Goal: Information Seeking & Learning: Learn about a topic

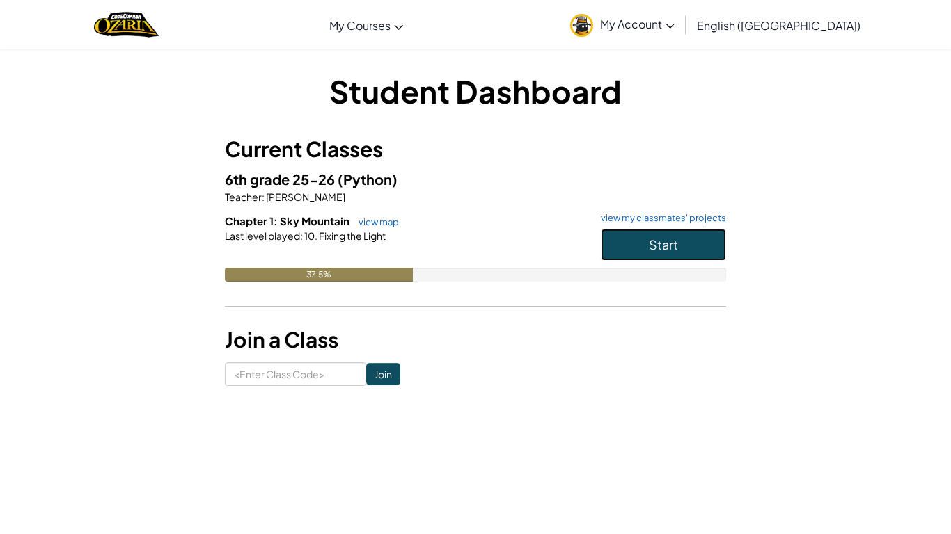
click at [653, 238] on span "Start" at bounding box center [663, 245] width 29 height 16
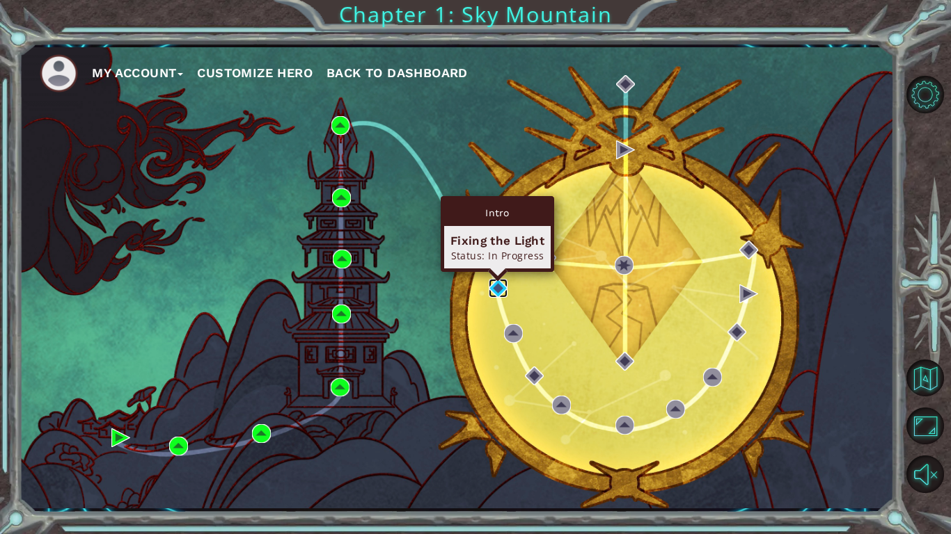
click at [499, 289] on img at bounding box center [498, 288] width 19 height 19
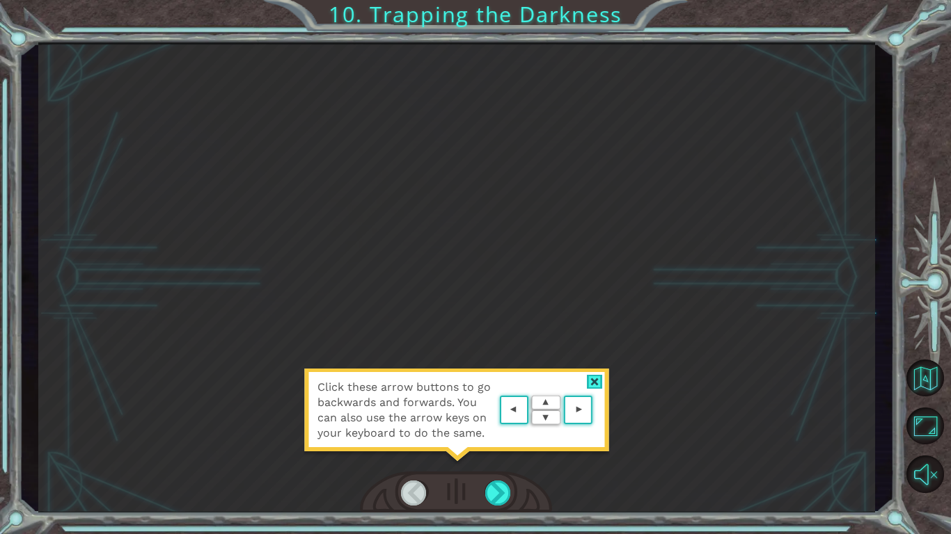
click at [596, 411] on area at bounding box center [596, 411] width 0 height 0
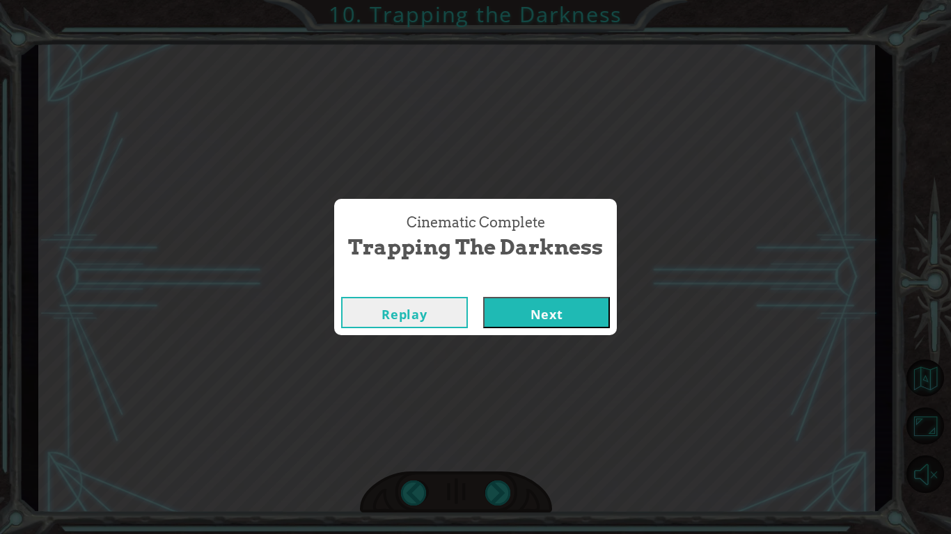
click at [522, 317] on button "Next" at bounding box center [546, 312] width 127 height 31
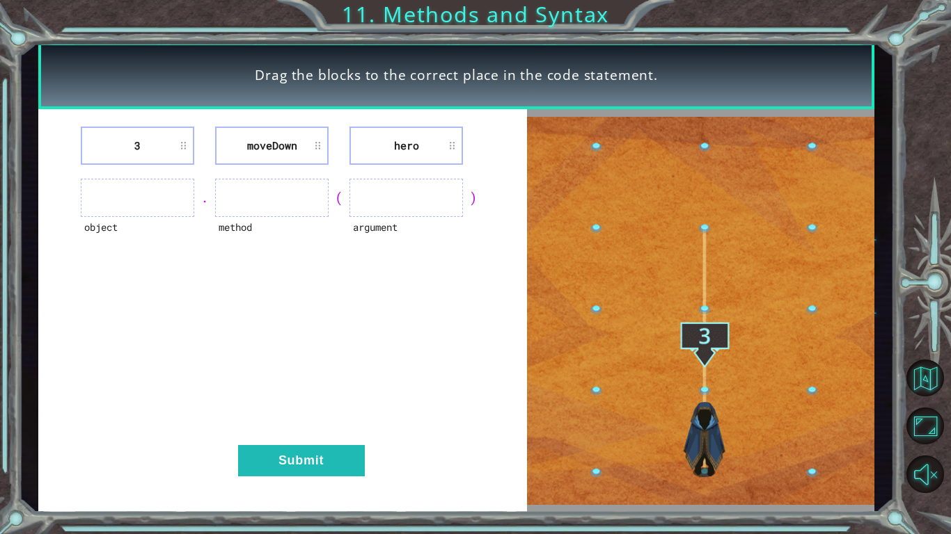
click at [407, 164] on div "3 [GEOGRAPHIC_DATA] hero object . method ( argument ) Submit" at bounding box center [282, 311] width 489 height 404
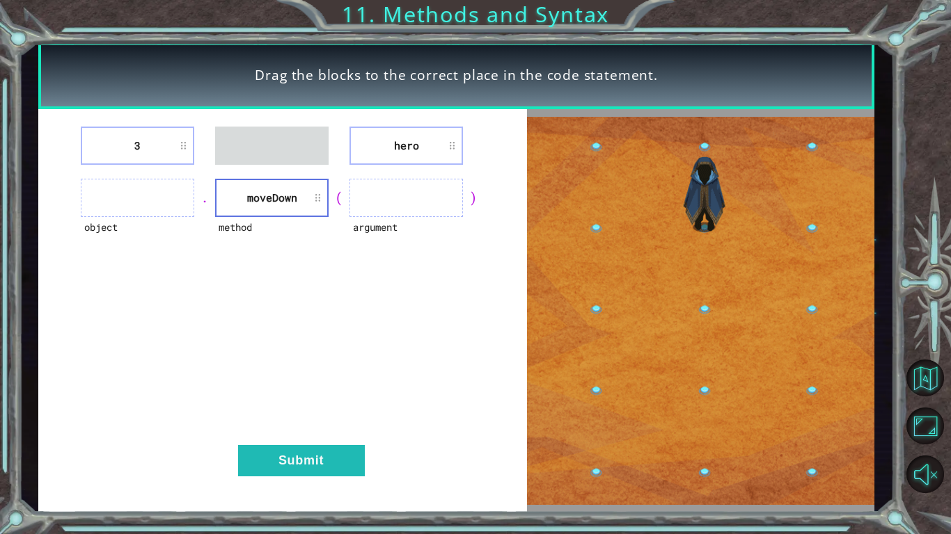
click at [152, 124] on div "3 hero object . method [GEOGRAPHIC_DATA] ( argument ) Submit" at bounding box center [282, 311] width 489 height 404
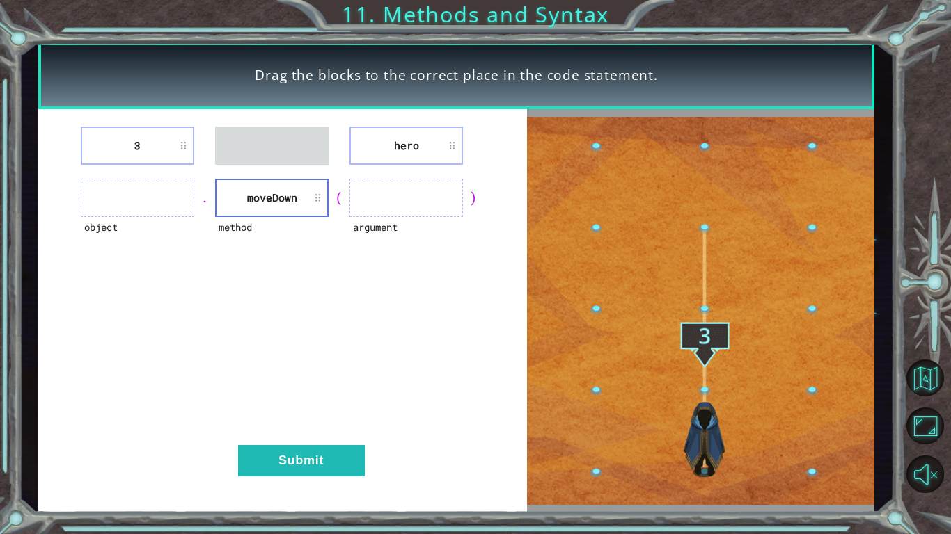
drag, startPoint x: 152, startPoint y: 124, endPoint x: 196, endPoint y: 156, distance: 54.3
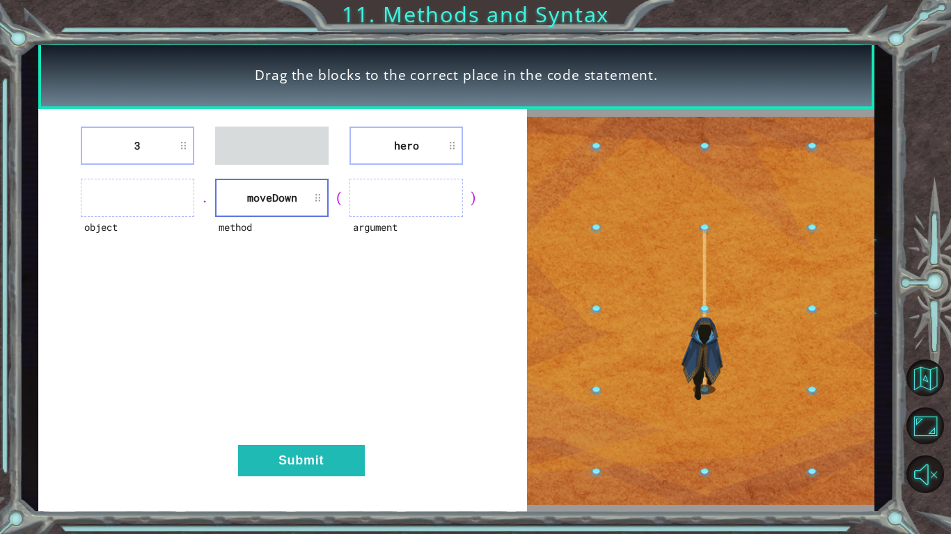
click at [196, 156] on div "3 hero object . method [GEOGRAPHIC_DATA] ( argument ) Submit" at bounding box center [282, 311] width 489 height 404
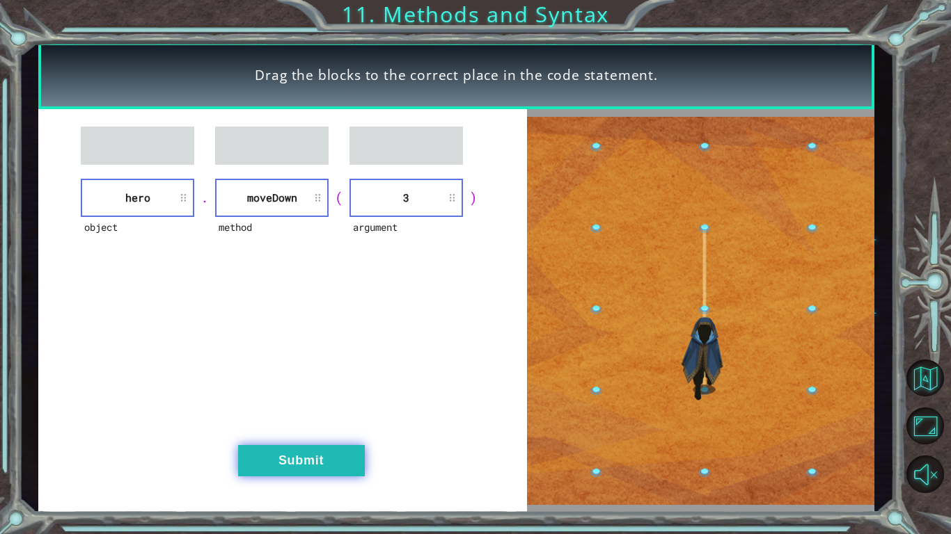
click at [294, 457] on button "Submit" at bounding box center [301, 460] width 127 height 31
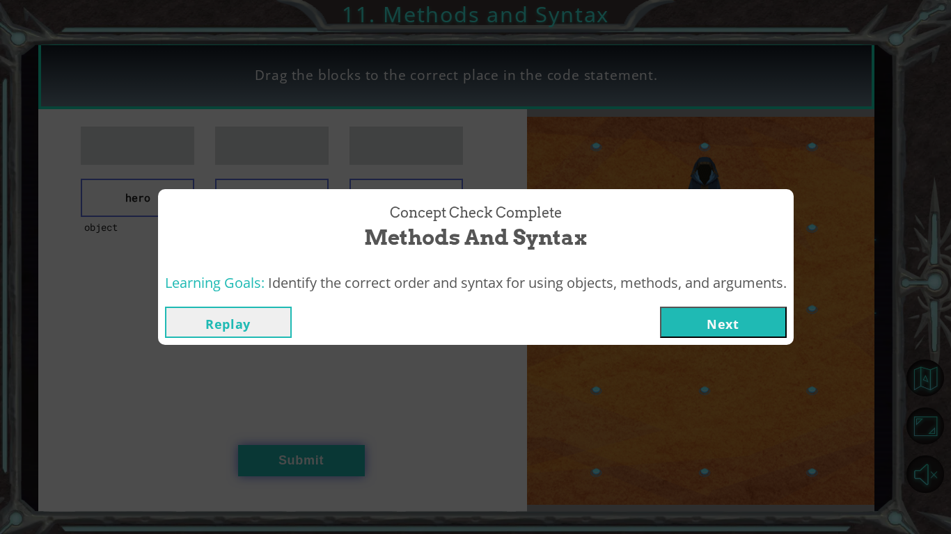
click at [294, 457] on div "Concept Check Complete Methods and Syntax Learning Goals: Identify the correct …" at bounding box center [475, 267] width 951 height 534
click at [737, 328] on button "Next" at bounding box center [723, 322] width 127 height 31
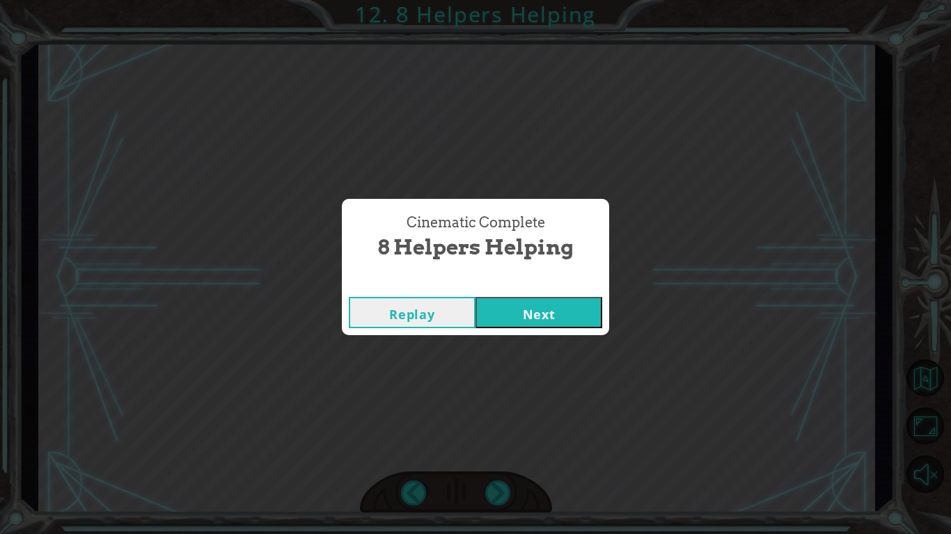
click at [551, 315] on button "Next" at bounding box center [538, 312] width 127 height 31
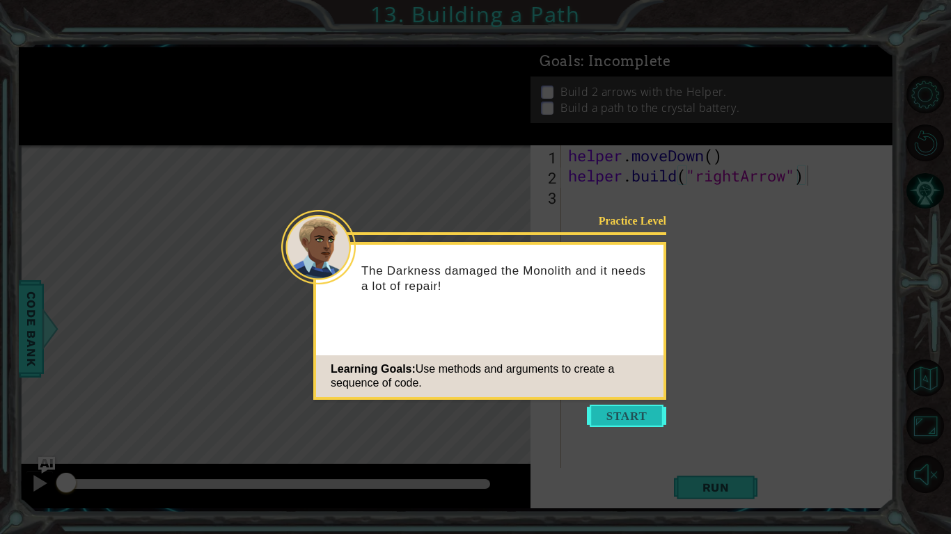
click at [617, 420] on button "Start" at bounding box center [626, 416] width 79 height 22
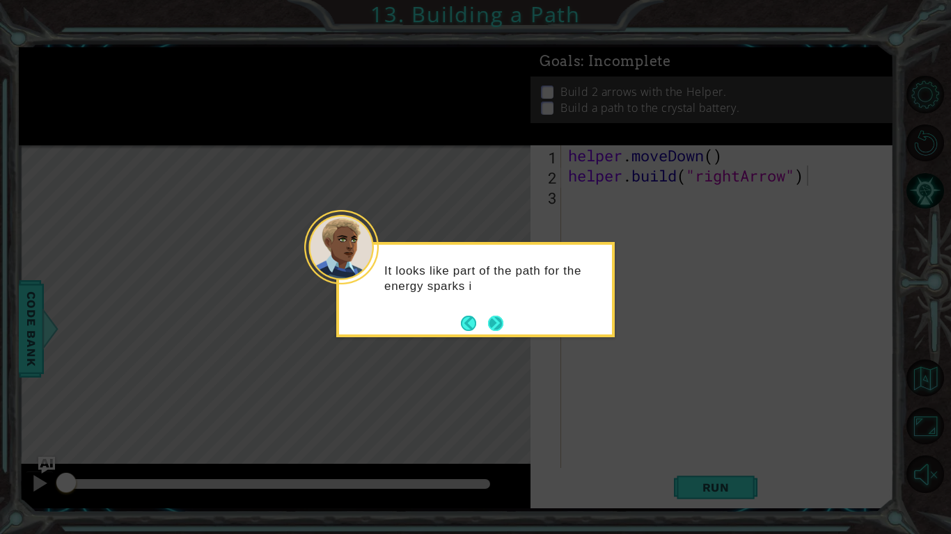
click at [493, 324] on button "Next" at bounding box center [495, 323] width 16 height 16
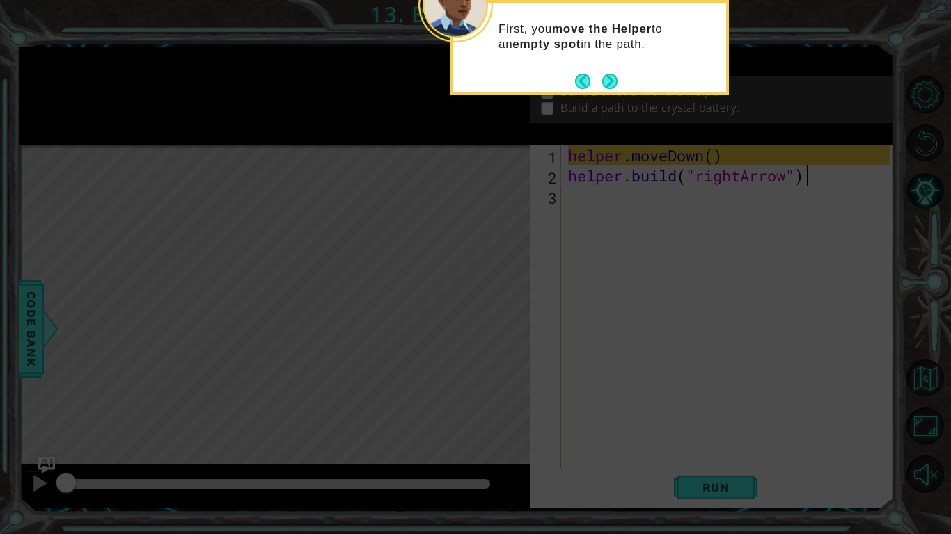
click at [615, 91] on div "First, you move the Helper to an empty spot in the path." at bounding box center [589, 47] width 278 height 95
click at [608, 87] on button "Next" at bounding box center [609, 81] width 22 height 22
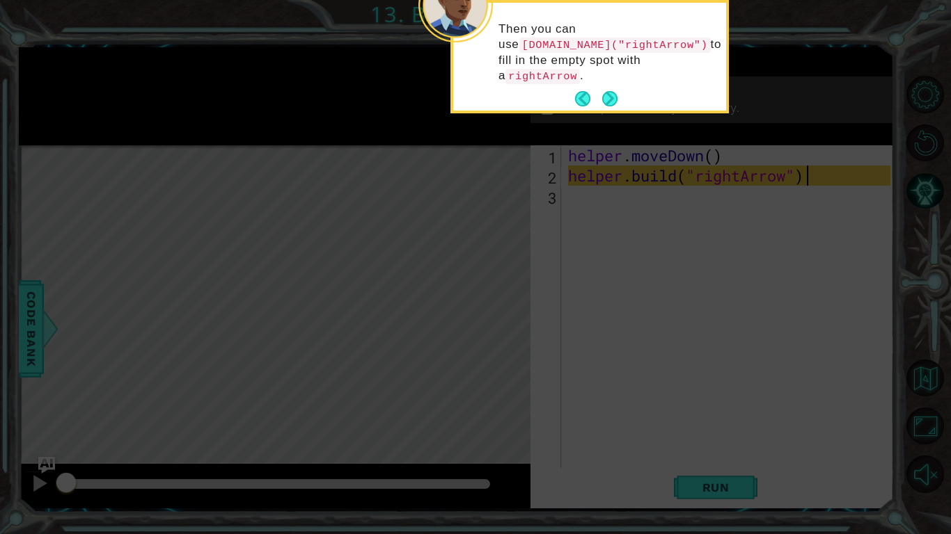
click at [608, 91] on button "Next" at bounding box center [609, 99] width 16 height 16
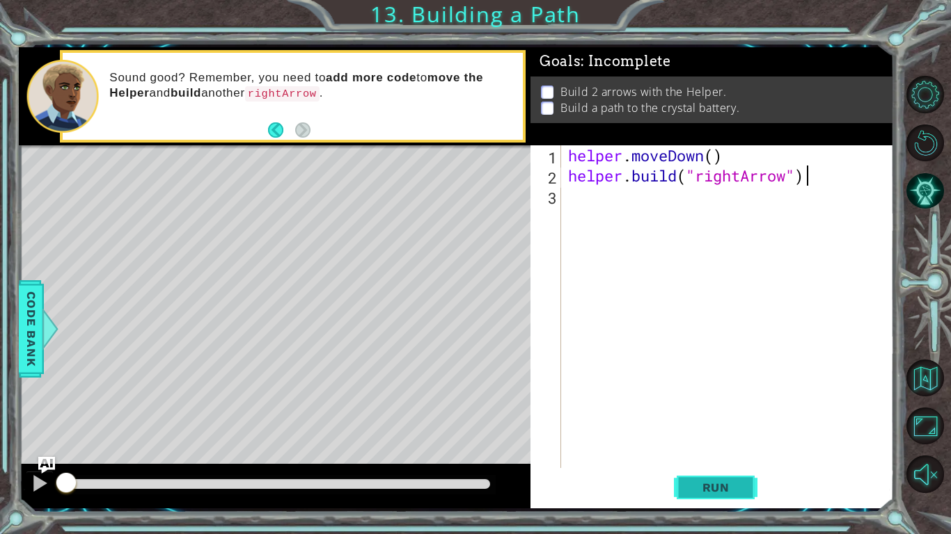
click at [716, 493] on span "Run" at bounding box center [715, 488] width 55 height 14
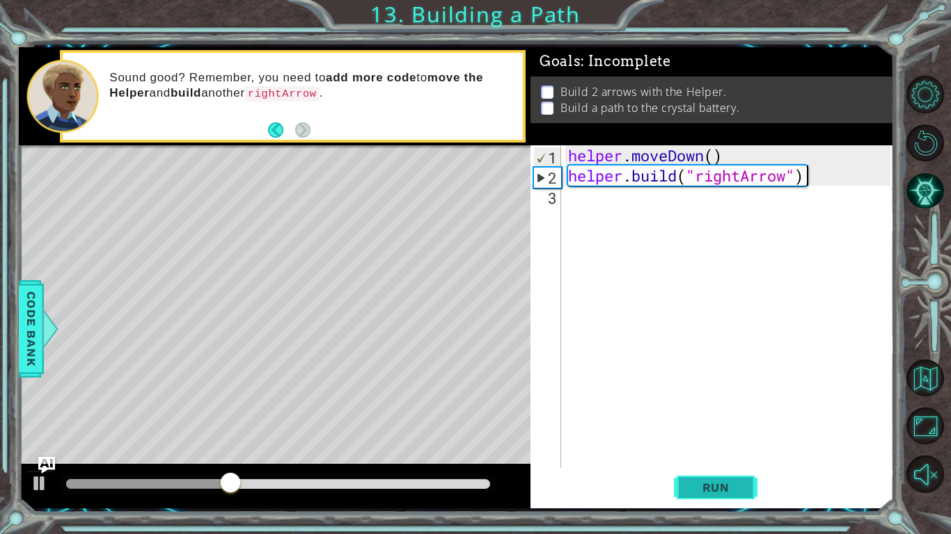
click at [716, 493] on span "Run" at bounding box center [715, 488] width 55 height 14
click at [666, 204] on div "helper . moveDown ( ) helper . build ( "rightArrow" )" at bounding box center [731, 326] width 332 height 363
click at [716, 173] on div "helper . moveDown ( ) helper . build ( "rightArrow" )" at bounding box center [731, 326] width 332 height 363
type textarea "[DOMAIN_NAME]("rightArrow")"
click at [609, 201] on div "helper . moveDown ( ) helper . build ( "rightArrow" )" at bounding box center [731, 326] width 332 height 363
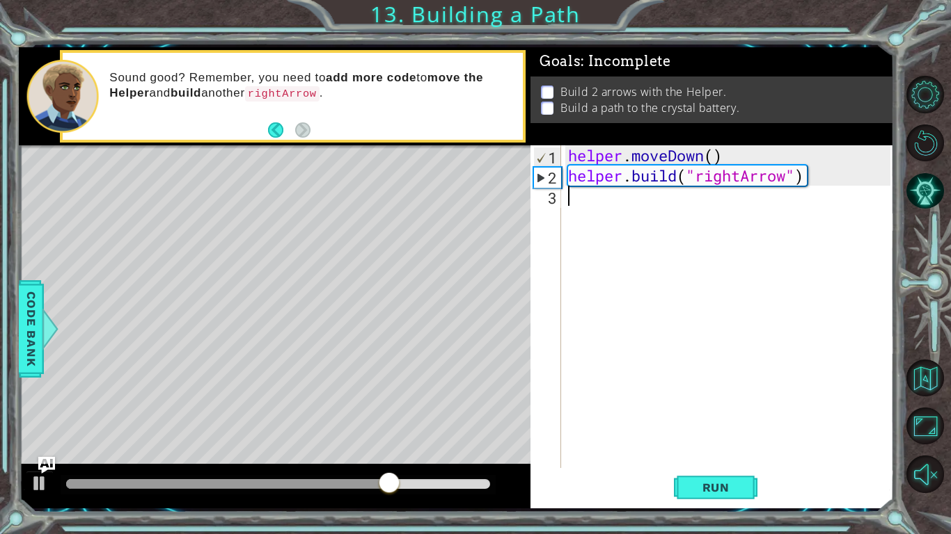
type textarea "h"
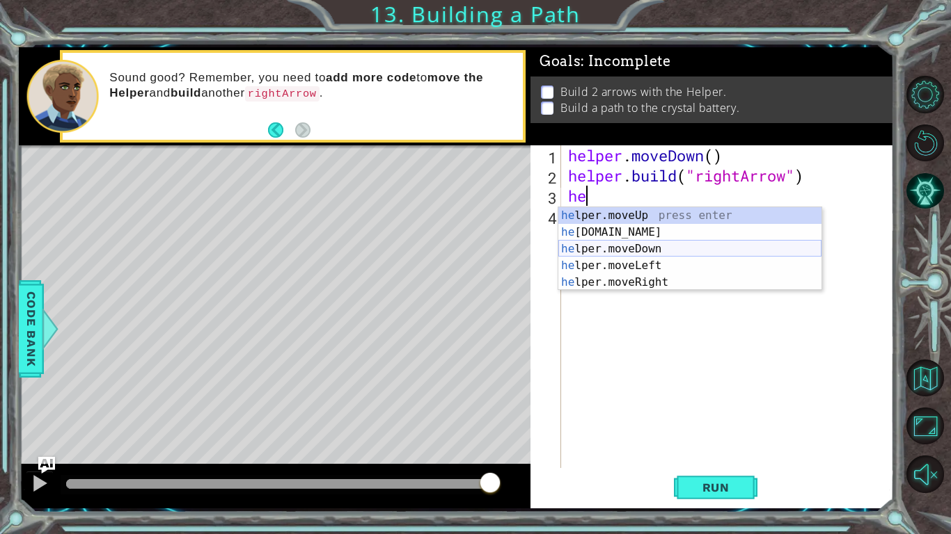
click at [627, 249] on div "he lper.moveUp press enter he [DOMAIN_NAME] press enter he lper.moveDown press …" at bounding box center [689, 265] width 263 height 117
type textarea "helper.moveDown(1)"
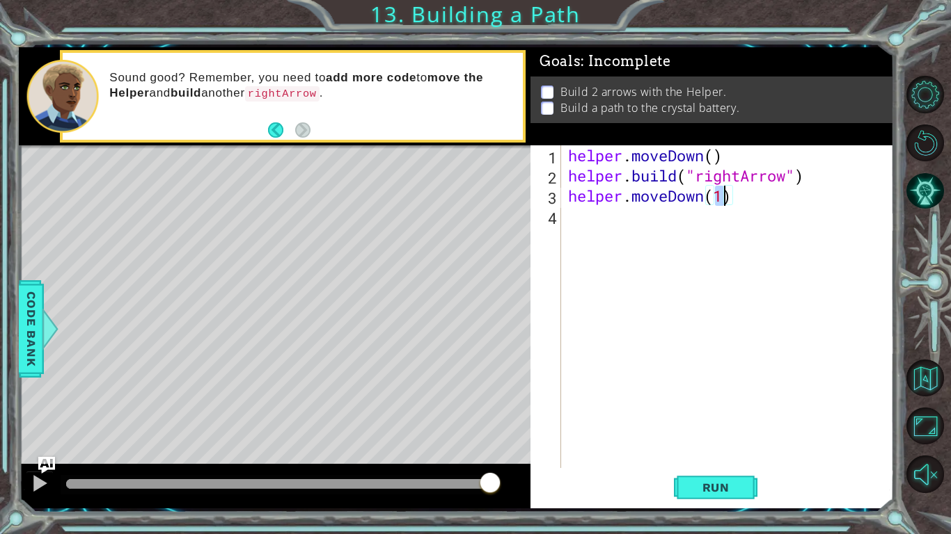
click at [617, 225] on div "helper . moveDown ( ) helper . build ( "rightArrow" ) helper . moveDown ( 1 )" at bounding box center [731, 326] width 332 height 363
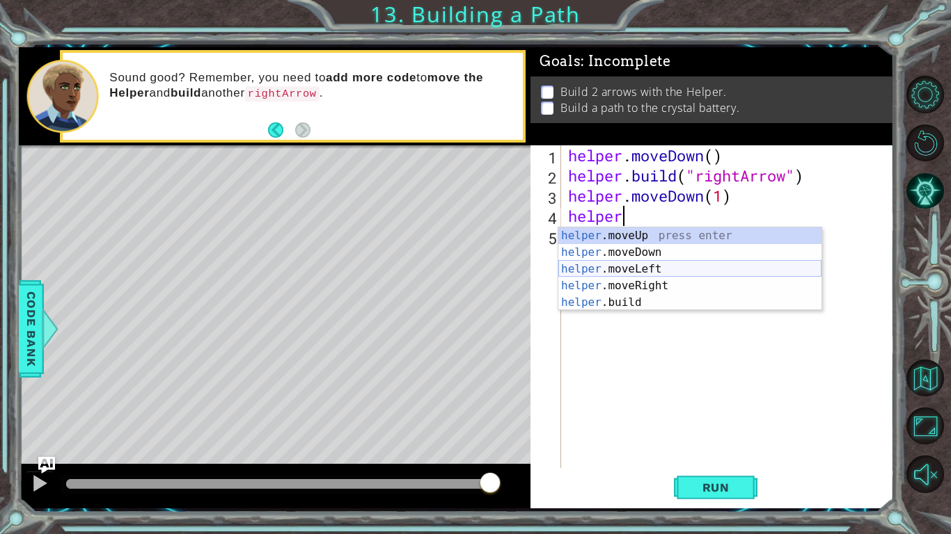
scroll to position [0, 2]
click at [657, 308] on div "helper. moveUp press enter helper. moveDown press enter helper. moveLeft press …" at bounding box center [689, 286] width 263 height 117
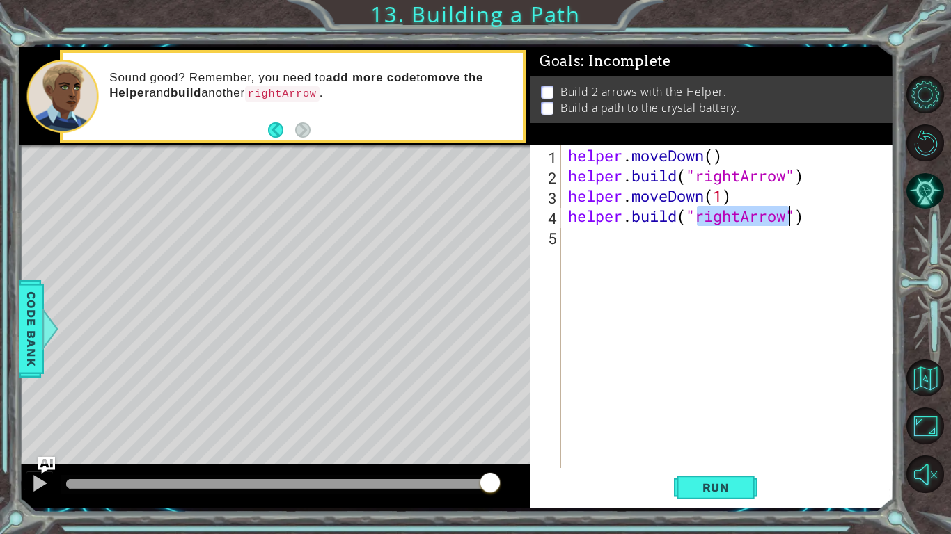
click at [715, 220] on div "helper . moveDown ( ) helper . build ( "rightArrow" ) helper . moveDown ( 1 ) h…" at bounding box center [727, 306] width 325 height 323
click at [721, 473] on button "Run" at bounding box center [716, 488] width 84 height 36
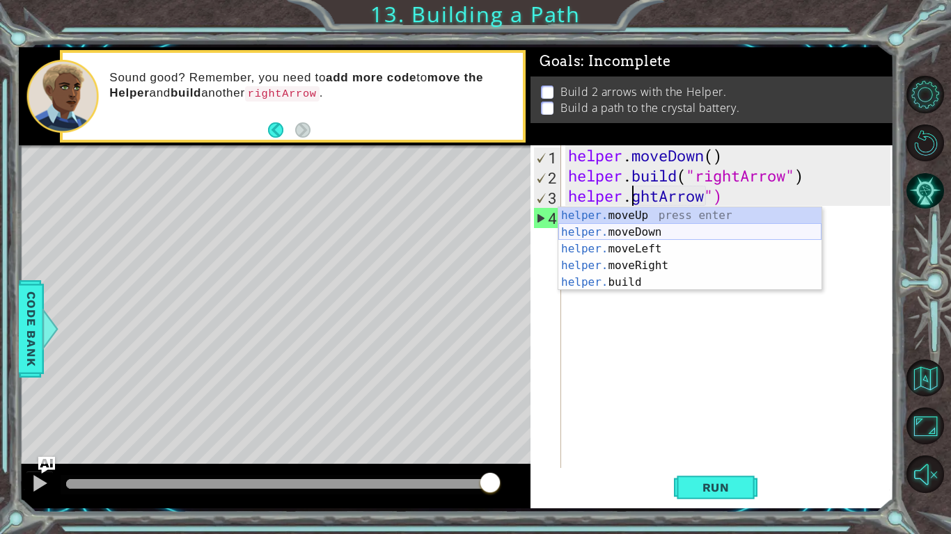
click at [648, 239] on div "helper. moveUp press enter helper. moveDown press enter helper. moveLeft press …" at bounding box center [689, 265] width 263 height 117
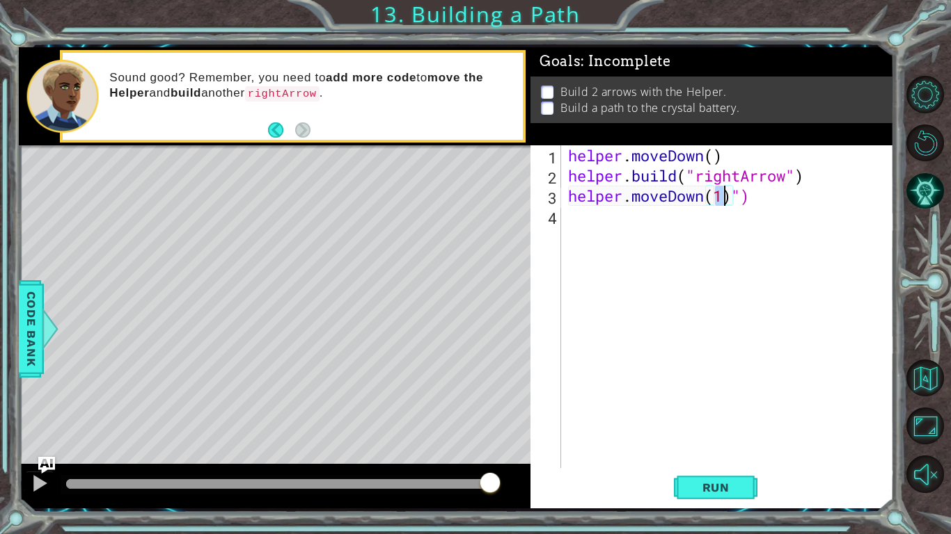
scroll to position [0, 7]
click at [718, 493] on span "Run" at bounding box center [715, 488] width 55 height 14
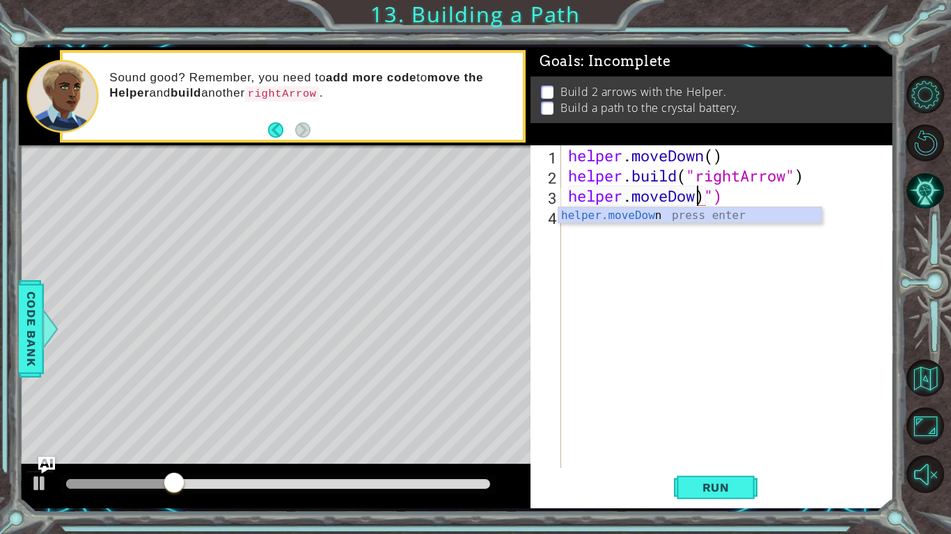
scroll to position [0, 6]
click at [675, 213] on div "helper.moveDow n press enter" at bounding box center [689, 232] width 263 height 50
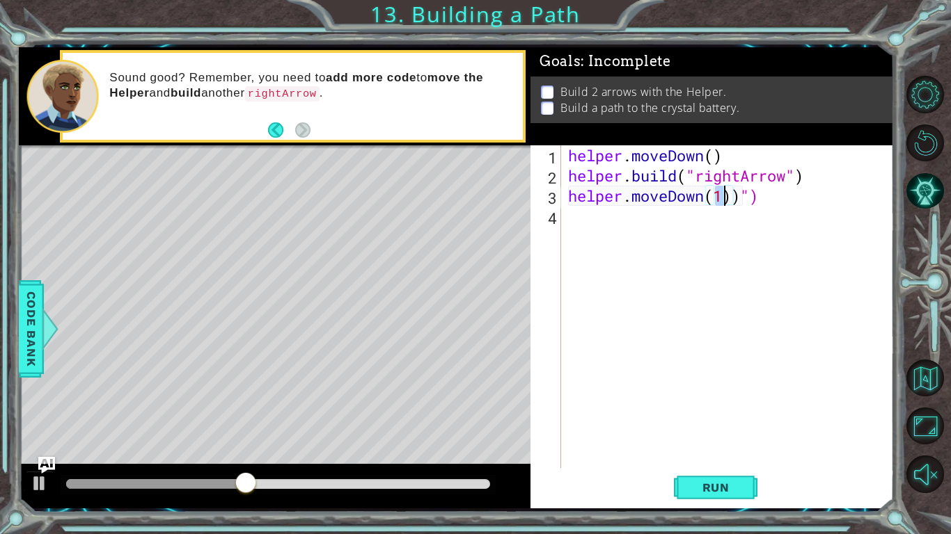
click at [762, 193] on div "helper . moveDown ( ) helper . build ( "rightArrow" ) helper . moveDown ( 1 )) …" at bounding box center [731, 326] width 332 height 363
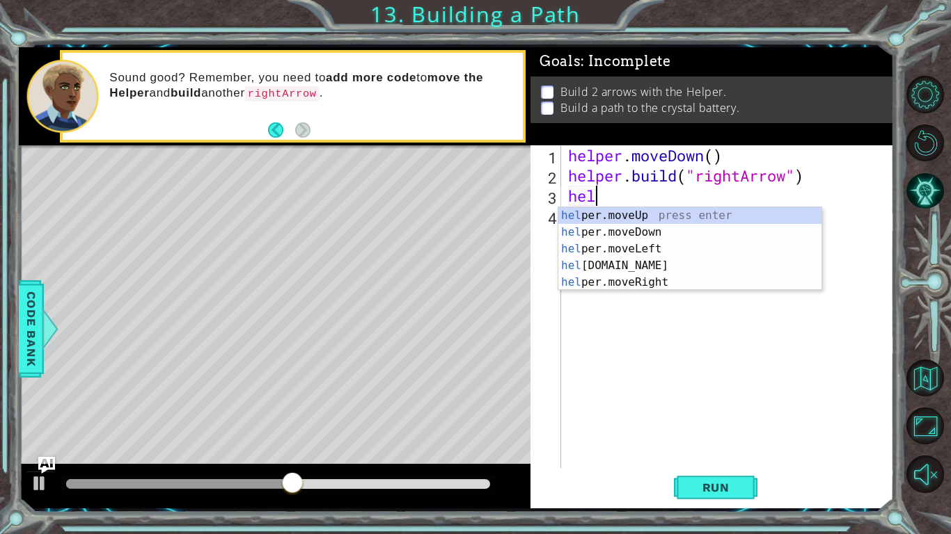
scroll to position [0, 0]
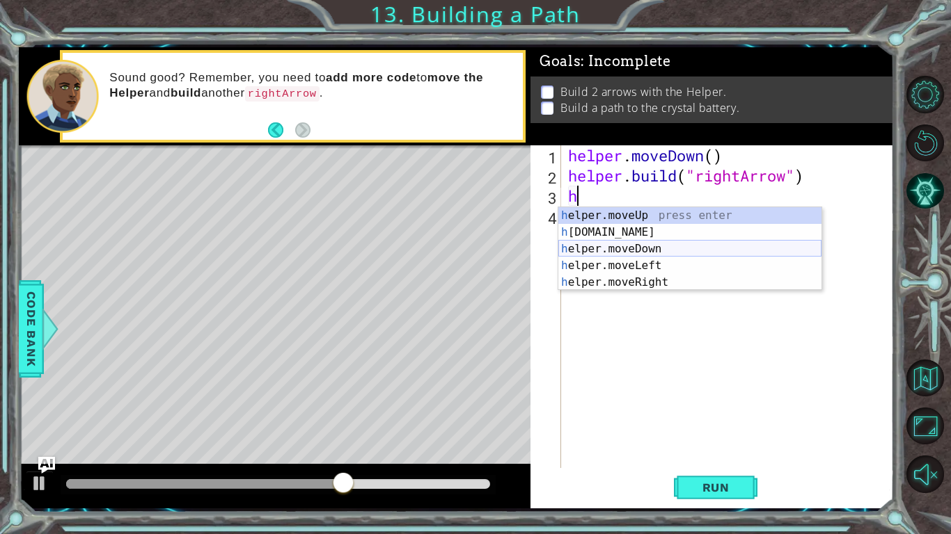
click at [692, 255] on div "h elper.moveUp press enter h [DOMAIN_NAME] press enter h elper.moveDown press e…" at bounding box center [689, 265] width 263 height 117
type textarea "helper.moveDown(1)"
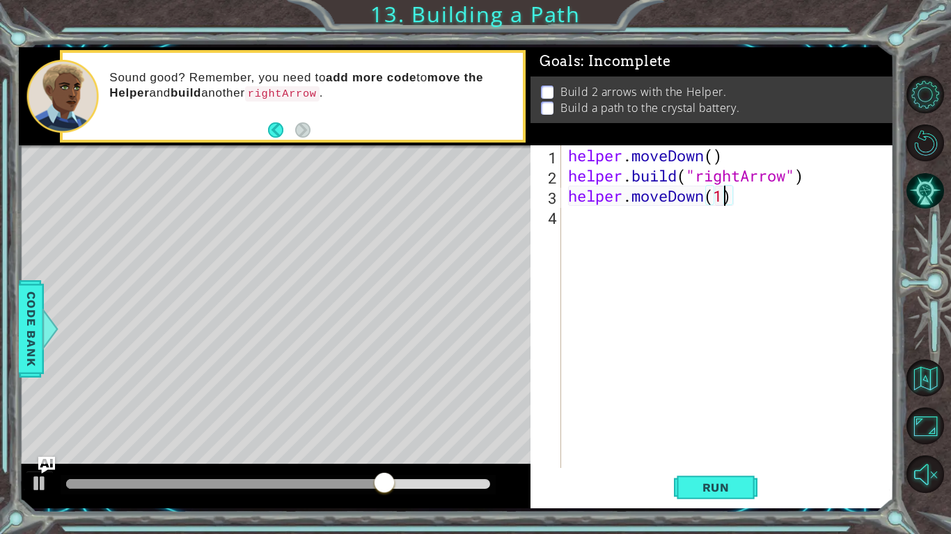
scroll to position [0, 6]
click at [652, 222] on div "helper . moveDown ( ) helper . build ( "rightArrow" ) helper . moveDown ( 1 )" at bounding box center [731, 326] width 332 height 363
click at [699, 497] on button "Run" at bounding box center [716, 488] width 84 height 36
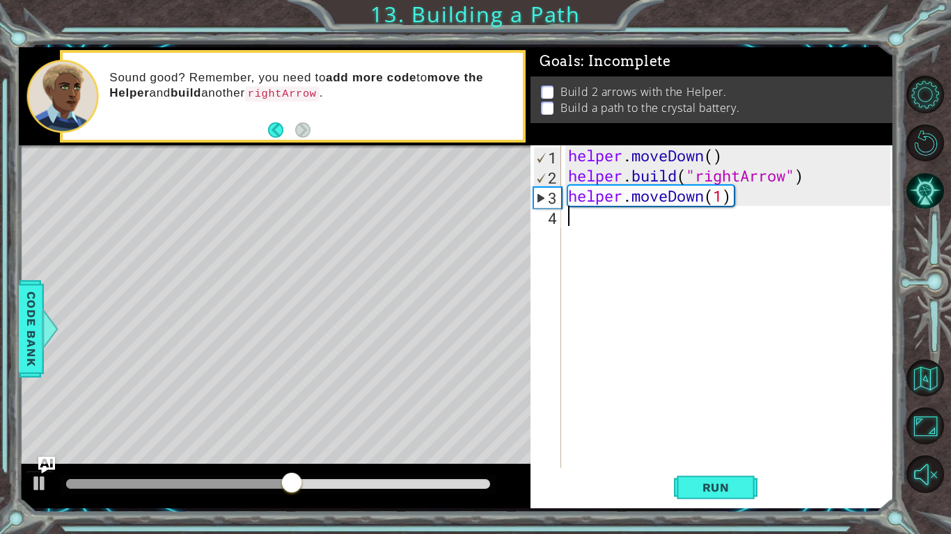
click at [729, 194] on div "helper . moveDown ( ) helper . build ( "rightArrow" ) helper . moveDown ( 1 )" at bounding box center [731, 326] width 332 height 363
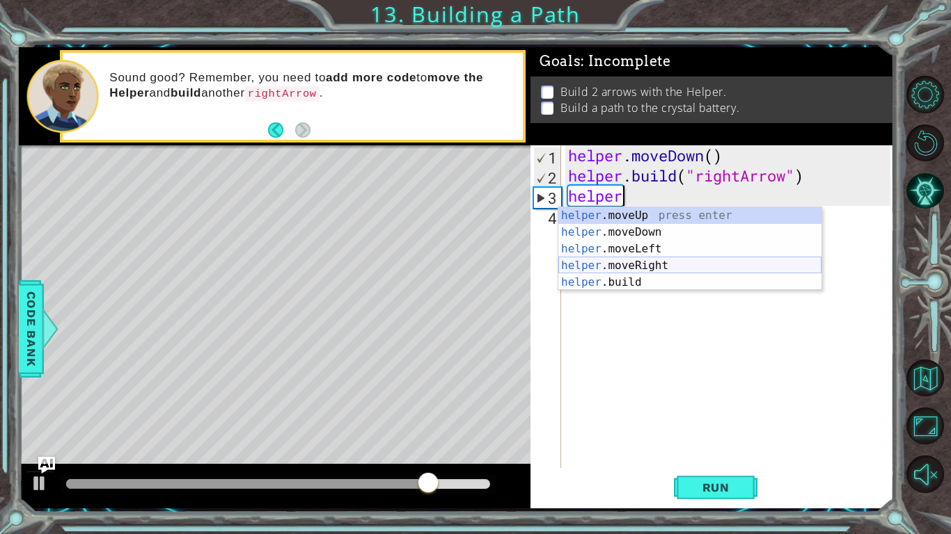
click at [642, 261] on div "helper .moveUp press enter helper .moveDown press enter helper .moveLeft press …" at bounding box center [689, 265] width 263 height 117
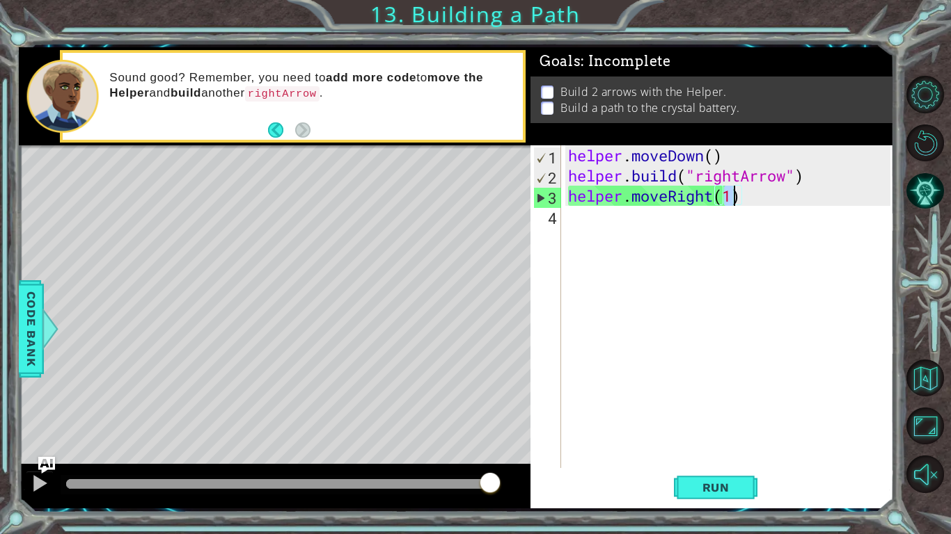
type textarea "helper.moveRight(3)"
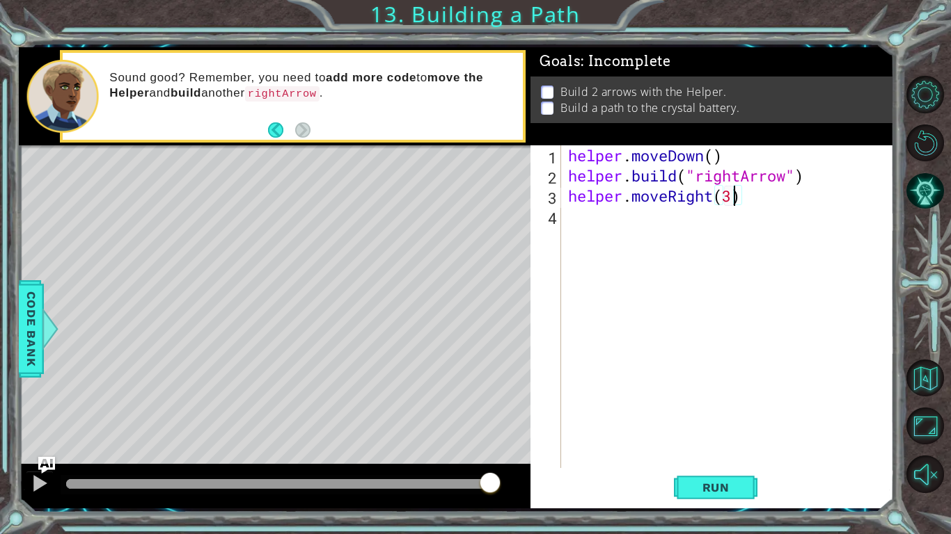
scroll to position [0, 7]
click at [608, 203] on div "helper . moveDown ( ) helper . build ( "rightArrow" ) helper . moveRight ( 3 )" at bounding box center [731, 326] width 332 height 363
click at [598, 220] on div "helper . moveDown ( ) helper . build ( "rightArrow" ) helper . moveRight ( 3 )" at bounding box center [731, 326] width 332 height 363
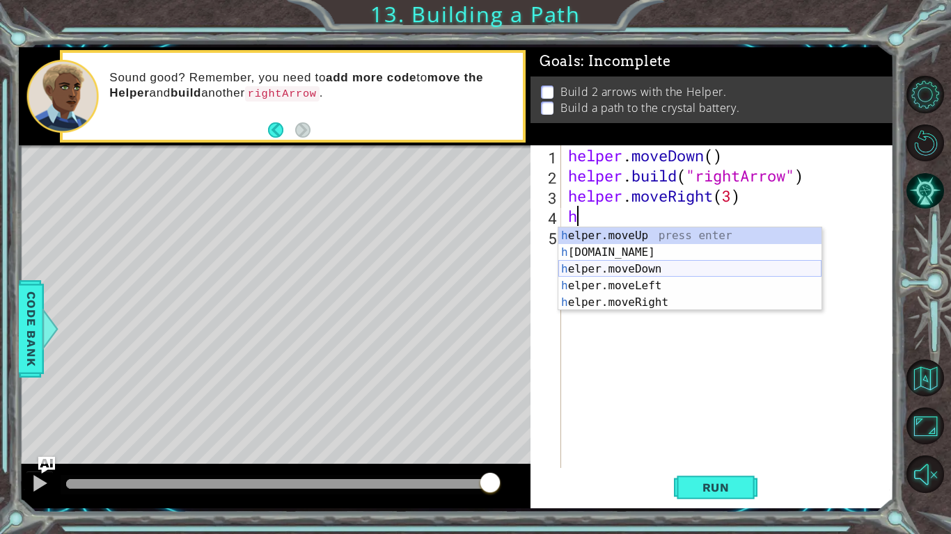
click at [627, 265] on div "h elper.moveUp press enter h [DOMAIN_NAME] press enter h elper.moveDown press e…" at bounding box center [689, 286] width 263 height 117
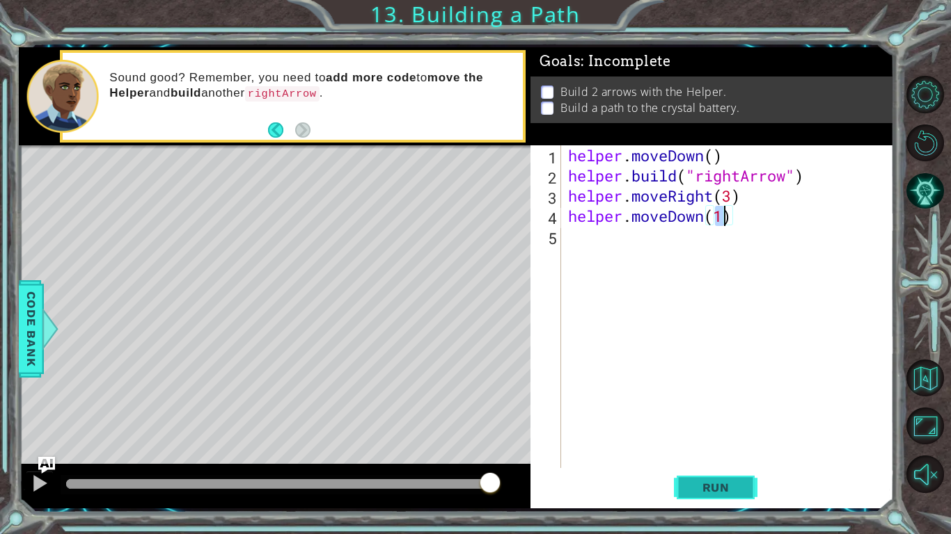
scroll to position [0, 6]
type textarea "helper.moveDown(1)"
click at [704, 478] on button "Run" at bounding box center [716, 488] width 84 height 36
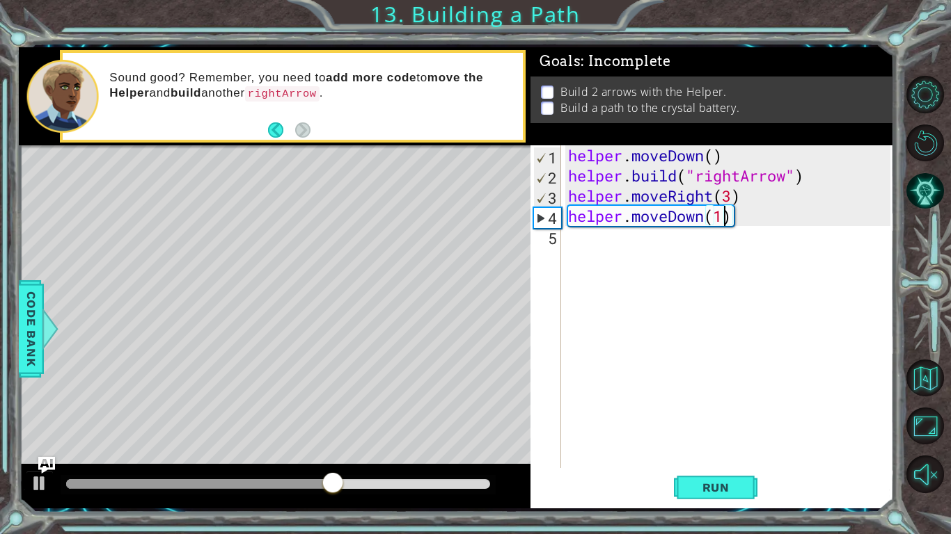
click at [614, 246] on div "helper . moveDown ( ) helper . build ( "rightArrow" ) helper . moveRight ( 3 ) …" at bounding box center [731, 326] width 332 height 363
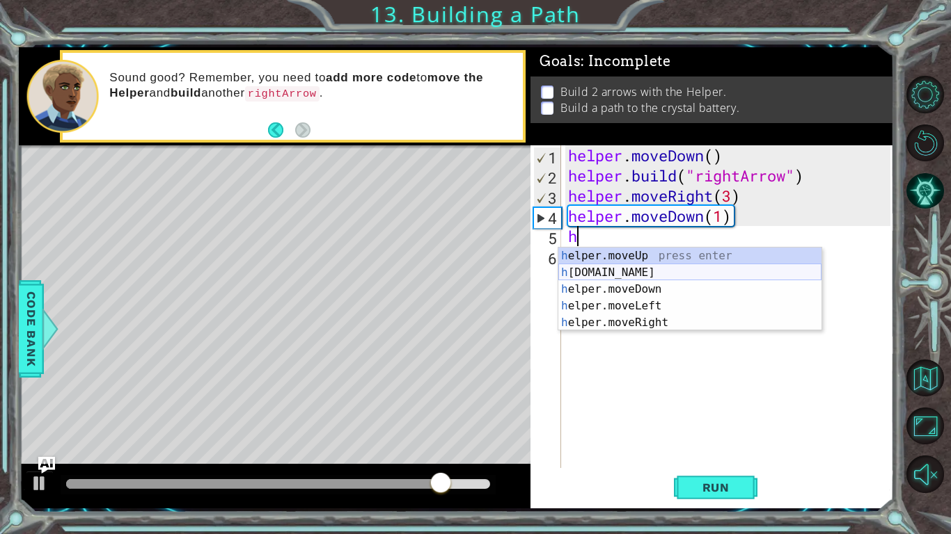
click at [626, 269] on div "h elper.moveUp press enter h [DOMAIN_NAME] press enter h elper.moveDown press e…" at bounding box center [689, 306] width 263 height 117
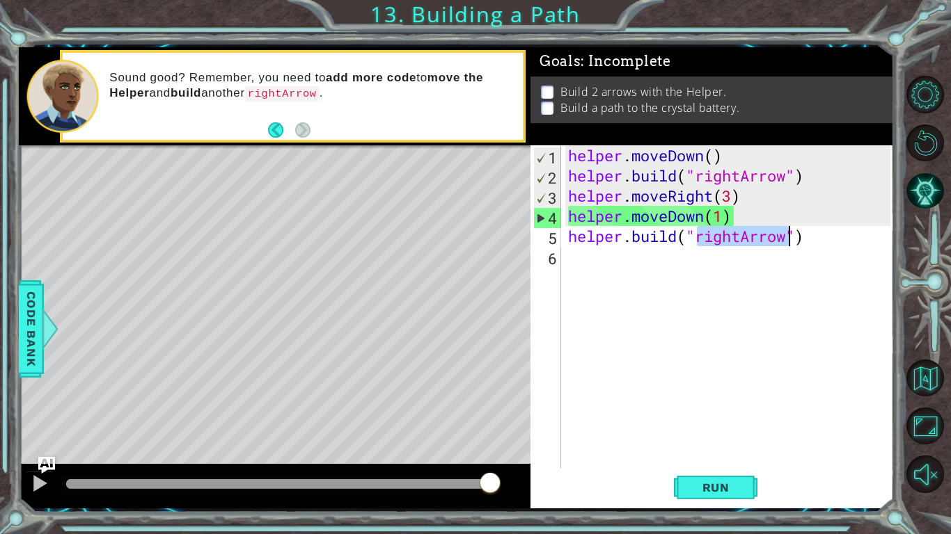
click at [740, 230] on div "helper . moveDown ( ) helper . build ( "rightArrow" ) helper . moveRight ( 3 ) …" at bounding box center [727, 306] width 325 height 323
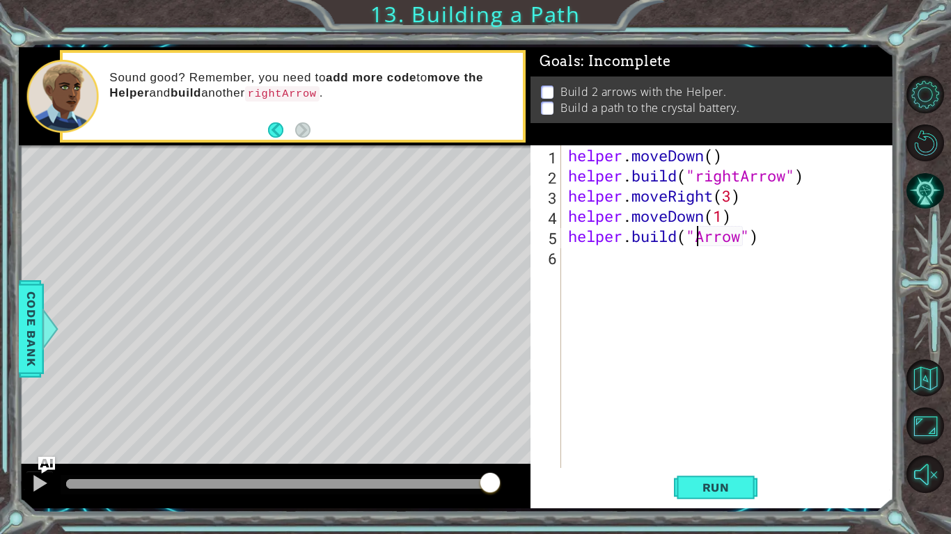
scroll to position [0, 6]
click at [712, 484] on span "Run" at bounding box center [715, 488] width 55 height 14
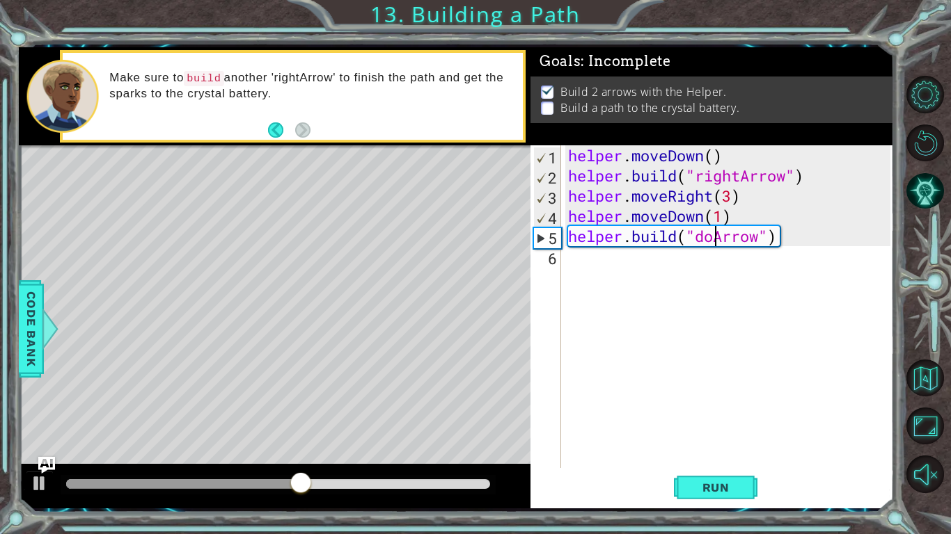
scroll to position [0, 7]
click at [713, 483] on span "Run" at bounding box center [715, 488] width 55 height 14
click at [809, 234] on div "helper . moveDown ( ) helper . build ( "rightArrow" ) helper . moveRight ( 3 ) …" at bounding box center [731, 326] width 332 height 363
click at [793, 239] on div "helper . moveDown ( ) helper . build ( "rightArrow" ) helper . moveRight ( 3 ) …" at bounding box center [731, 326] width 332 height 363
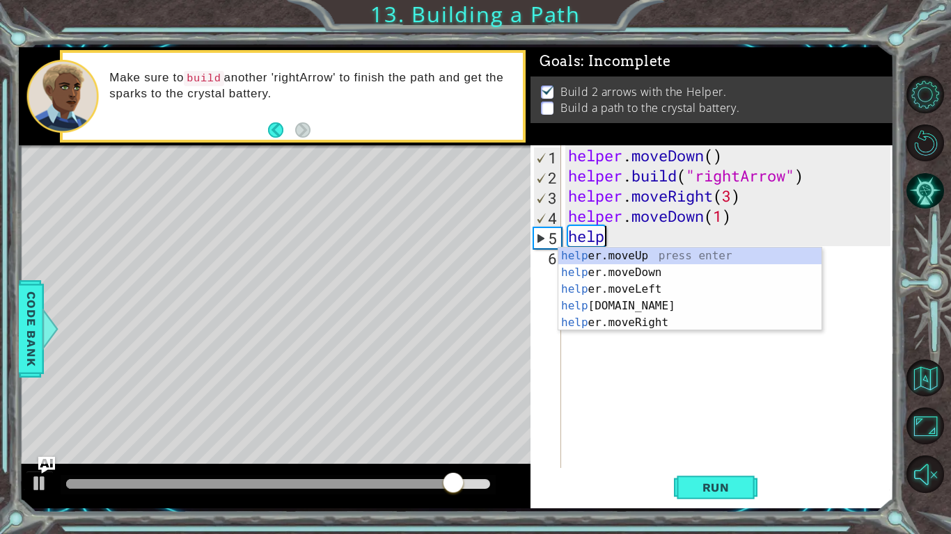
scroll to position [0, 1]
type textarea "h"
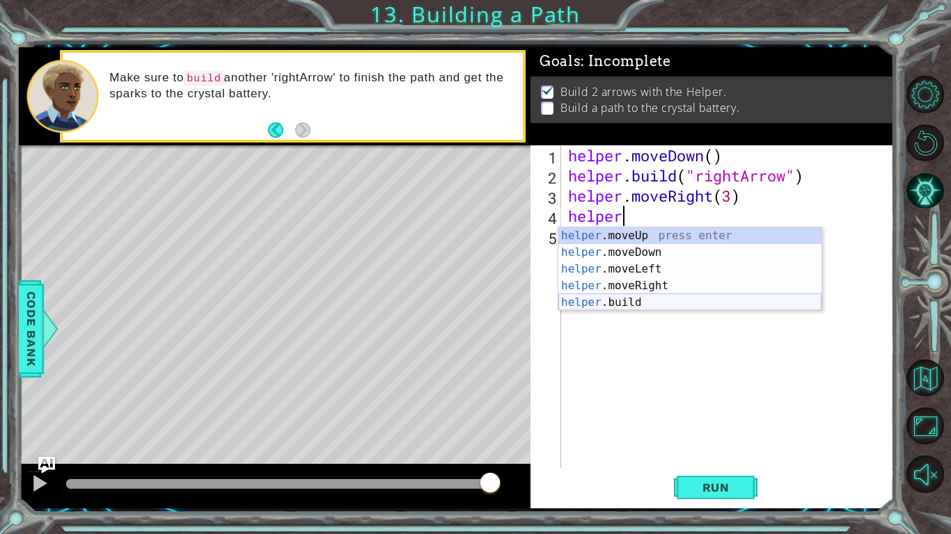
click at [683, 299] on div "helper .moveUp press enter helper .moveDown press enter helper .moveLeft press …" at bounding box center [689, 286] width 263 height 117
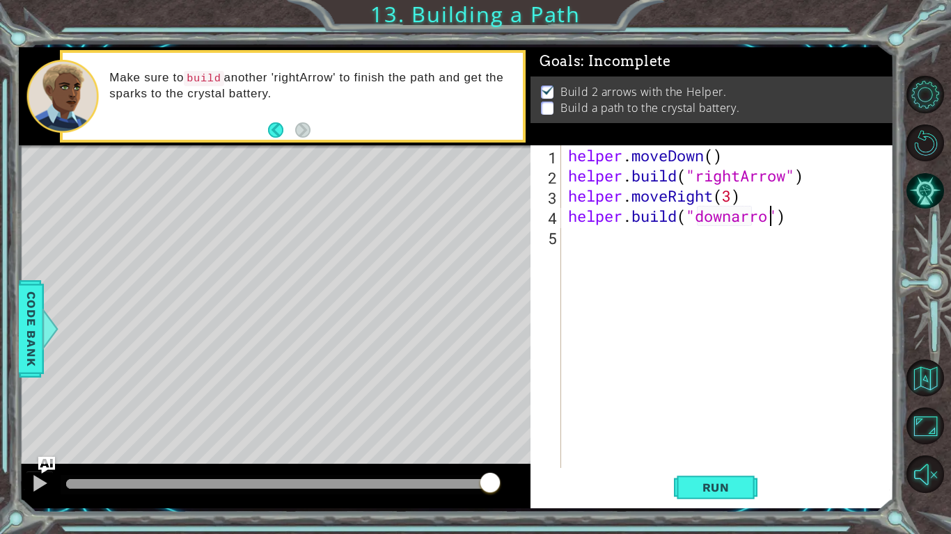
scroll to position [0, 9]
click at [745, 216] on div "helper . moveDown ( ) helper . build ( "rightArrow" ) helper . moveRight ( 3 ) …" at bounding box center [731, 326] width 332 height 363
type textarea "[DOMAIN_NAME]("downArrow")"
click at [721, 471] on button "Run" at bounding box center [716, 488] width 84 height 36
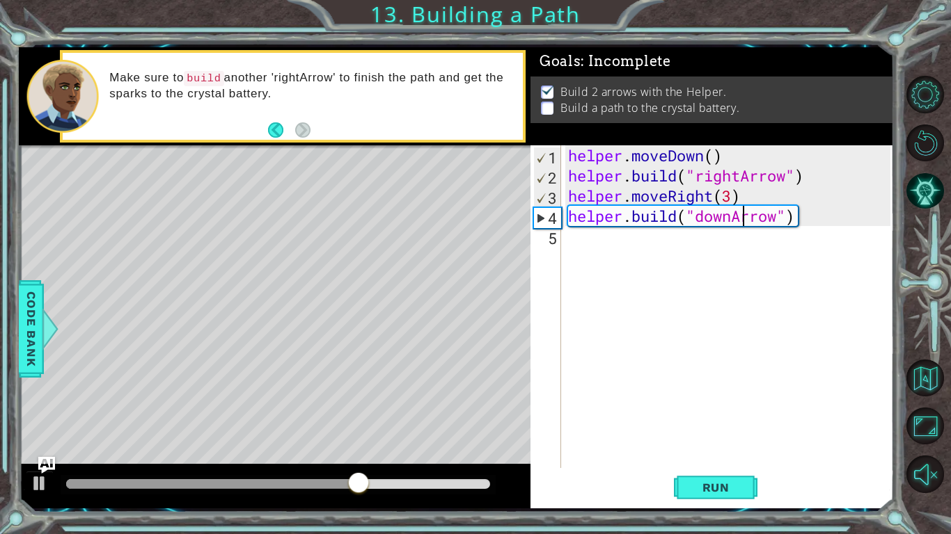
click at [641, 244] on div "helper . moveDown ( ) helper . build ( "rightArrow" ) helper . moveRight ( 3 ) …" at bounding box center [731, 326] width 332 height 363
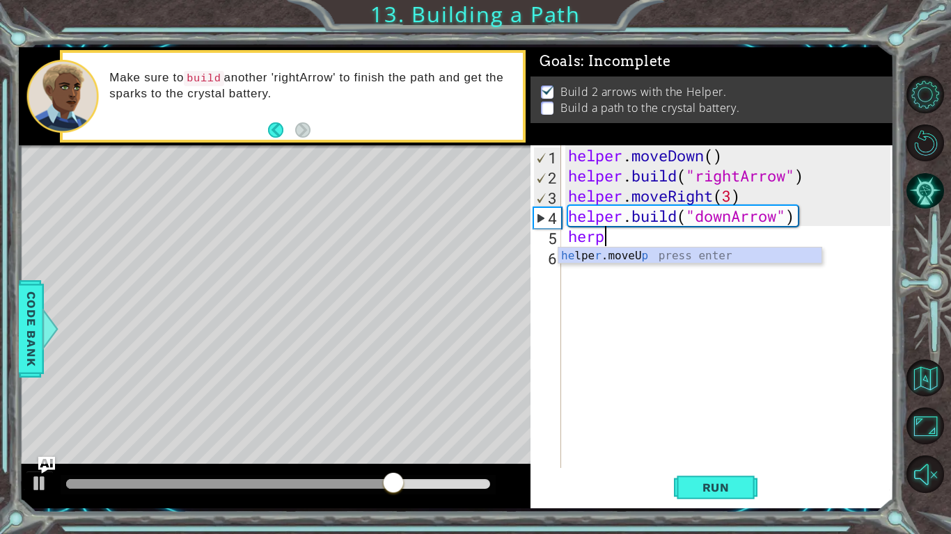
scroll to position [0, 1]
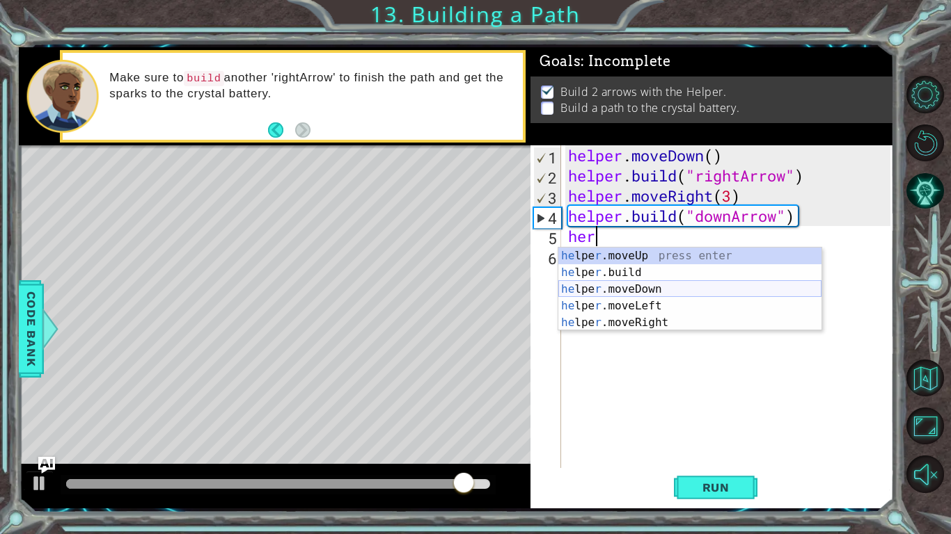
click at [621, 289] on div "he lpe r .moveUp press enter he lpe r .build press enter he lpe r .moveDown pre…" at bounding box center [689, 306] width 263 height 117
type textarea "helper.moveDown(1)"
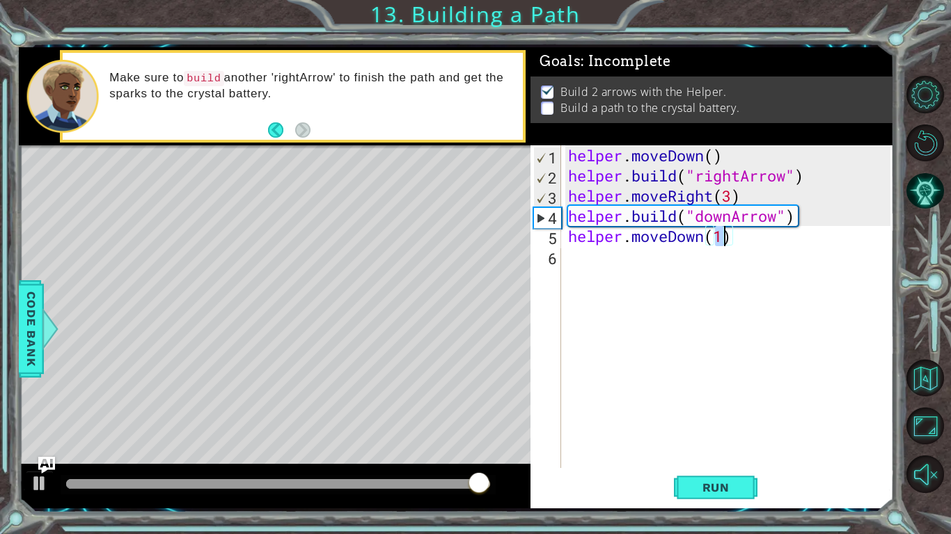
click at [629, 271] on div "helper . moveDown ( ) helper . build ( "rightArrow" ) helper . moveRight ( 3 ) …" at bounding box center [731, 326] width 332 height 363
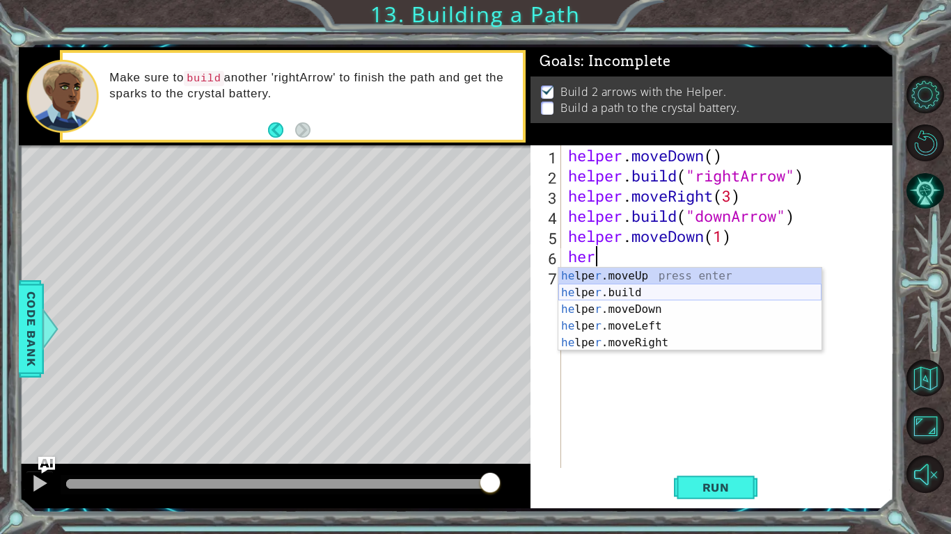
click at [620, 289] on div "he lpe r .moveUp press enter he lpe r .build press enter he lpe r .moveDown pre…" at bounding box center [689, 326] width 263 height 117
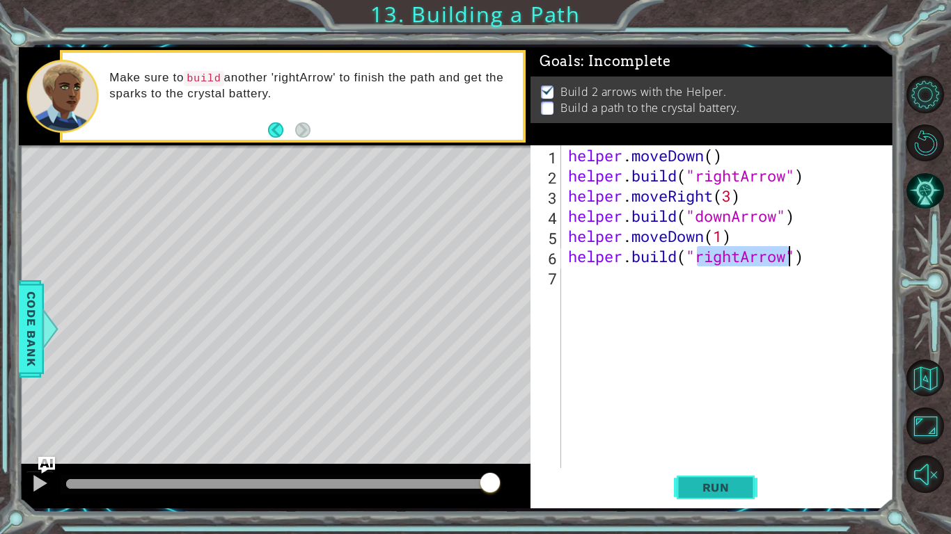
click at [714, 489] on span "Run" at bounding box center [715, 488] width 55 height 14
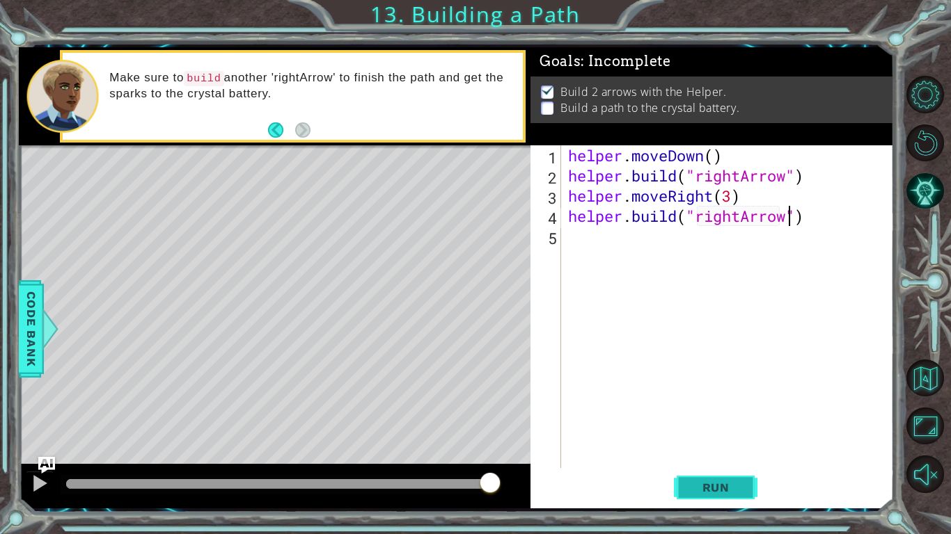
scroll to position [0, 10]
type textarea "[DOMAIN_NAME]("rightArrow")"
click at [697, 499] on button "Run" at bounding box center [716, 488] width 84 height 36
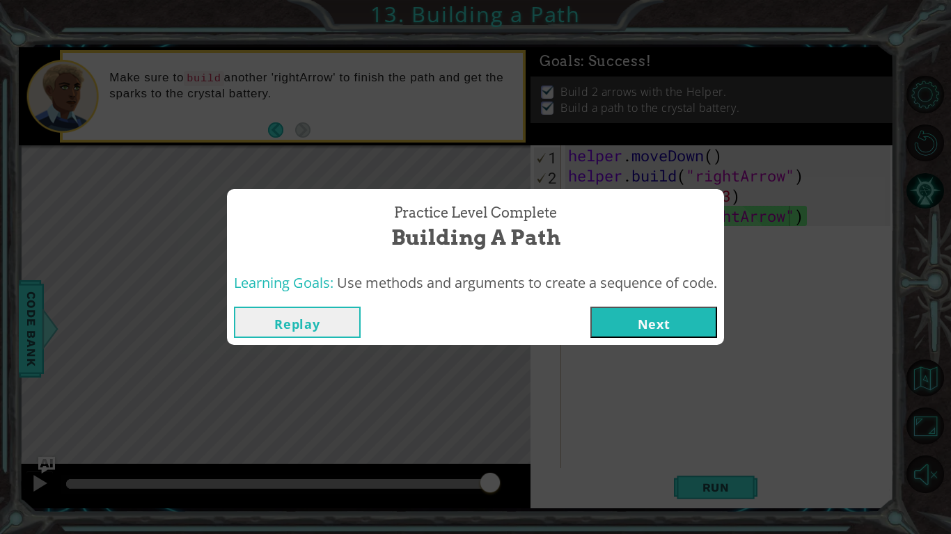
click at [659, 315] on button "Next" at bounding box center [653, 322] width 127 height 31
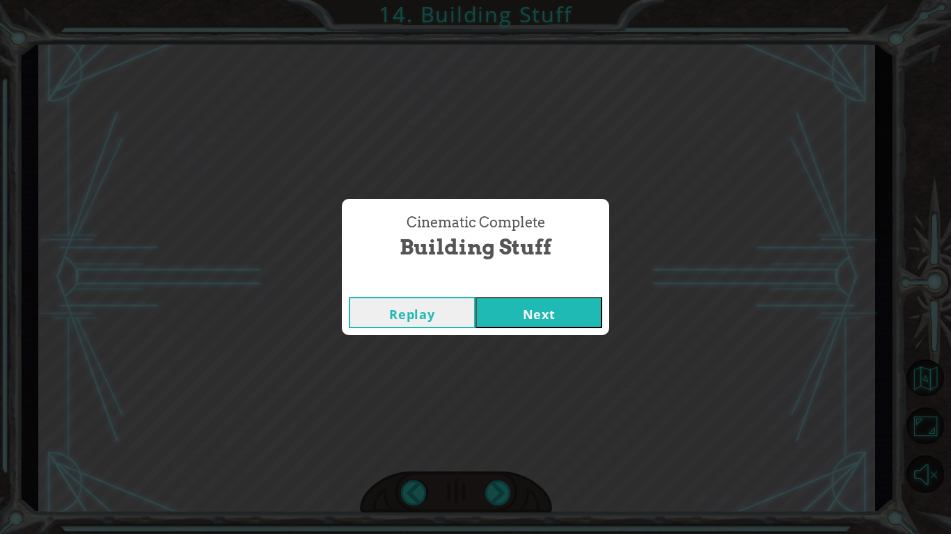
click at [560, 317] on button "Next" at bounding box center [538, 312] width 127 height 31
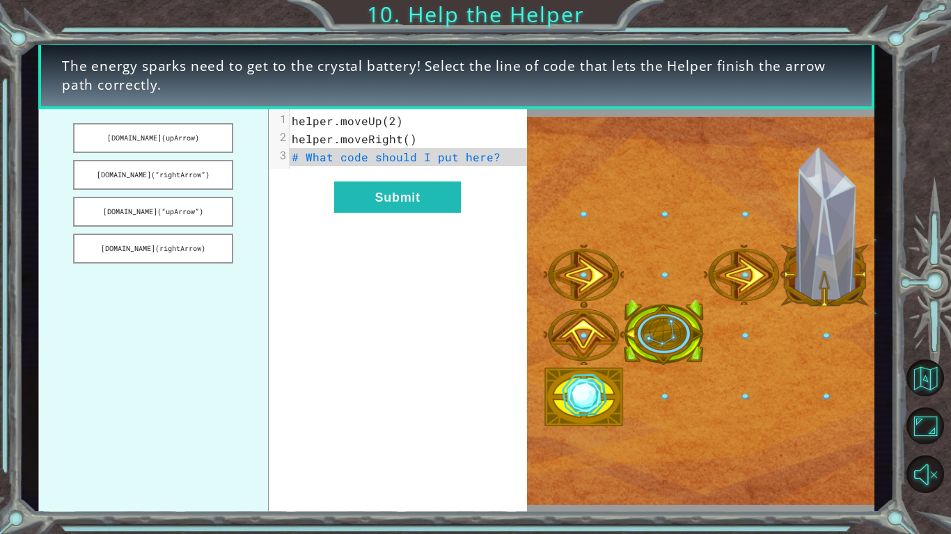
click at [388, 124] on span "helper.moveUp(2)" at bounding box center [347, 120] width 111 height 15
click at [180, 209] on button "[DOMAIN_NAME](“upArrow”)" at bounding box center [153, 212] width 160 height 30
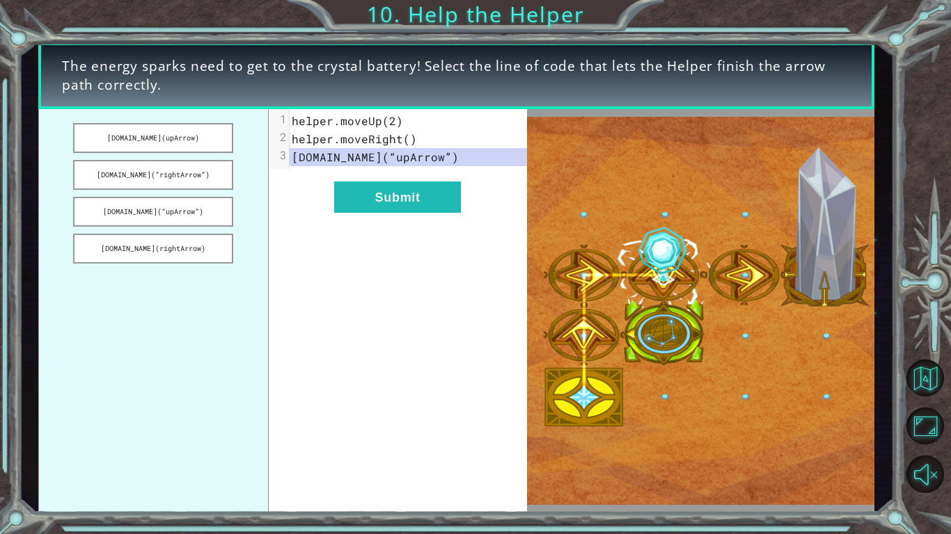
click at [422, 138] on pre "helper.moveRight()" at bounding box center [408, 139] width 237 height 18
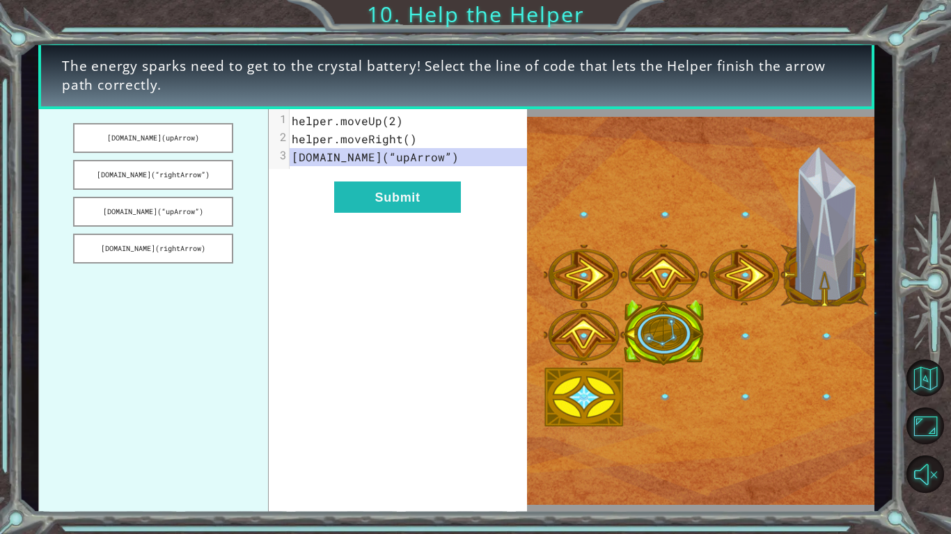
click at [390, 137] on span "helper.moveRight()" at bounding box center [354, 139] width 125 height 15
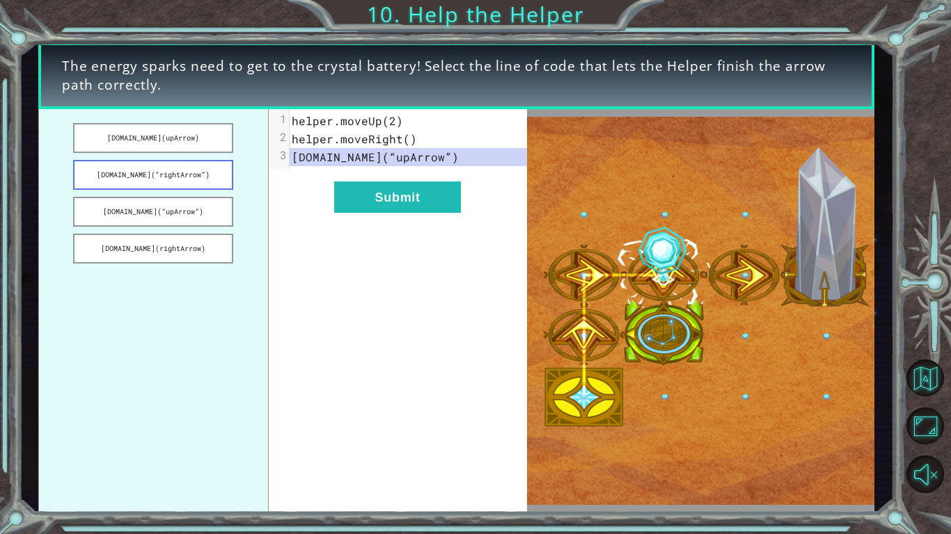
click at [198, 175] on button "[DOMAIN_NAME](“rightArrow”)" at bounding box center [153, 175] width 160 height 30
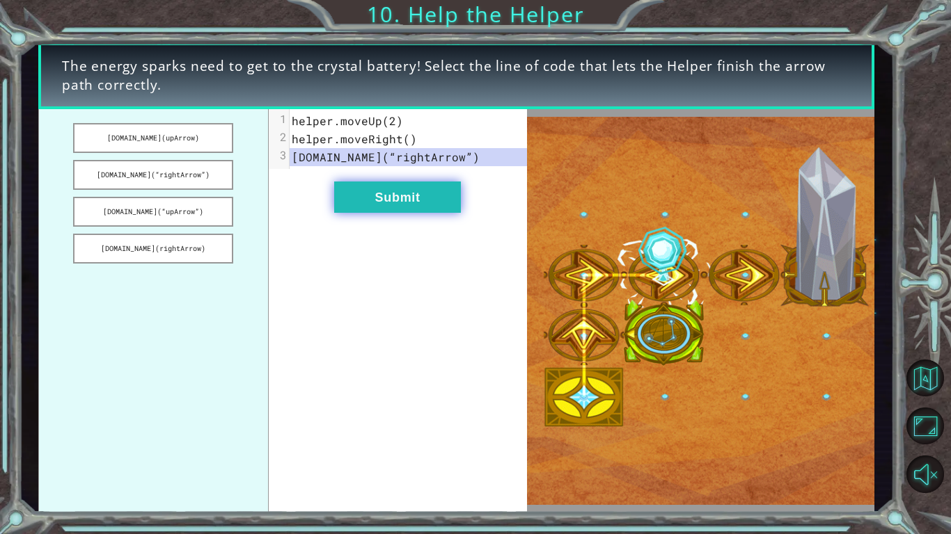
click at [383, 208] on button "Submit" at bounding box center [397, 197] width 127 height 31
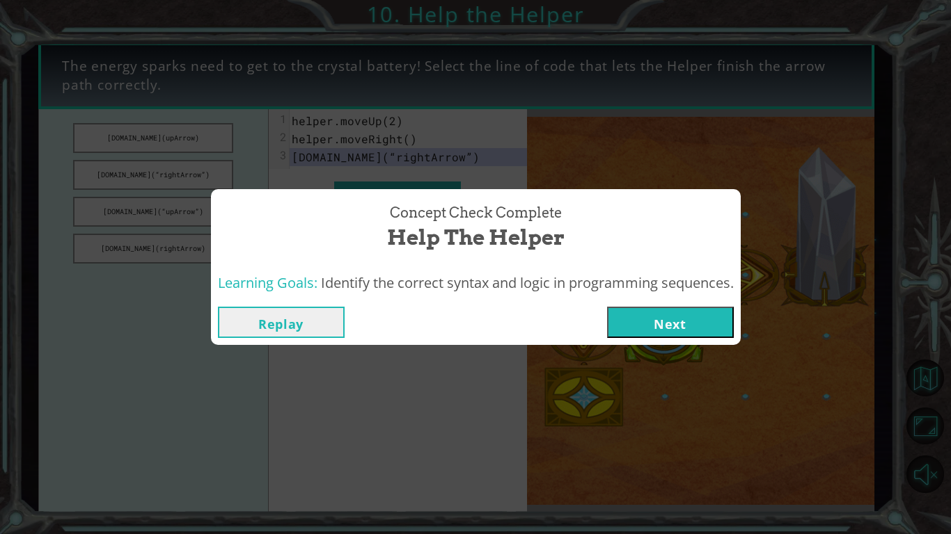
click at [638, 312] on button "Next" at bounding box center [670, 322] width 127 height 31
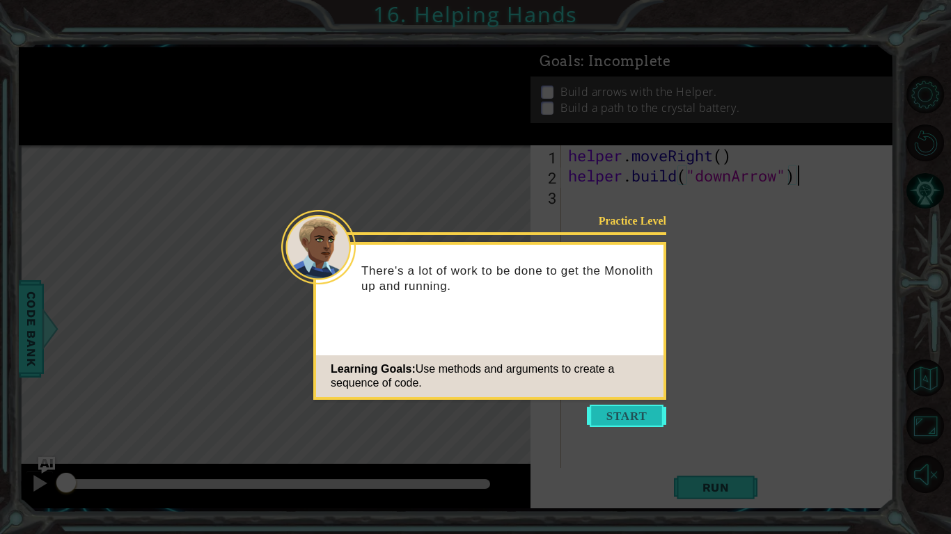
click at [612, 422] on button "Start" at bounding box center [626, 416] width 79 height 22
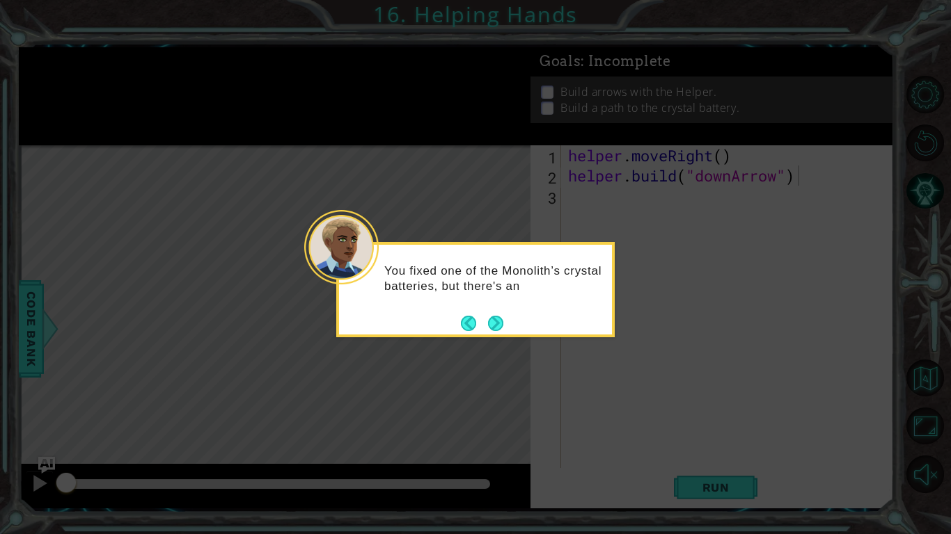
click at [717, 498] on icon at bounding box center [475, 267] width 951 height 534
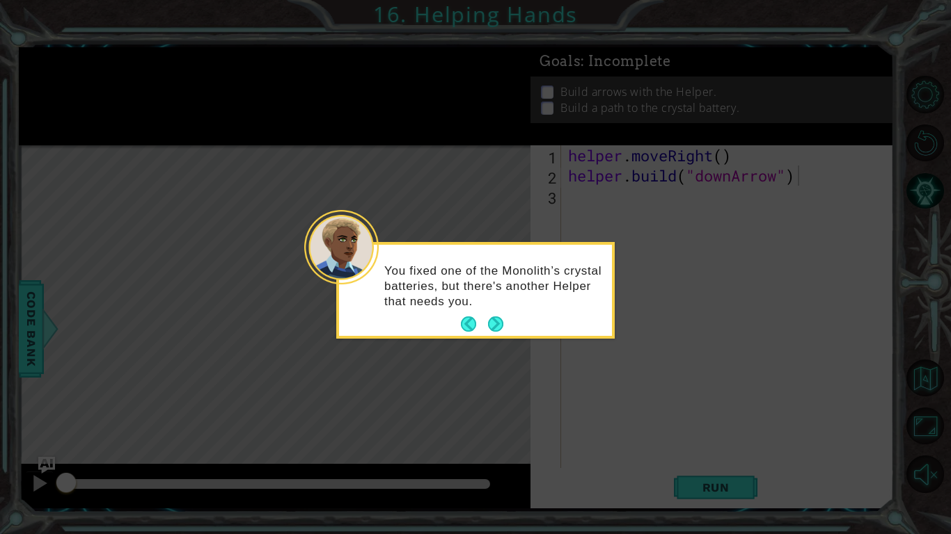
click at [715, 489] on icon at bounding box center [475, 267] width 951 height 534
click at [487, 321] on button "Next" at bounding box center [495, 325] width 22 height 22
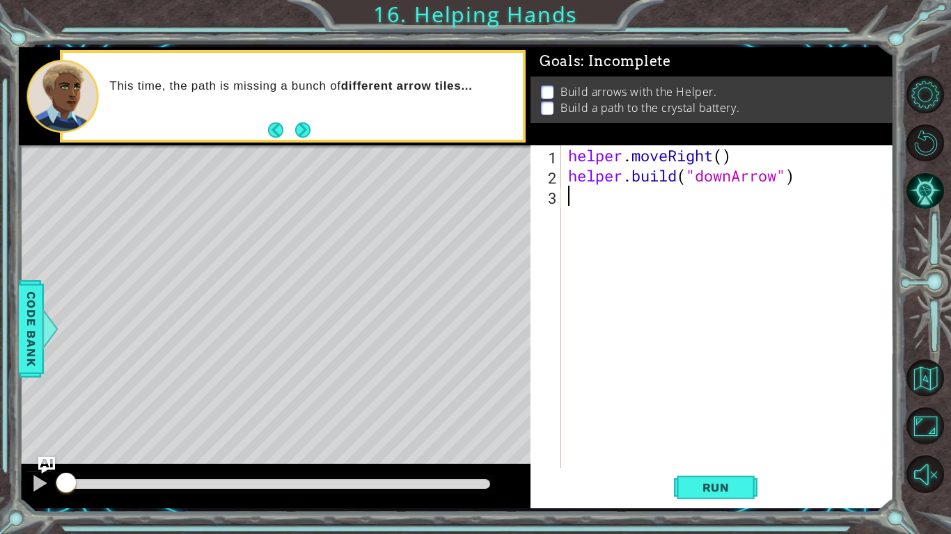
type textarea "n"
click at [300, 125] on button "Next" at bounding box center [302, 129] width 15 height 15
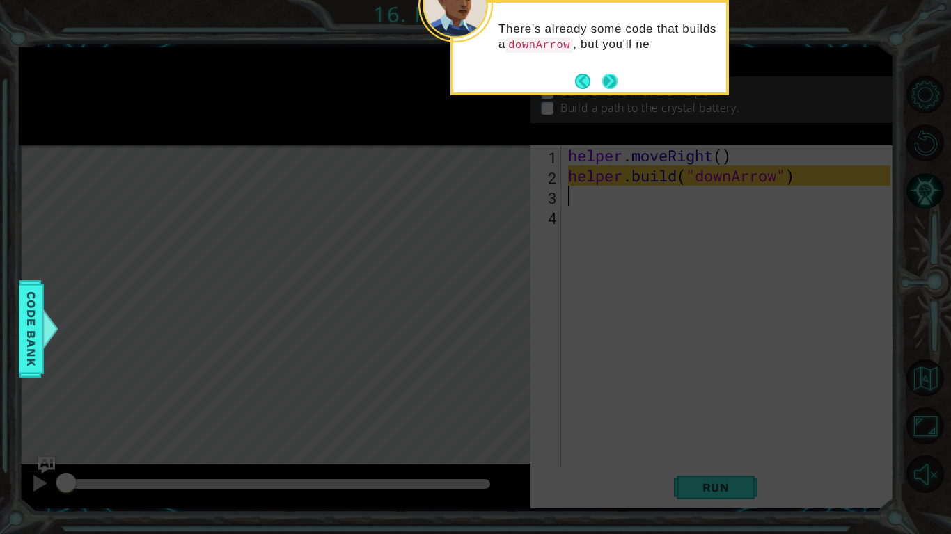
click at [612, 85] on button "Next" at bounding box center [609, 80] width 19 height 19
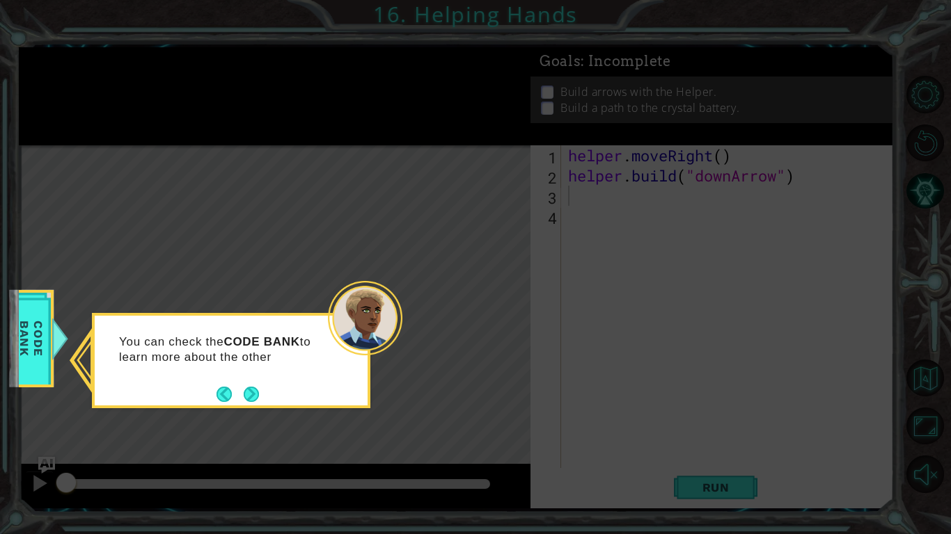
click at [253, 408] on div "You can check the CODE BANK to learn more about the other" at bounding box center [231, 360] width 278 height 95
click at [257, 396] on button "Next" at bounding box center [251, 395] width 17 height 17
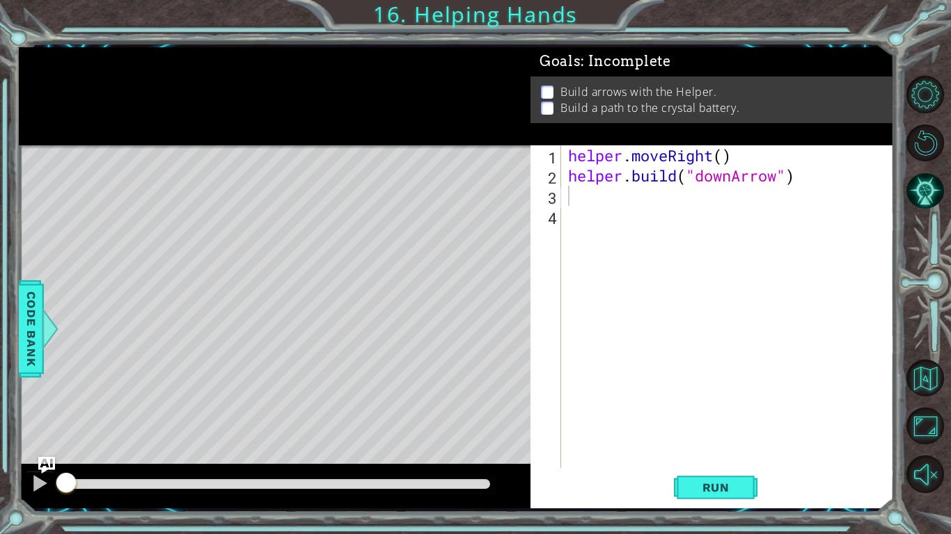
click at [637, 201] on div "helper . moveRight ( ) helper . build ( "downArrow" )" at bounding box center [731, 326] width 332 height 363
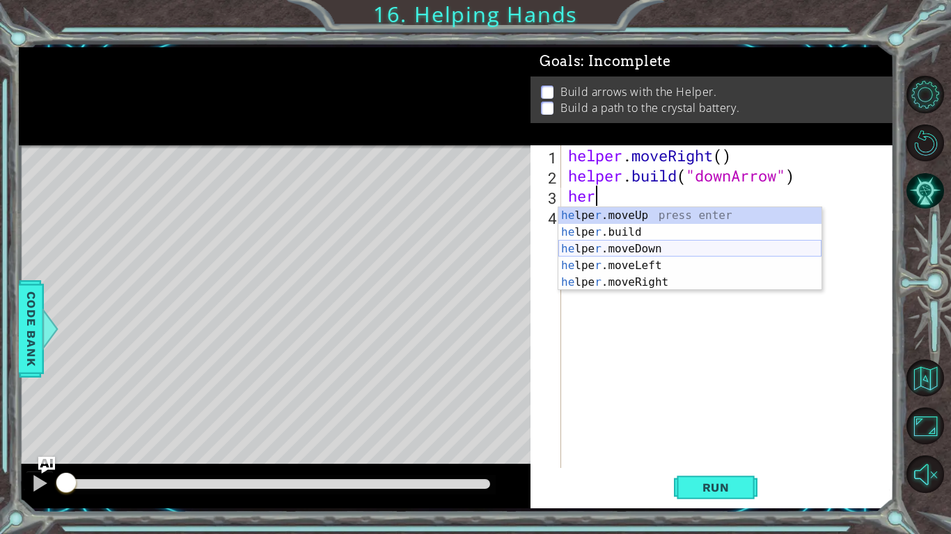
click at [651, 249] on div "he lpe r .moveUp press enter he lpe r .build press enter he lpe r .moveDown pre…" at bounding box center [689, 265] width 263 height 117
type textarea "helper.moveDown(1)"
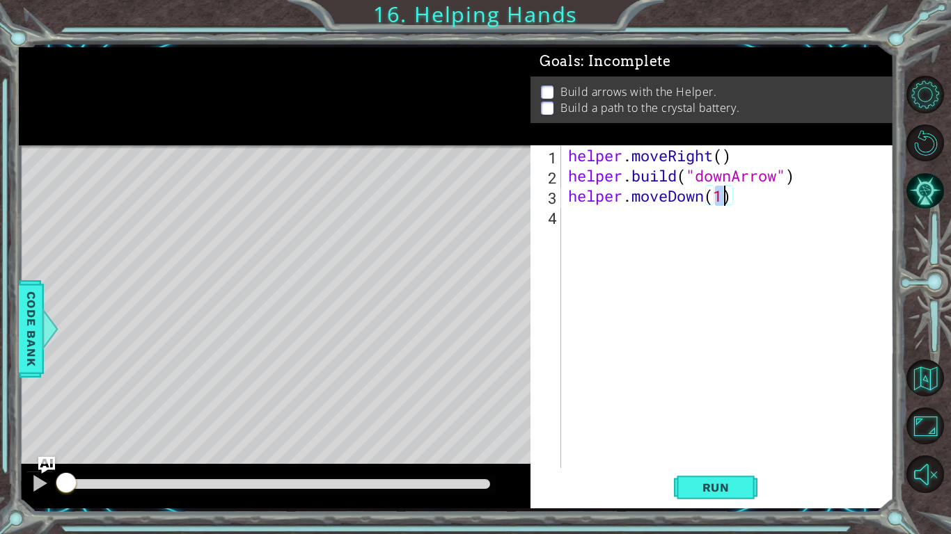
click at [603, 237] on div "helper . moveRight ( ) helper . build ( "downArrow" ) helper . moveDown ( 1 )" at bounding box center [731, 326] width 332 height 363
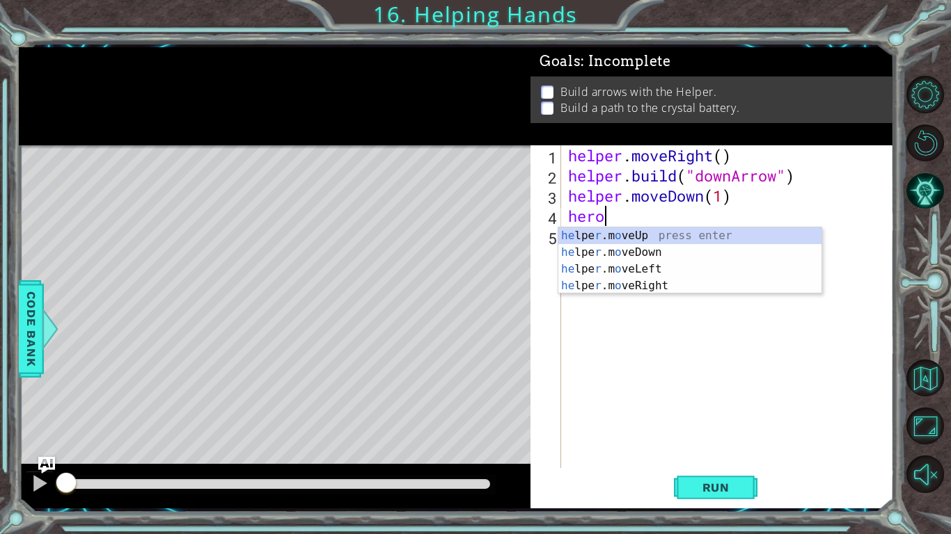
scroll to position [0, 1]
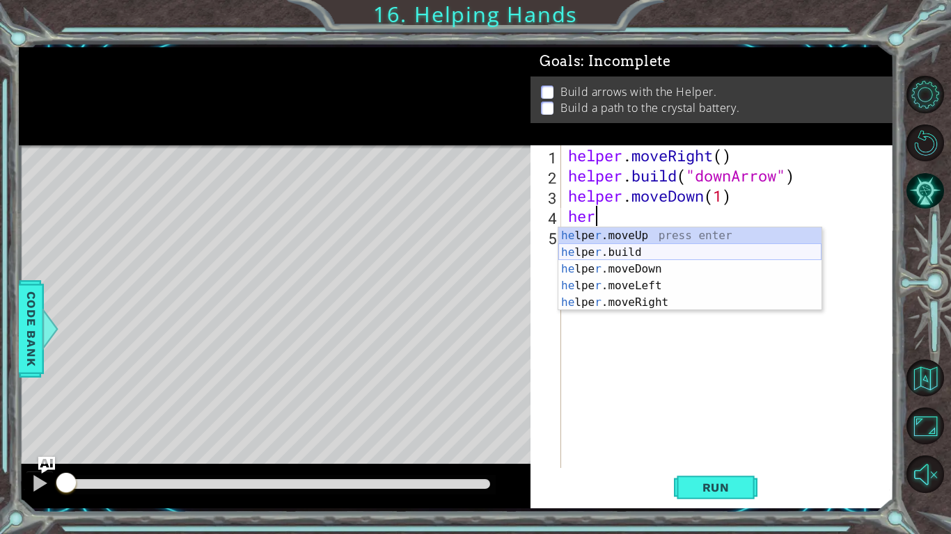
click at [618, 256] on div "he lpe r .moveUp press enter he lpe r .build press enter he lpe r .moveDown pre…" at bounding box center [689, 286] width 263 height 117
type textarea "[DOMAIN_NAME]("rightArrow")"
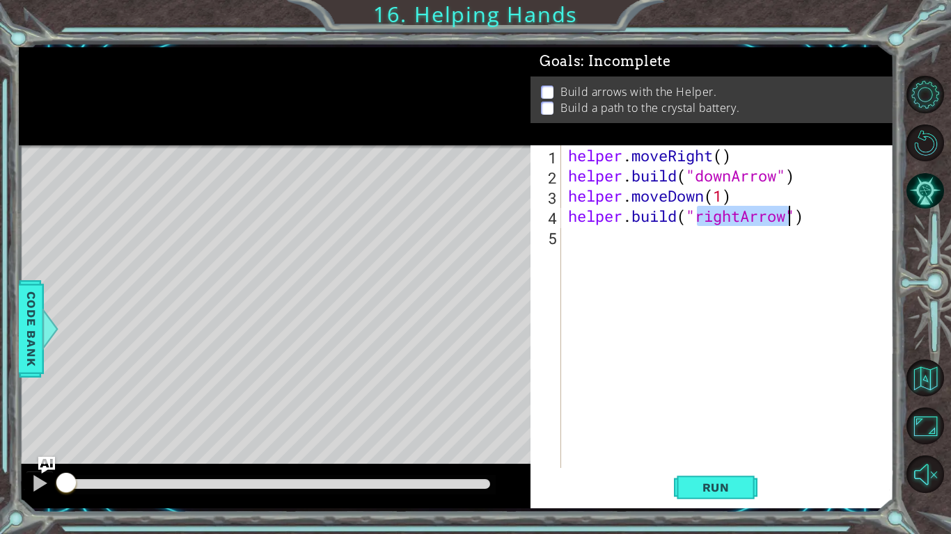
click at [618, 246] on div "helper . moveRight ( ) helper . build ( "downArrow" ) helper . moveDown ( 1 ) h…" at bounding box center [731, 326] width 332 height 363
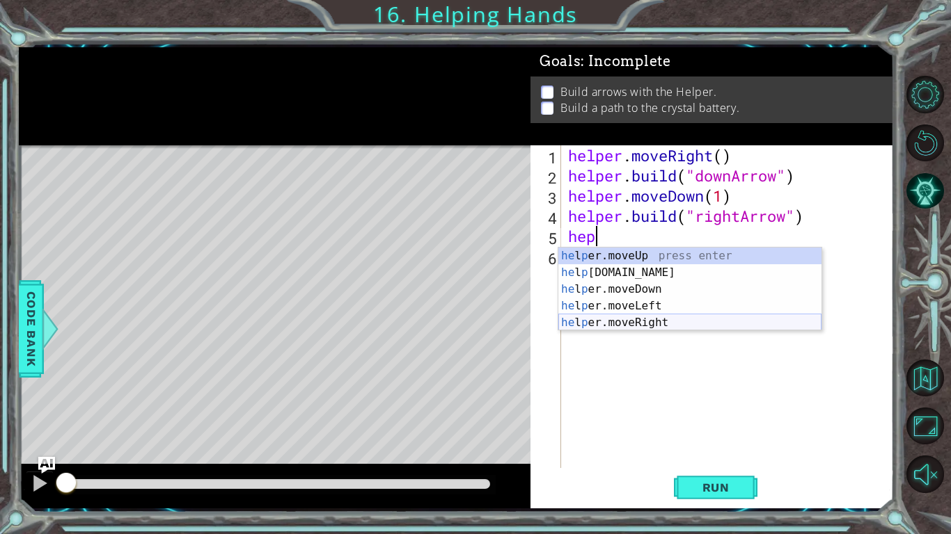
click at [634, 319] on div "he l p er.moveUp press enter he l p [DOMAIN_NAME] press enter he l p er.moveDow…" at bounding box center [689, 306] width 263 height 117
type textarea "helper.moveRight(1)"
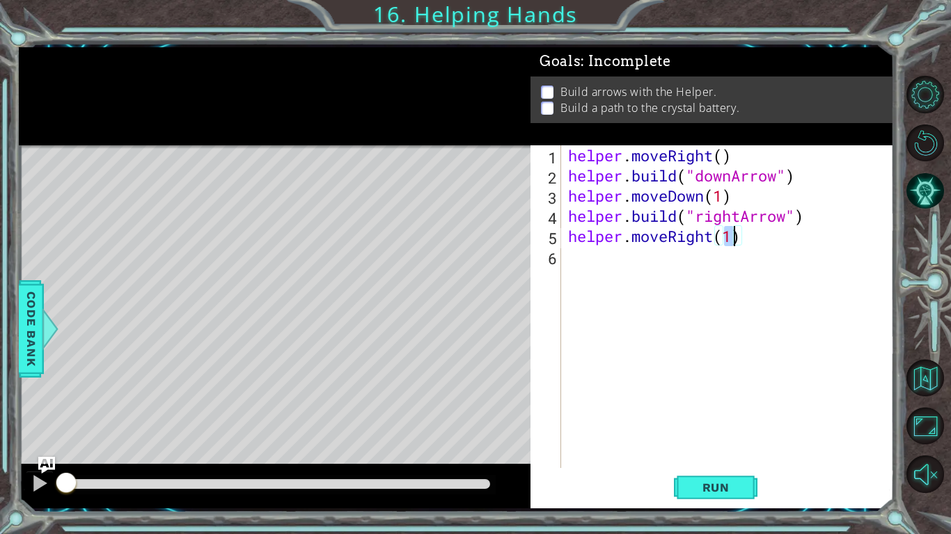
click at [644, 278] on div "helper . moveRight ( ) helper . build ( "downArrow" ) helper . moveDown ( 1 ) h…" at bounding box center [731, 326] width 332 height 363
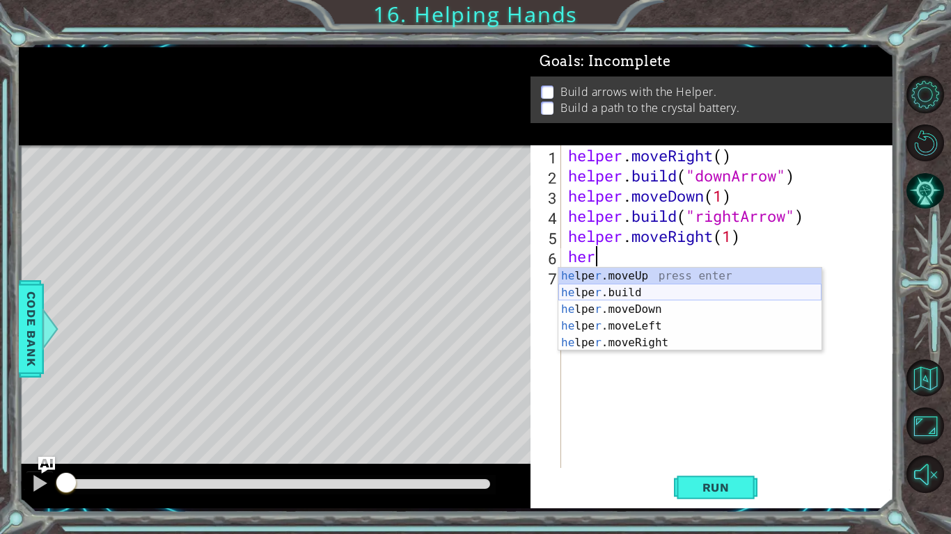
click at [640, 298] on div "he lpe r .moveUp press enter he lpe r .build press enter he lpe r .moveDown pre…" at bounding box center [689, 326] width 263 height 117
type textarea "[DOMAIN_NAME]("rightArrow")"
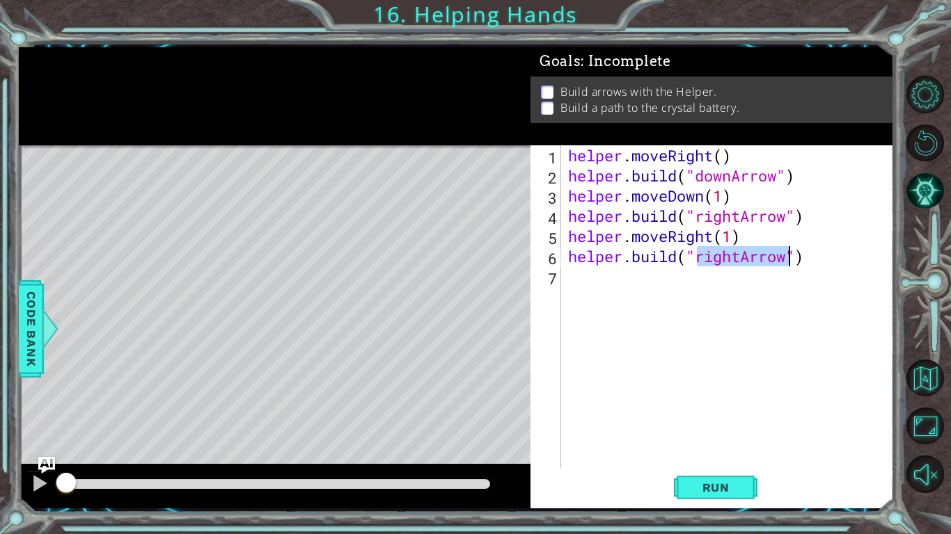
click at [640, 293] on div "helper . moveRight ( ) helper . build ( "downArrow" ) helper . moveDown ( 1 ) h…" at bounding box center [731, 326] width 332 height 363
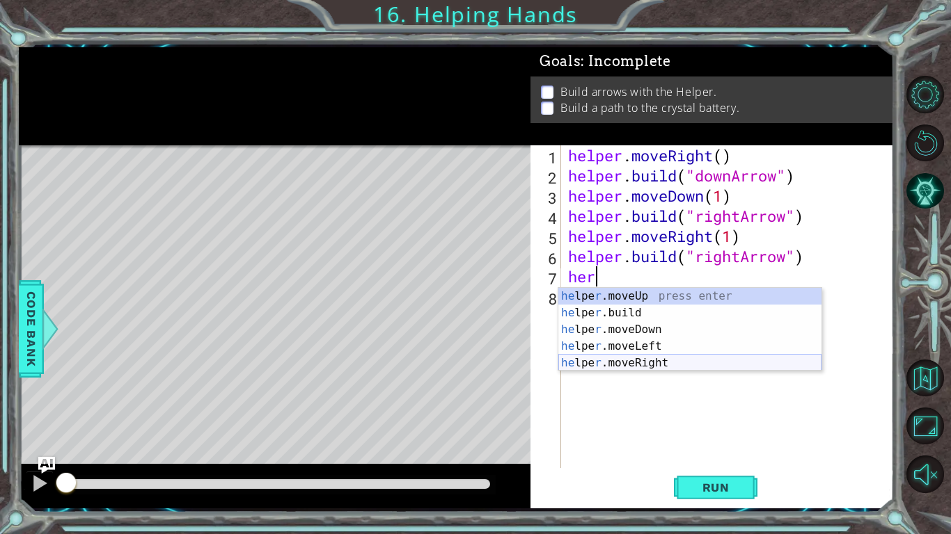
click at [635, 363] on div "he lpe r .moveUp press enter he lpe r .build press enter he lpe r .moveDown pre…" at bounding box center [689, 346] width 263 height 117
type textarea "helper.moveRight(1)"
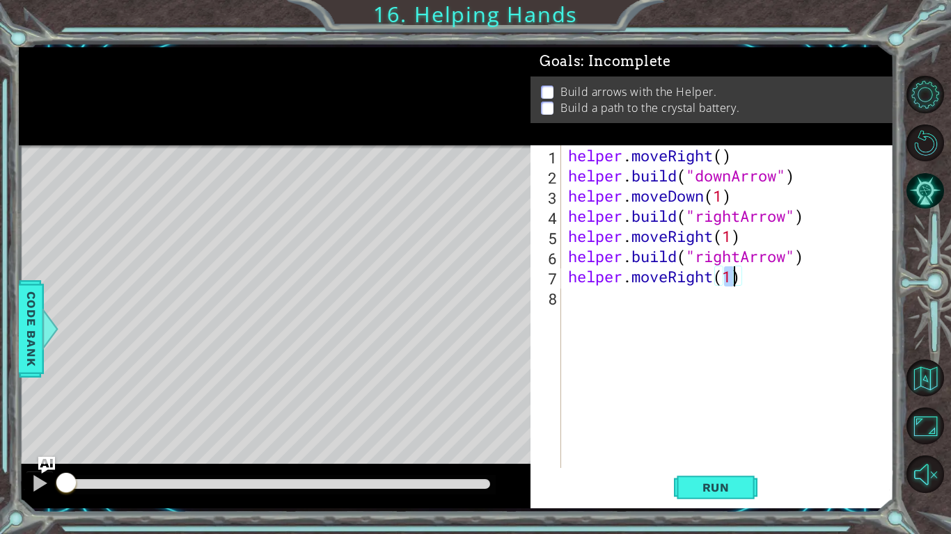
click at [682, 310] on div "helper . moveRight ( ) helper . build ( "downArrow" ) helper . moveDown ( 1 ) h…" at bounding box center [731, 326] width 332 height 363
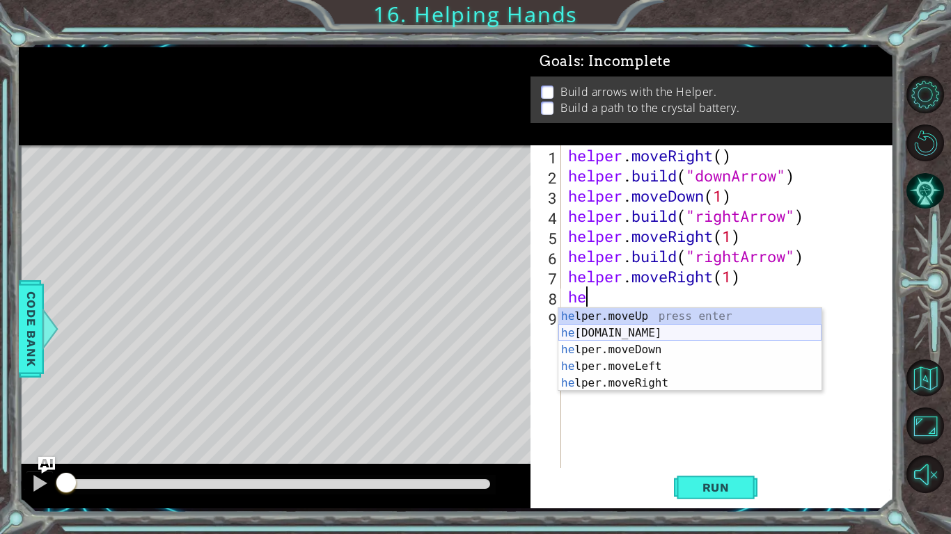
click at [672, 333] on div "he lper.moveUp press enter he [DOMAIN_NAME] press enter he lper.moveDown press …" at bounding box center [689, 366] width 263 height 117
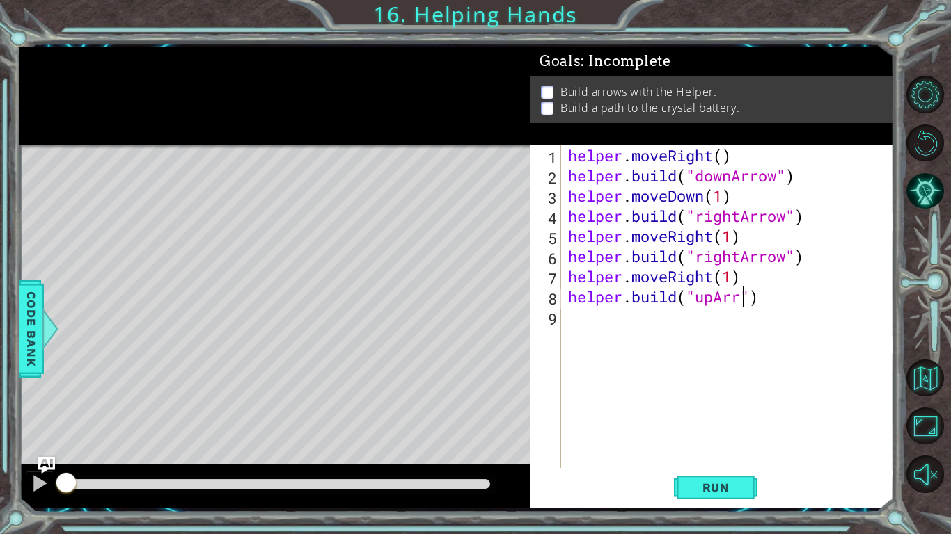
scroll to position [0, 8]
type textarea "[DOMAIN_NAME]("upArrow")"
click at [696, 477] on button "Run" at bounding box center [716, 488] width 84 height 36
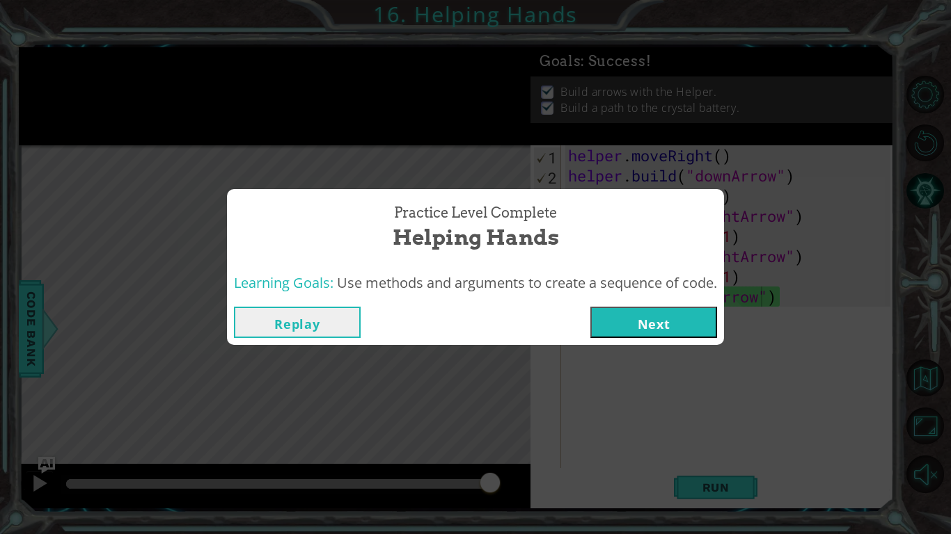
click at [664, 333] on button "Next" at bounding box center [653, 322] width 127 height 31
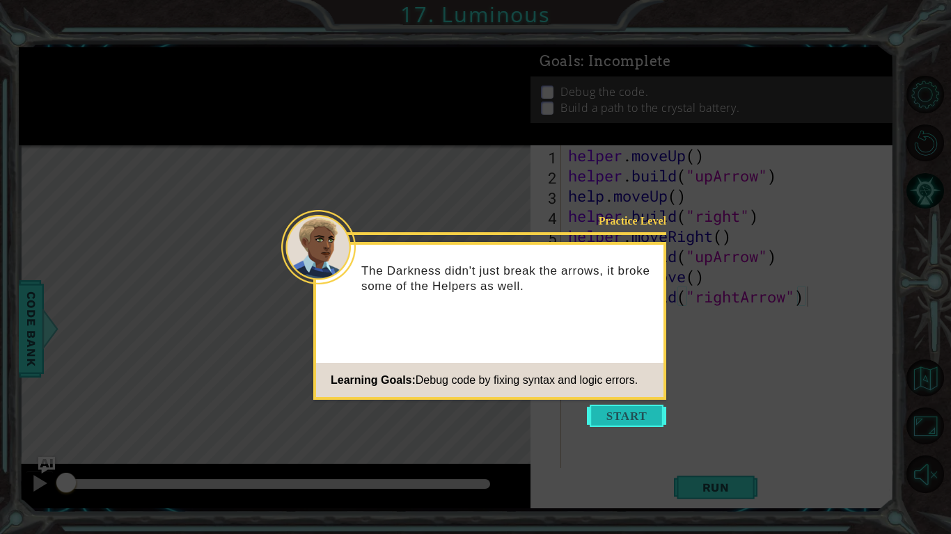
click at [656, 411] on button "Start" at bounding box center [626, 416] width 79 height 22
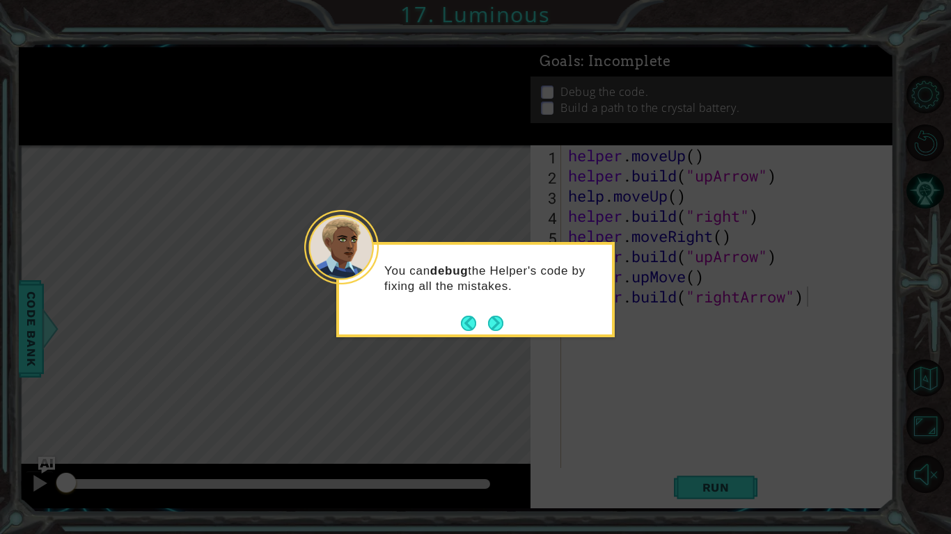
click at [724, 487] on icon at bounding box center [475, 267] width 951 height 534
click at [491, 328] on button "Next" at bounding box center [495, 323] width 17 height 17
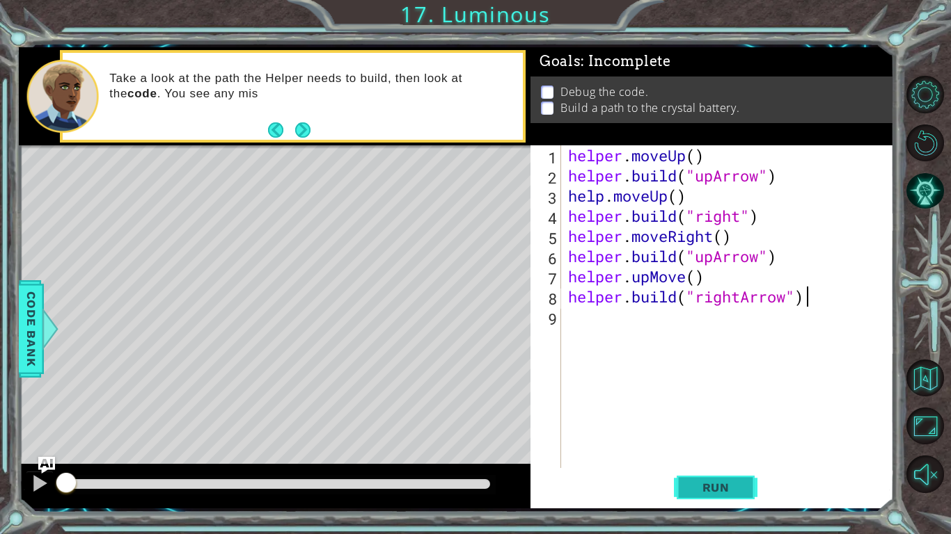
click at [733, 489] on span "Run" at bounding box center [715, 488] width 55 height 14
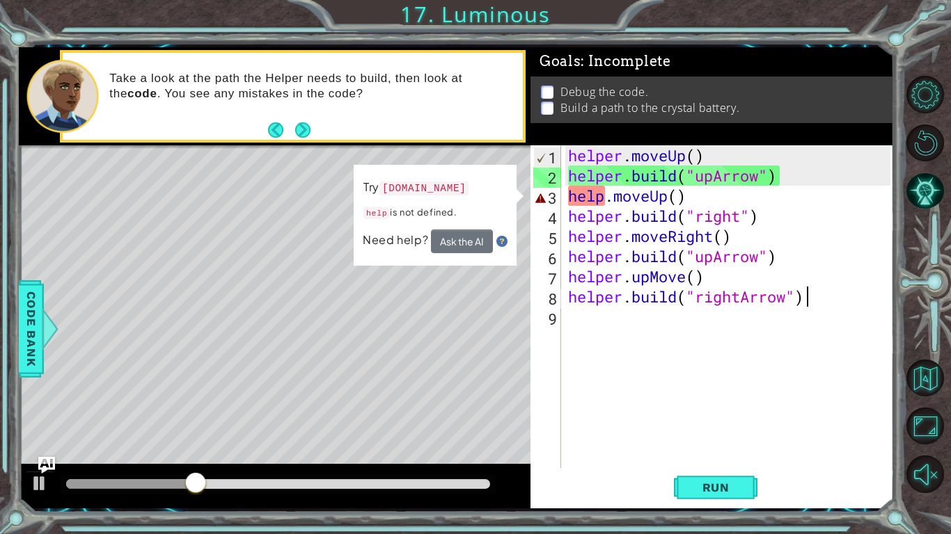
click at [610, 194] on div "helper . moveUp ( ) helper . build ( "upArrow" ) help . moveUp ( ) helper . bui…" at bounding box center [731, 326] width 332 height 363
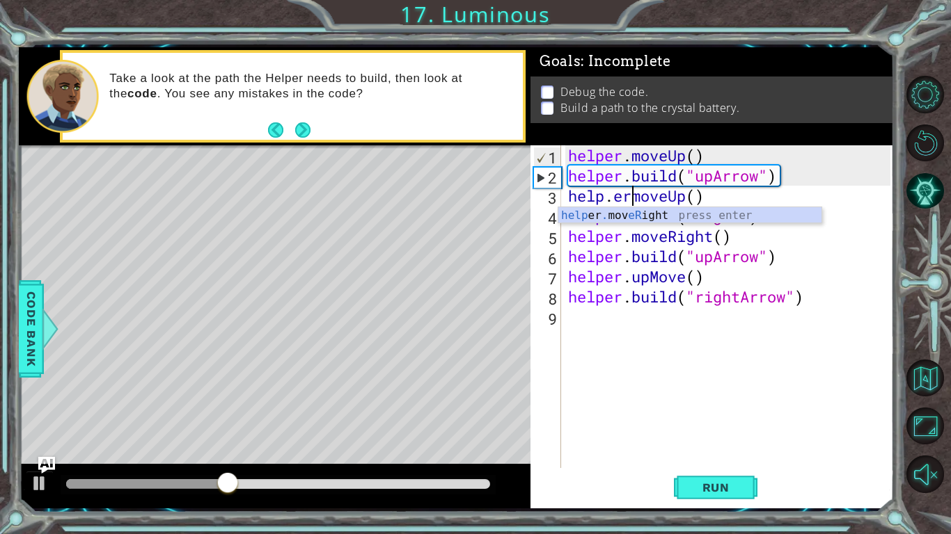
scroll to position [0, 3]
click at [640, 273] on div "helper . moveUp ( ) helper . build ( "upArrow" ) help . ermoveUp ( ) helper . b…" at bounding box center [731, 326] width 332 height 363
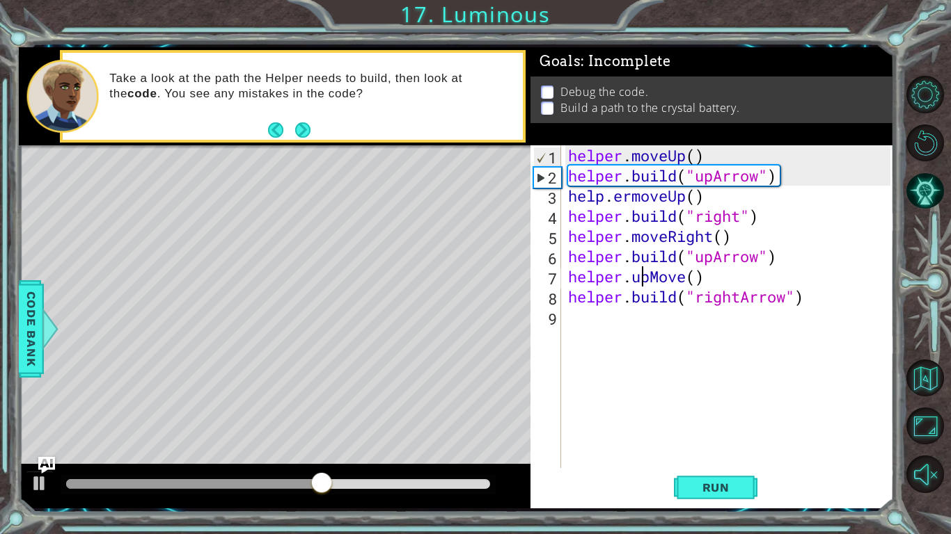
click at [706, 198] on div "helper . moveUp ( ) helper . build ( "upArrow" ) help . ermoveUp ( ) helper . b…" at bounding box center [731, 326] width 332 height 363
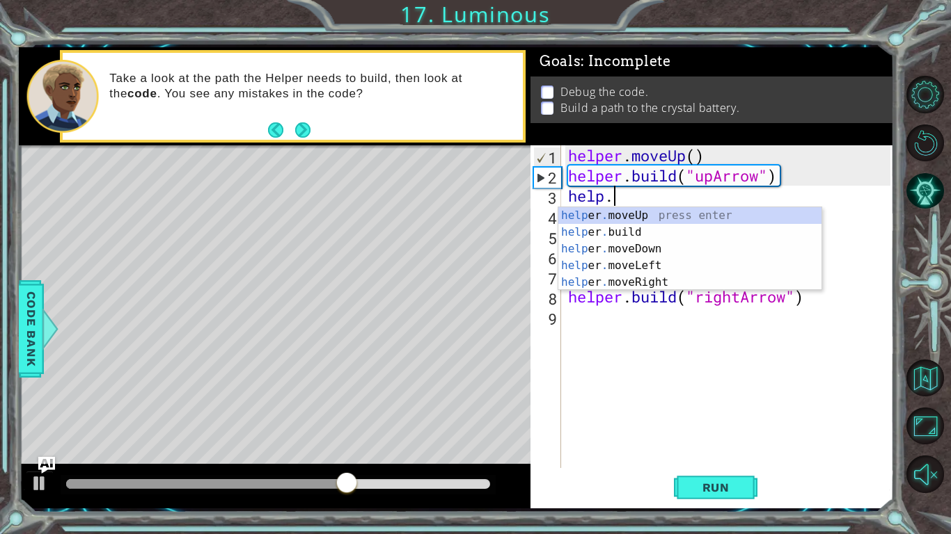
scroll to position [0, 0]
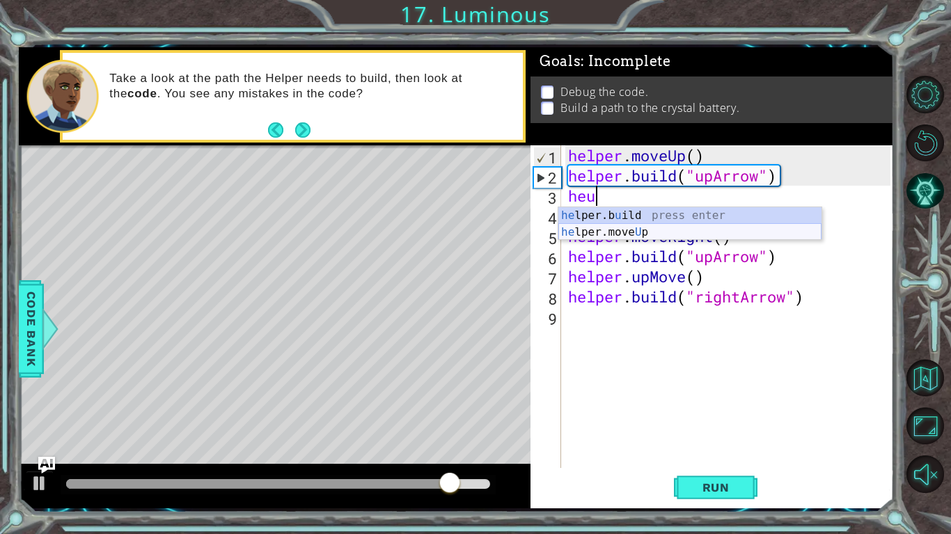
click at [665, 237] on div "he lper.b u ild press enter he lper.move U p press enter" at bounding box center [689, 240] width 263 height 67
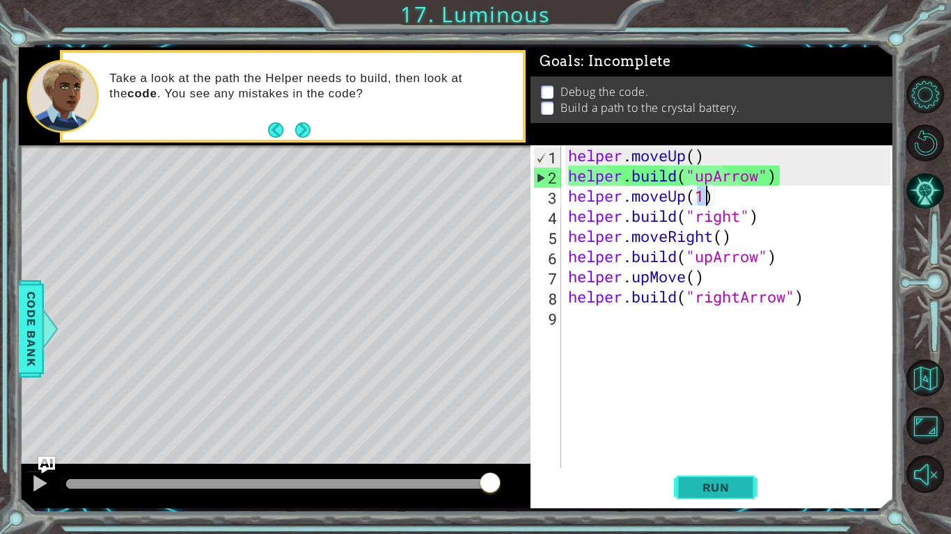
click at [685, 479] on button "Run" at bounding box center [716, 488] width 84 height 36
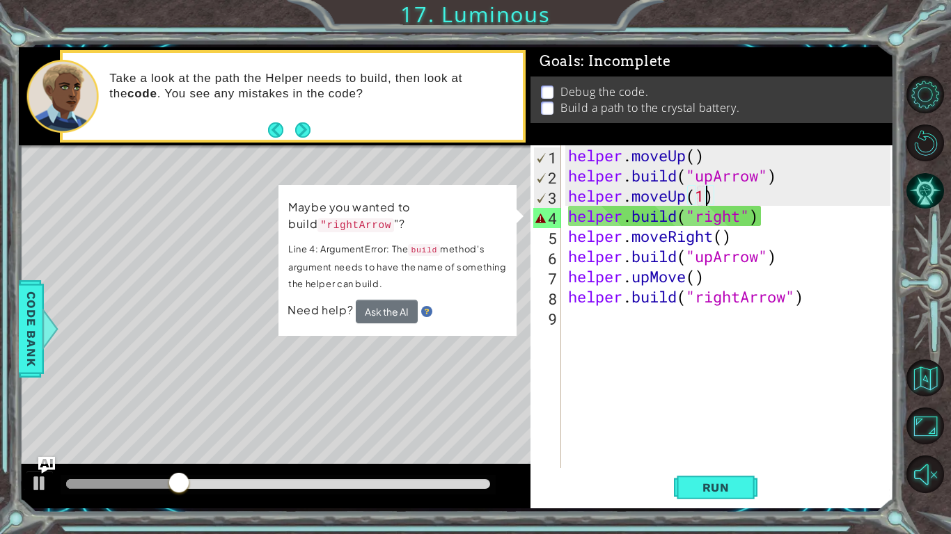
click at [747, 215] on div "helper . moveUp ( ) helper . build ( "upArrow" ) helper . moveUp ( 1 ) helper .…" at bounding box center [731, 326] width 332 height 363
click at [870, 287] on div "helper . moveUp ( ) helper . build ( "upArrow" ) helper . moveUp ( 1 ) helper .…" at bounding box center [731, 326] width 332 height 363
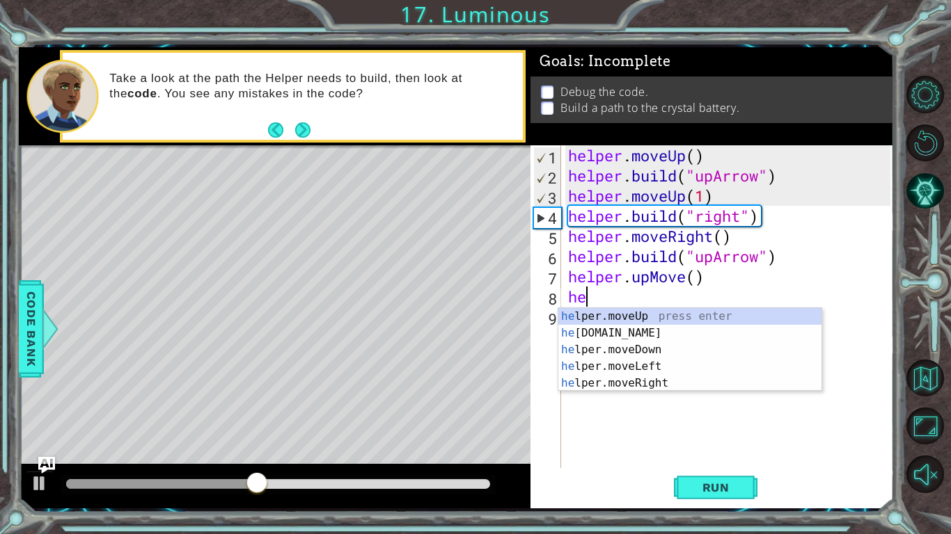
type textarea "h"
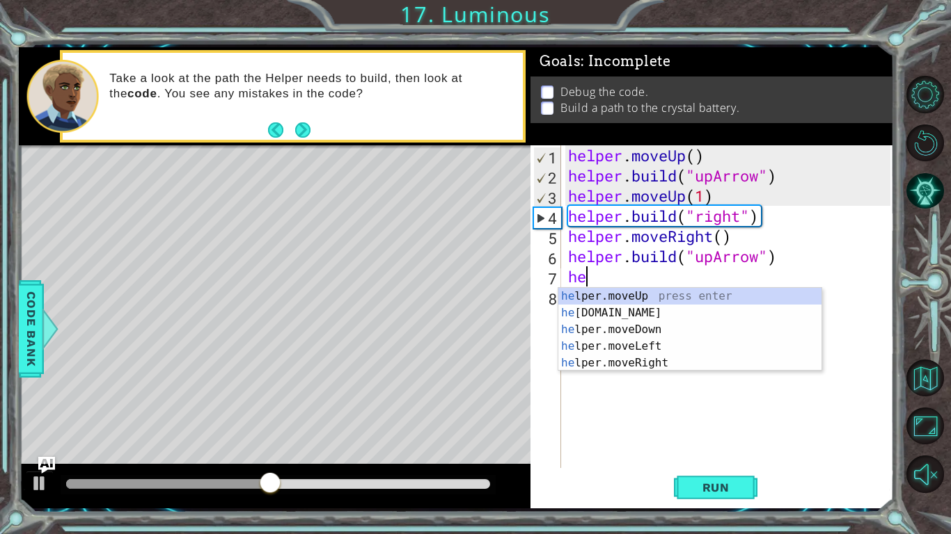
type textarea "h"
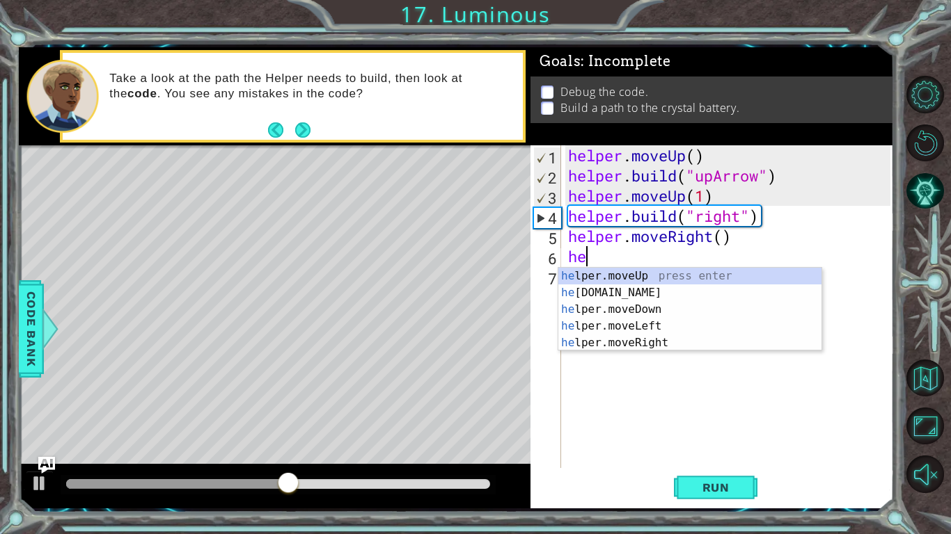
type textarea "h"
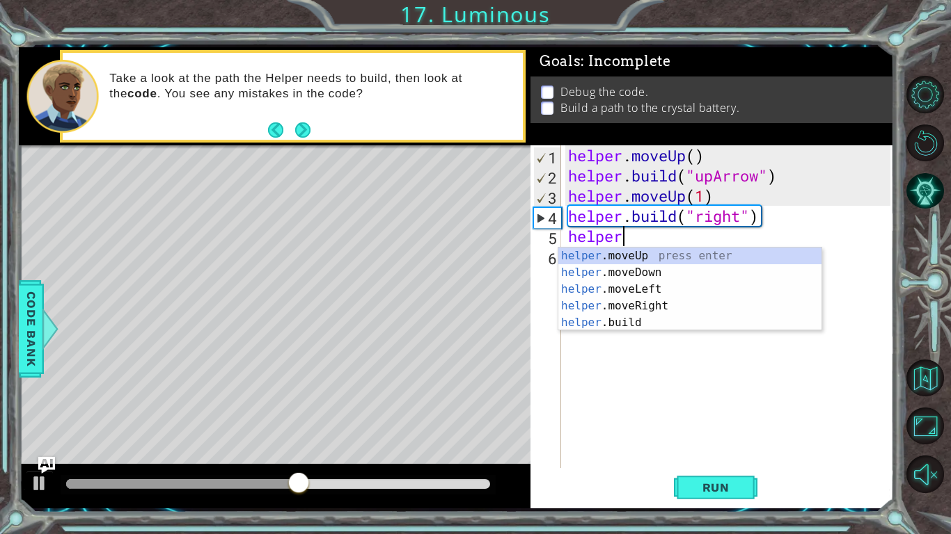
type textarea "h"
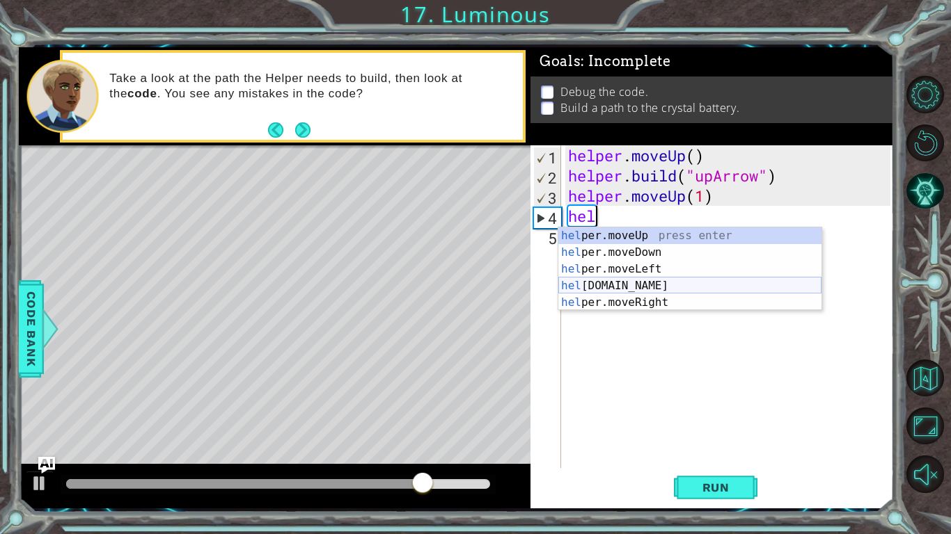
click at [640, 283] on div "hel per.moveUp press enter hel per.moveDown press enter hel per.moveLeft press …" at bounding box center [689, 286] width 263 height 117
type textarea "[DOMAIN_NAME]("rightArrow")"
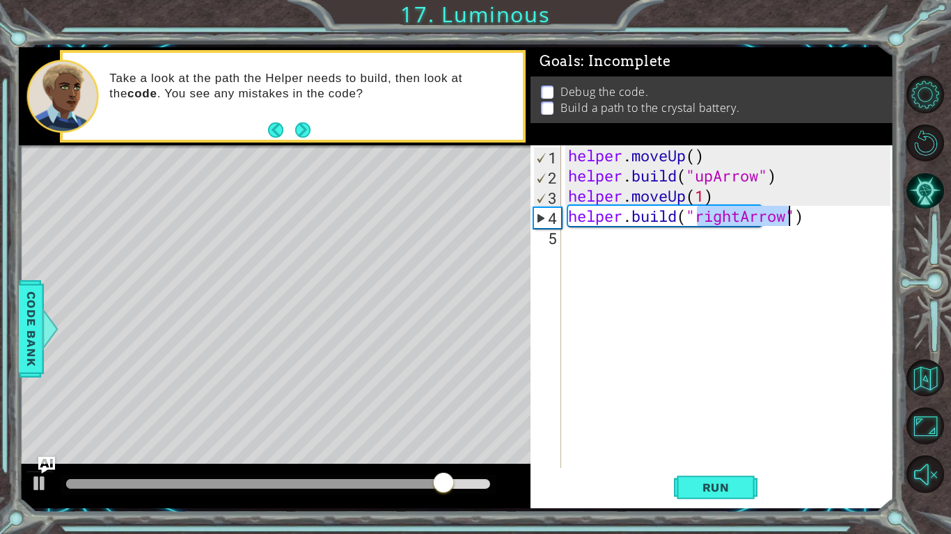
click at [633, 376] on div "helper . moveUp ( ) helper . build ( "upArrow" ) helper . moveUp ( 1 ) helper .…" at bounding box center [731, 326] width 332 height 363
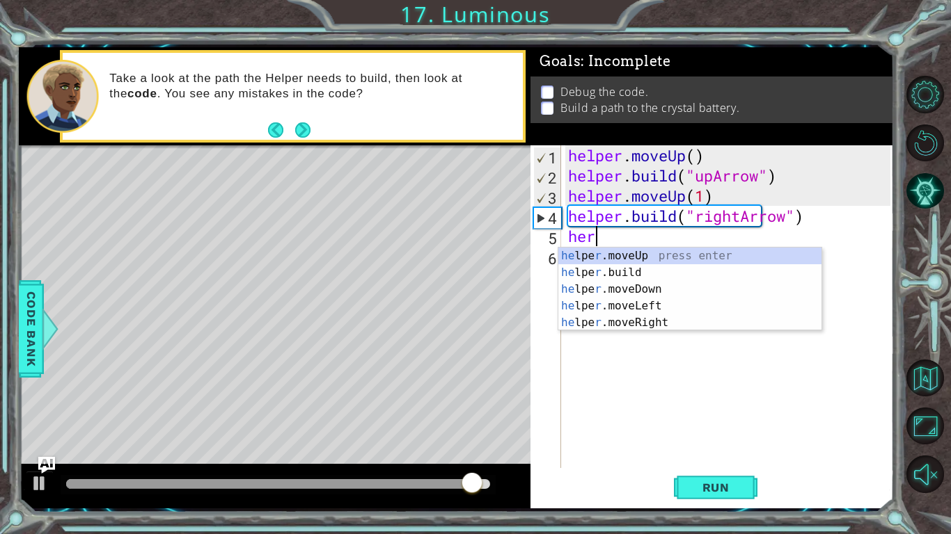
scroll to position [0, 1]
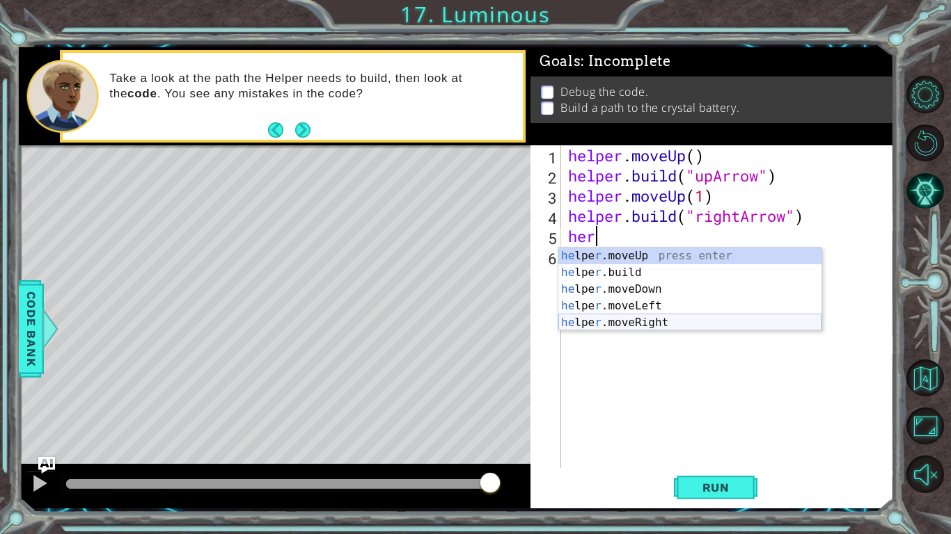
click at [643, 317] on div "he lpe r .moveUp press enter he lpe r .build press enter he lpe r .moveDown pre…" at bounding box center [689, 306] width 263 height 117
type textarea "helper.moveRight(1)"
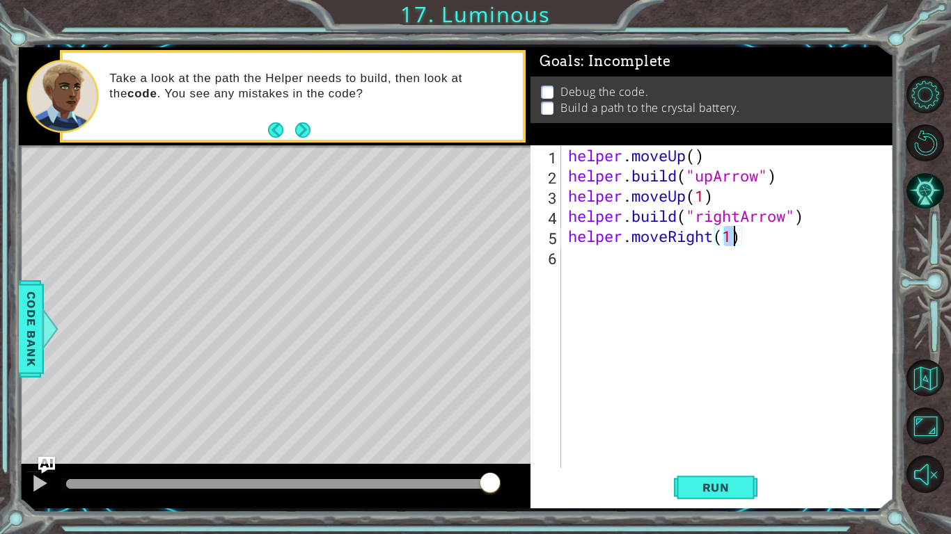
click at [613, 257] on div "helper . moveUp ( ) helper . build ( "upArrow" ) helper . moveUp ( 1 ) helper .…" at bounding box center [731, 326] width 332 height 363
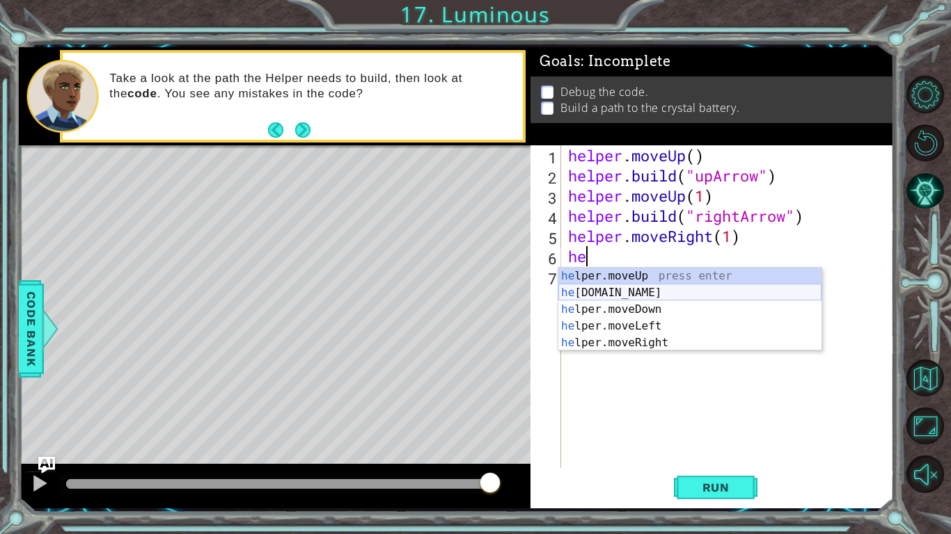
click at [634, 293] on div "he lper.moveUp press enter he [DOMAIN_NAME] press enter he lper.moveDown press …" at bounding box center [689, 326] width 263 height 117
type textarea "[DOMAIN_NAME]("rightArrow")"
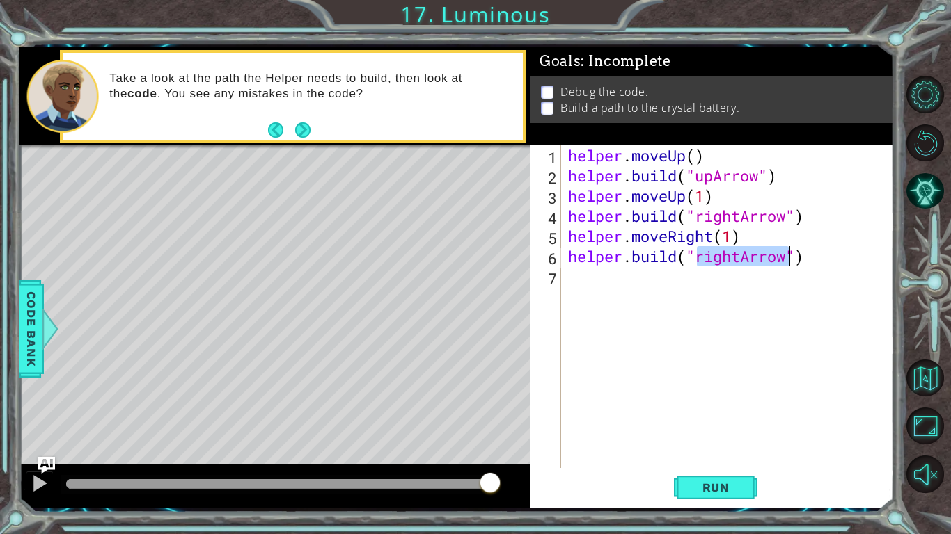
click at [613, 287] on div "helper . moveUp ( ) helper . build ( "upArrow" ) helper . moveUp ( 1 ) helper .…" at bounding box center [731, 326] width 332 height 363
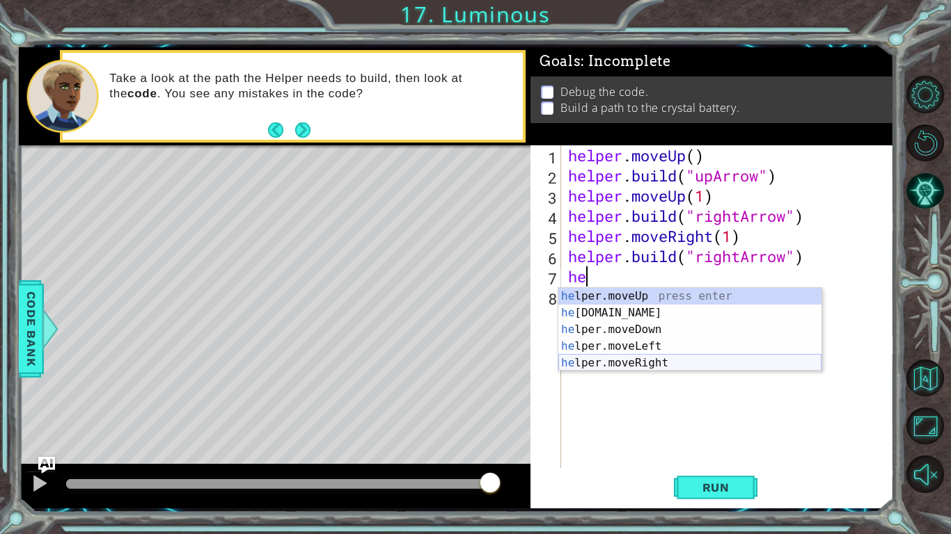
click at [613, 361] on div "he lper.moveUp press enter he [DOMAIN_NAME] press enter he lper.moveDown press …" at bounding box center [689, 346] width 263 height 117
type textarea "helper.moveRight(1)"
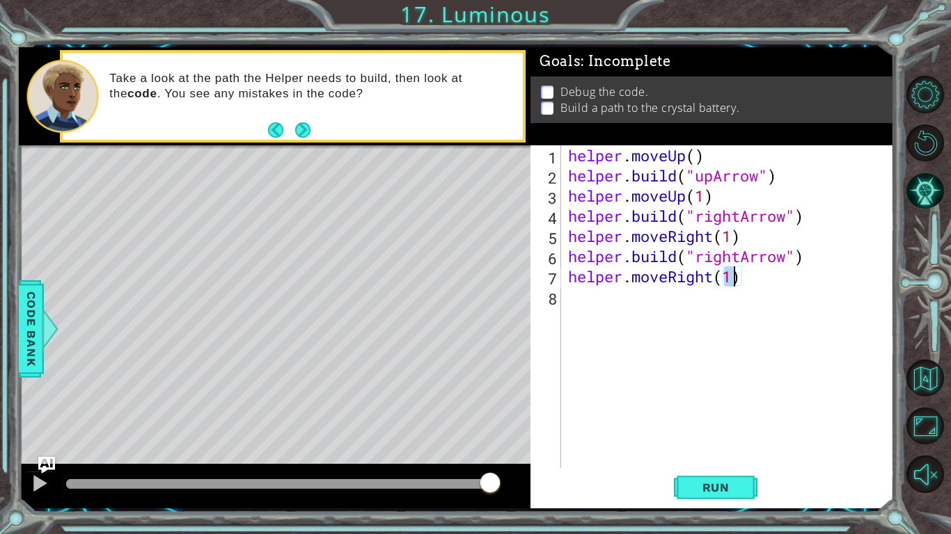
click at [614, 310] on div "helper . moveUp ( ) helper . build ( "upArrow" ) helper . moveUp ( 1 ) helper .…" at bounding box center [731, 326] width 332 height 363
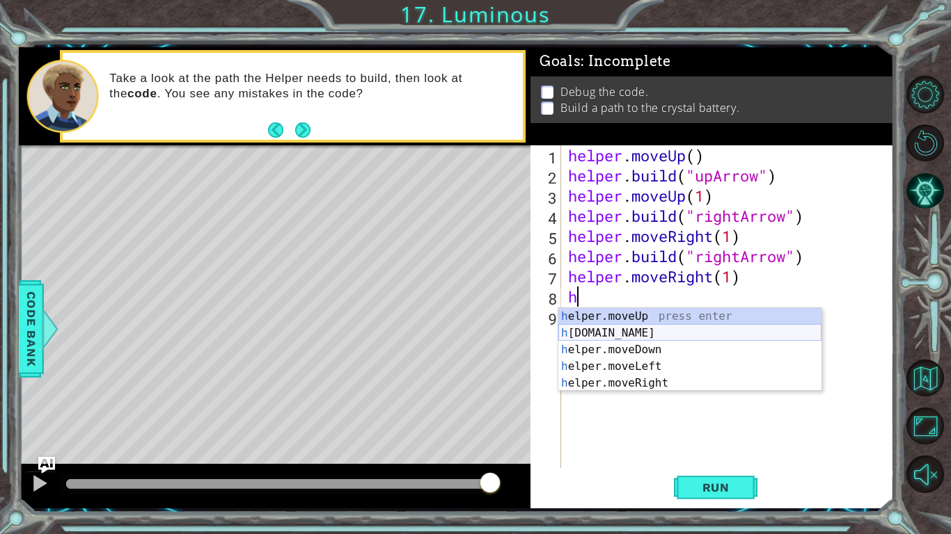
click at [643, 329] on div "h elper.moveUp press enter h [DOMAIN_NAME] press enter h elper.moveDown press e…" at bounding box center [689, 366] width 263 height 117
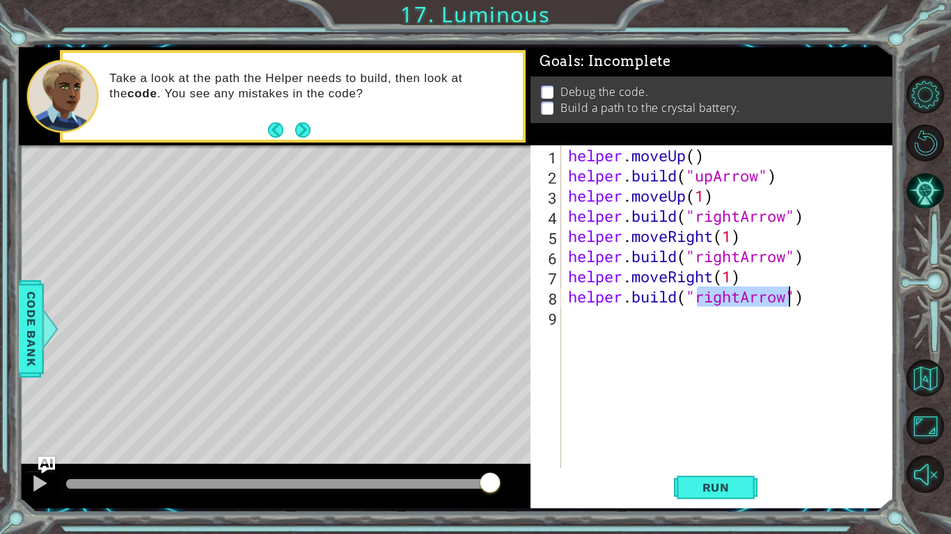
click at [738, 294] on div "helper . moveUp ( ) helper . build ( "upArrow" ) helper . moveUp ( 1 ) helper .…" at bounding box center [727, 306] width 325 height 323
click at [708, 296] on div "helper . moveUp ( ) helper . build ( "upArrow" ) helper . moveUp ( 1 ) helper .…" at bounding box center [731, 326] width 332 height 363
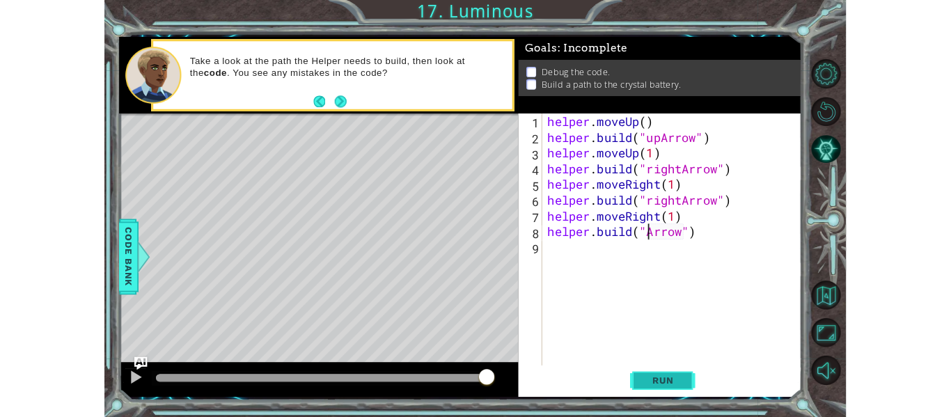
scroll to position [0, 6]
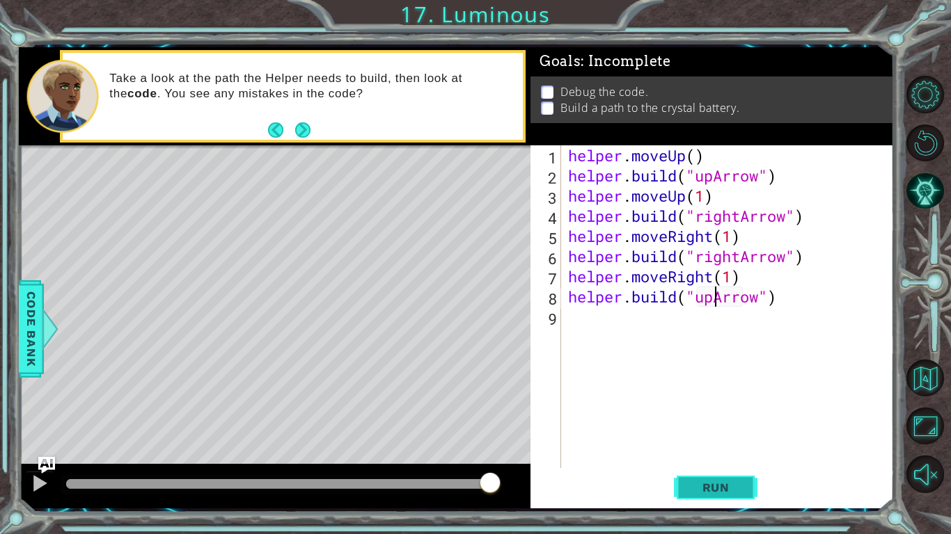
type textarea "[DOMAIN_NAME]("upArrow")"
click at [686, 470] on button "Run" at bounding box center [716, 488] width 84 height 36
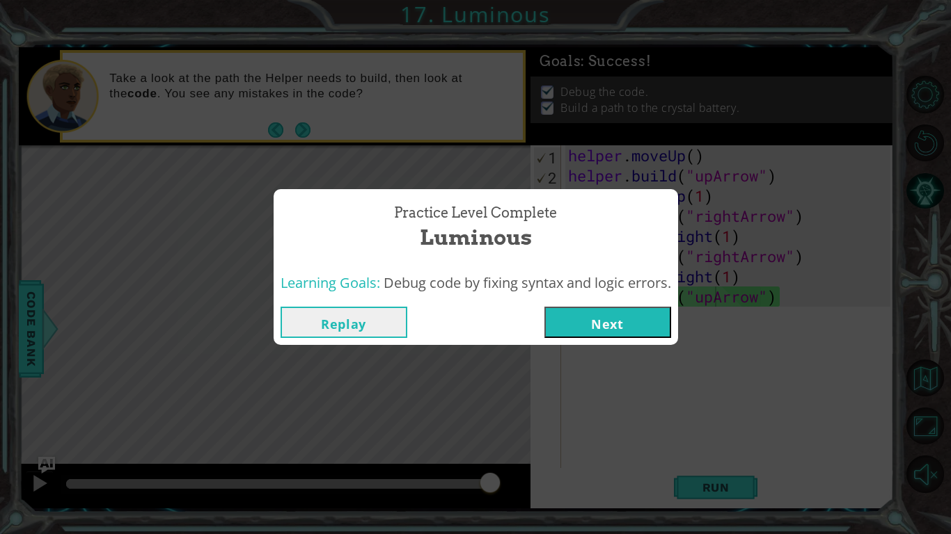
click at [643, 324] on button "Next" at bounding box center [607, 322] width 127 height 31
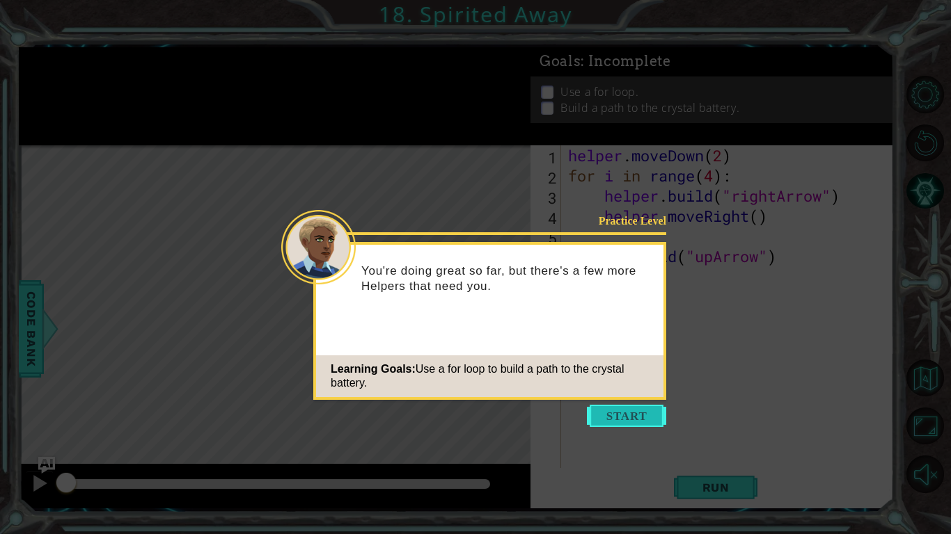
click at [630, 416] on button "Start" at bounding box center [626, 416] width 79 height 22
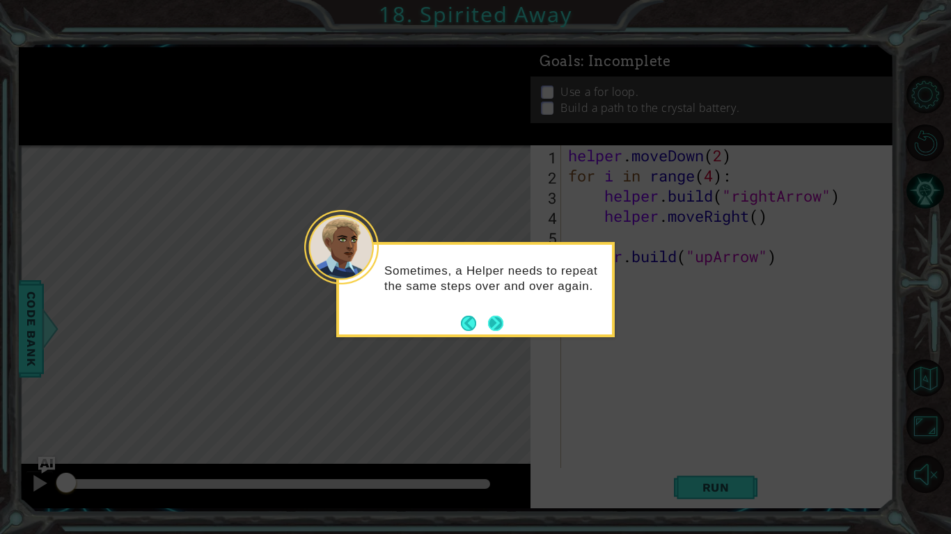
click at [499, 322] on button "Next" at bounding box center [495, 323] width 16 height 16
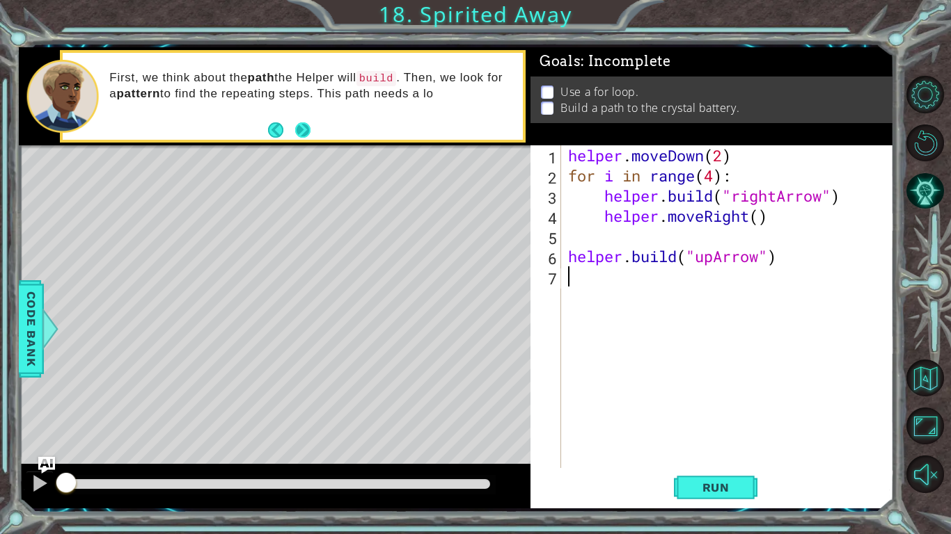
click at [314, 138] on button "Next" at bounding box center [302, 130] width 24 height 24
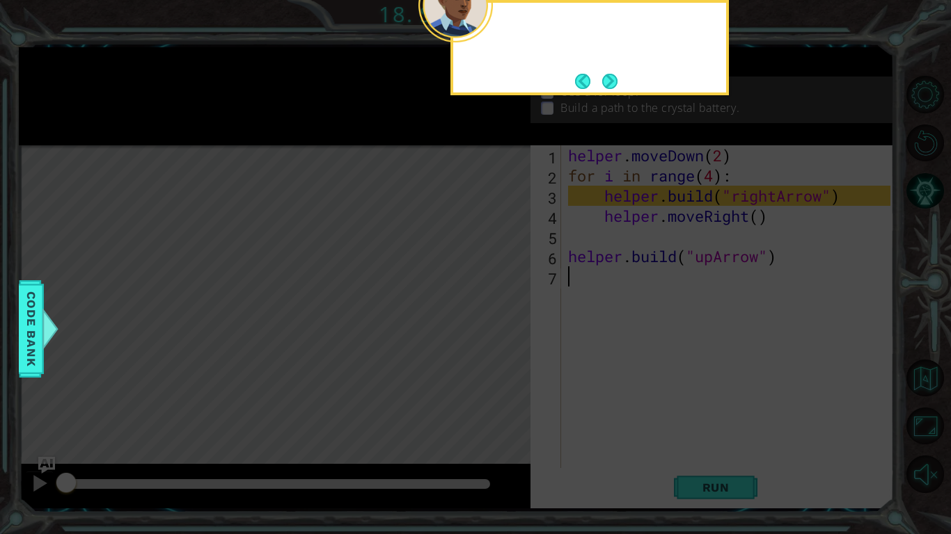
click at [315, 138] on icon at bounding box center [475, 86] width 951 height 896
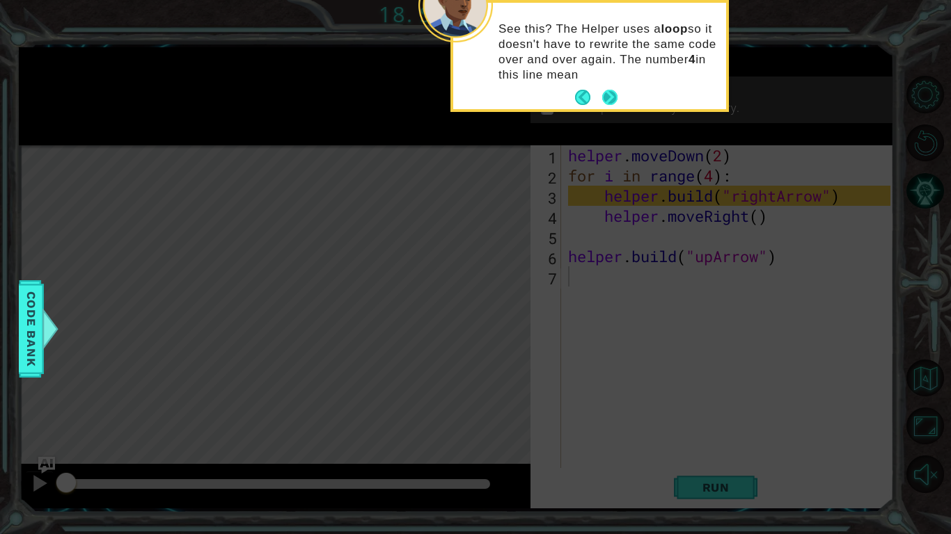
click at [615, 77] on p "See this? The Helper uses a loop so it doesn't have to rewrite the same code ov…" at bounding box center [607, 52] width 218 height 61
click at [609, 92] on button "Next" at bounding box center [610, 98] width 22 height 22
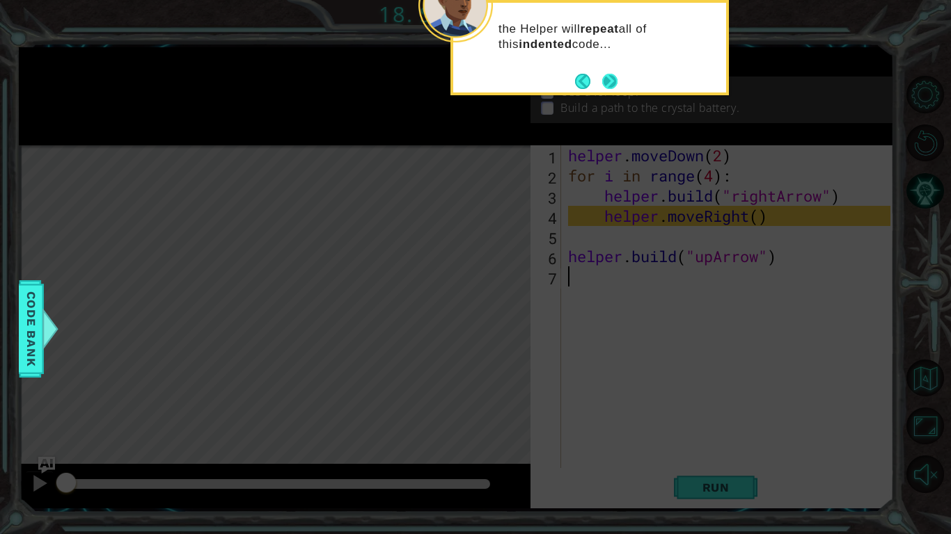
click at [610, 89] on button "Next" at bounding box center [610, 81] width 18 height 18
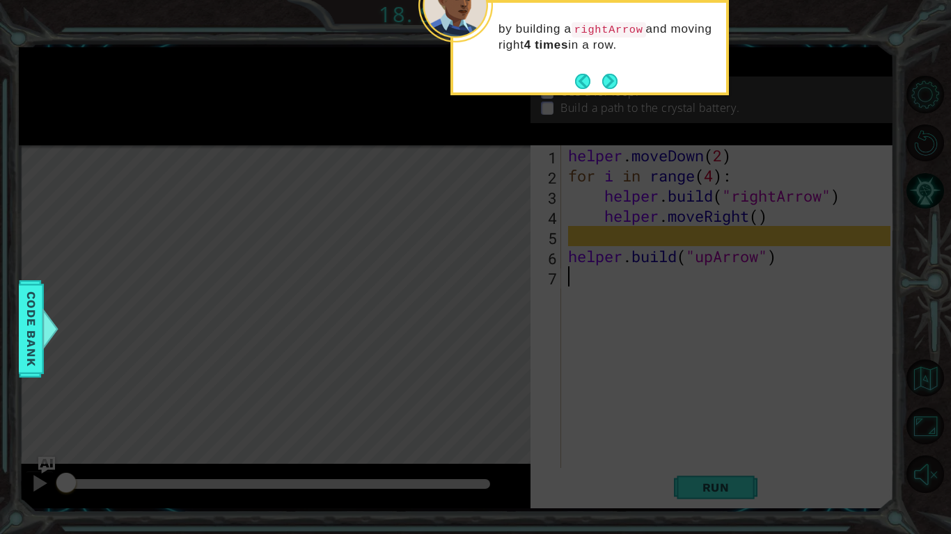
click at [610, 89] on button "Next" at bounding box center [609, 80] width 17 height 17
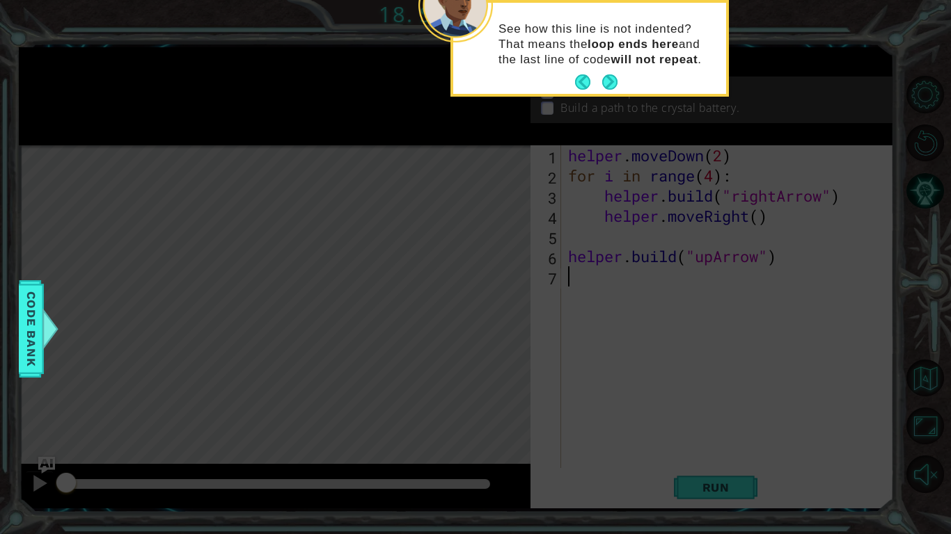
click at [610, 89] on button "Next" at bounding box center [609, 81] width 15 height 15
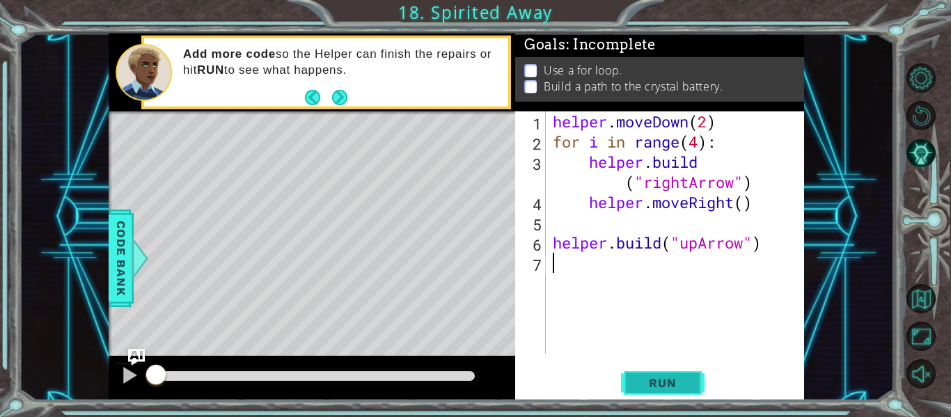
click at [642, 382] on span "Run" at bounding box center [662, 383] width 55 height 14
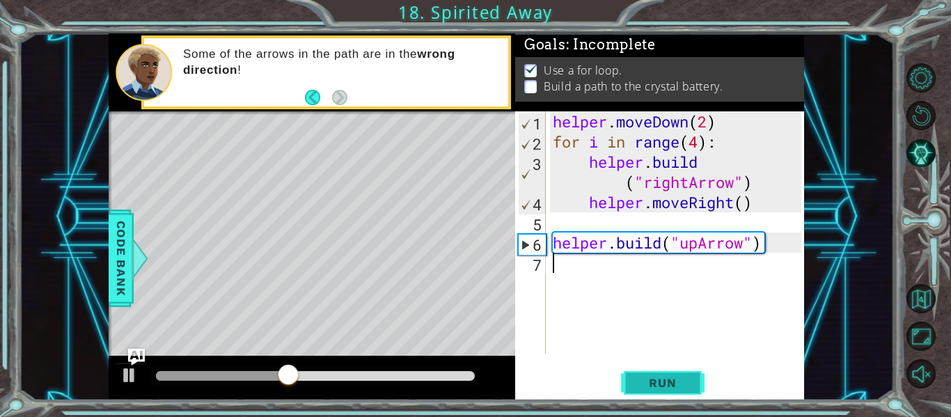
click at [642, 382] on span "Run" at bounding box center [662, 383] width 55 height 14
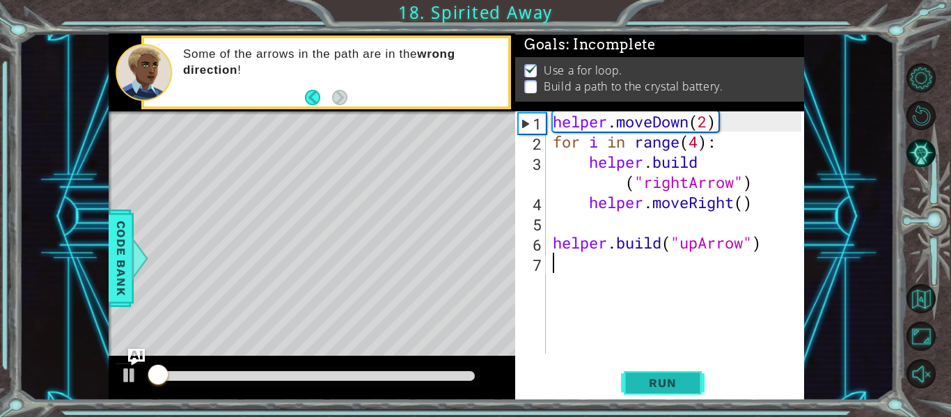
click at [642, 382] on span "Run" at bounding box center [662, 383] width 55 height 14
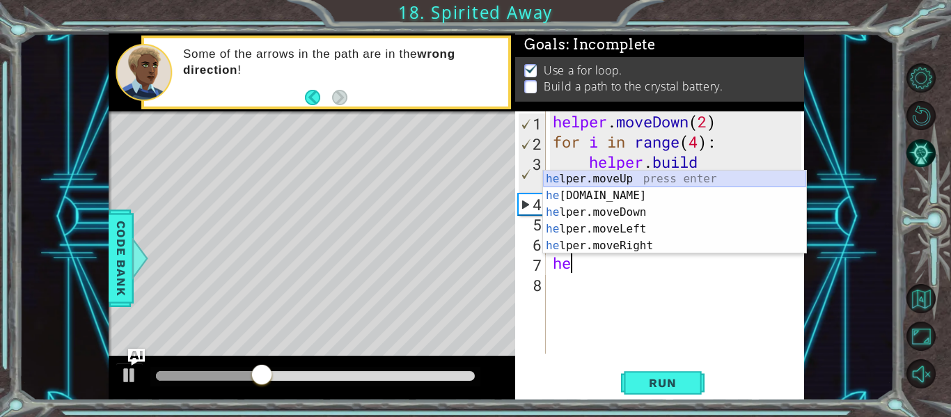
click at [608, 180] on div "he lper.moveUp press enter he [DOMAIN_NAME] press enter he lper.moveDown press …" at bounding box center [674, 228] width 263 height 117
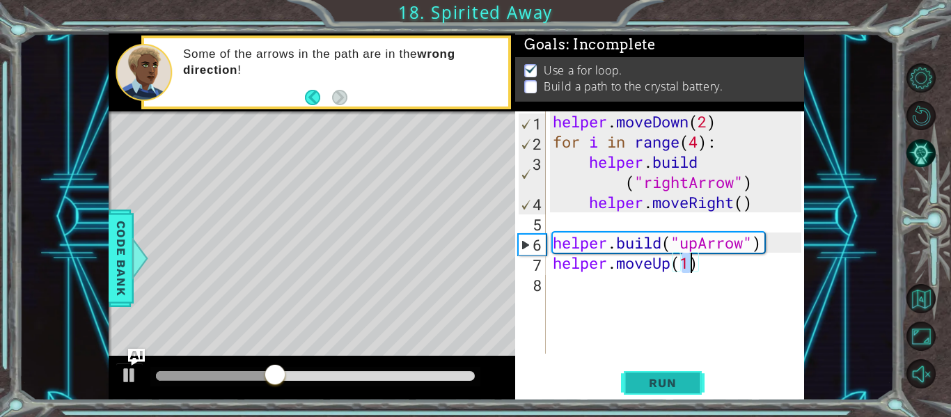
type textarea "helper.moveUp(1)"
click at [651, 382] on span "Run" at bounding box center [662, 383] width 55 height 14
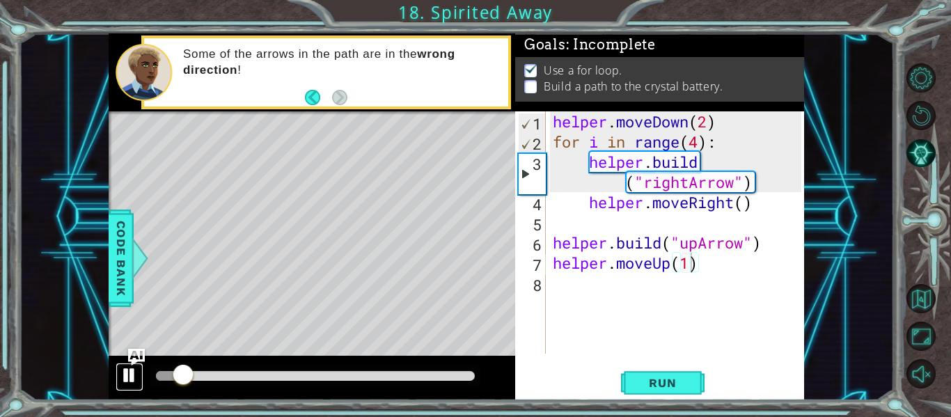
click at [120, 383] on div at bounding box center [129, 375] width 18 height 18
click at [573, 290] on div "helper . moveDown ( 2 ) for i in range ( 4 ) : helper . build ( "rightArrow" ) …" at bounding box center [679, 252] width 258 height 283
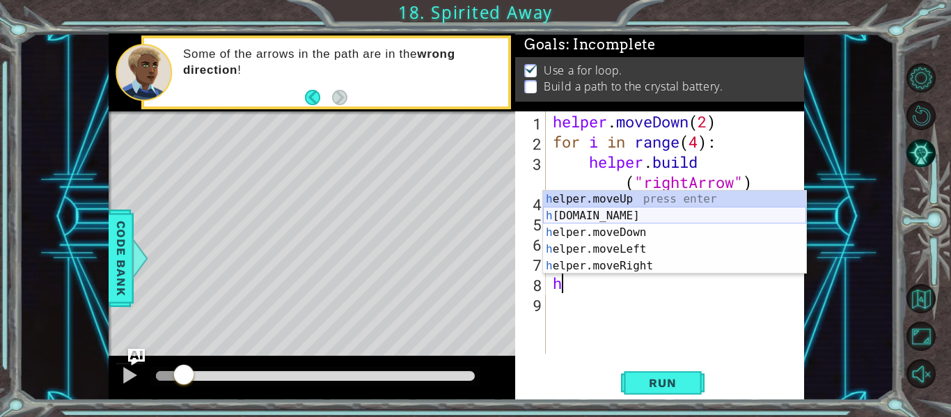
click at [638, 214] on div "h elper.moveUp press enter h [DOMAIN_NAME] press enter h elper.moveDown press e…" at bounding box center [674, 249] width 263 height 117
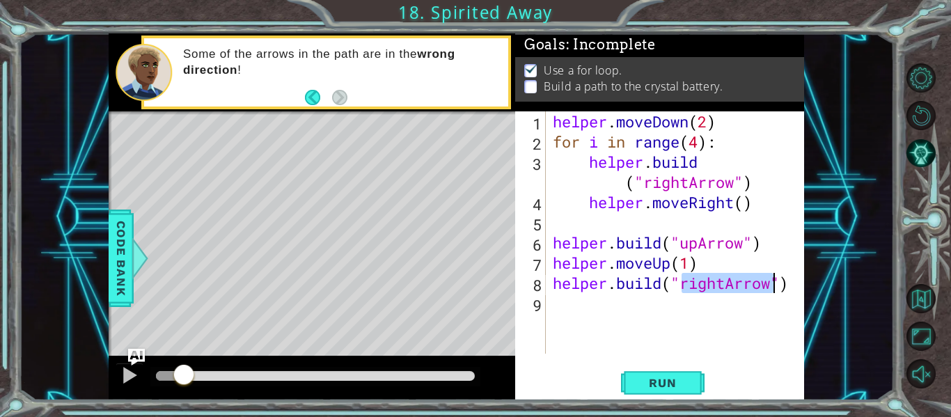
click at [729, 283] on div "helper . moveDown ( 2 ) for i in range ( 4 ) : helper . build ( "rightArrow" ) …" at bounding box center [675, 232] width 251 height 242
type textarea "[DOMAIN_NAME]("upArrow")"
click at [640, 308] on div "helper . moveDown ( 2 ) for i in range ( 4 ) : helper . build ( "rightArrow" ) …" at bounding box center [679, 252] width 258 height 283
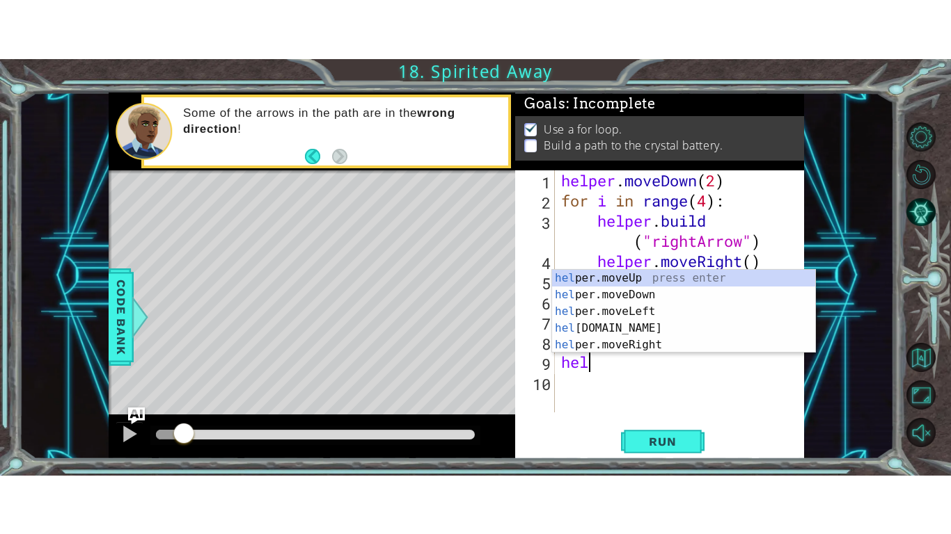
scroll to position [0, 0]
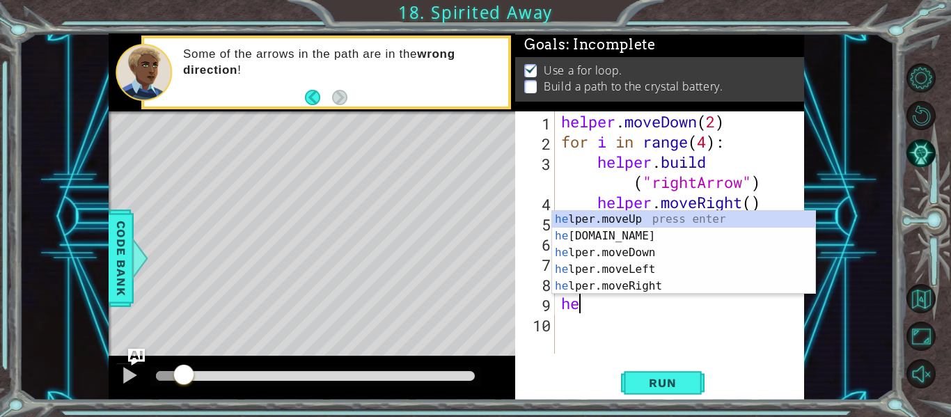
type textarea "h"
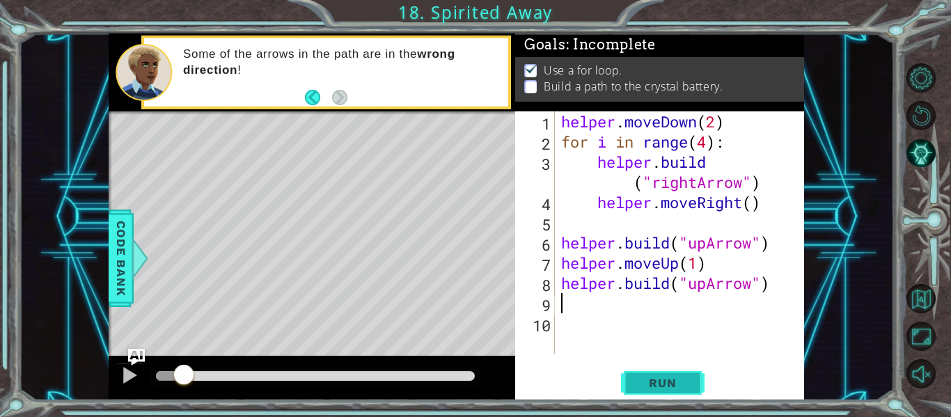
click at [655, 373] on button "Run" at bounding box center [663, 383] width 84 height 29
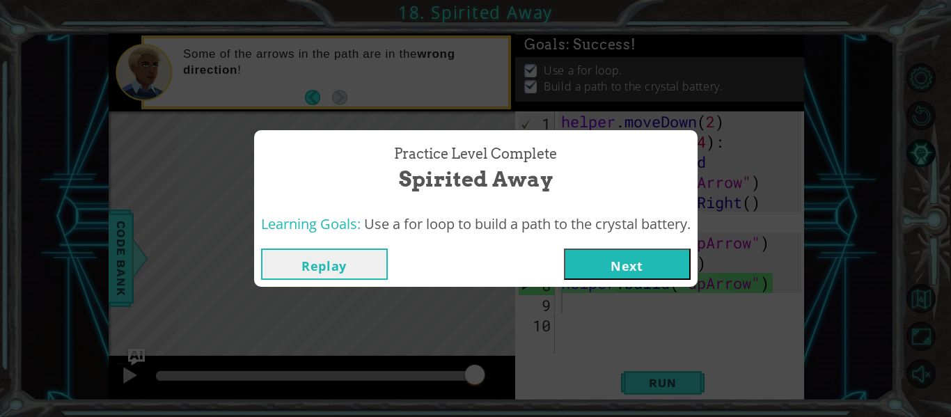
click at [363, 267] on button "Replay" at bounding box center [324, 263] width 127 height 31
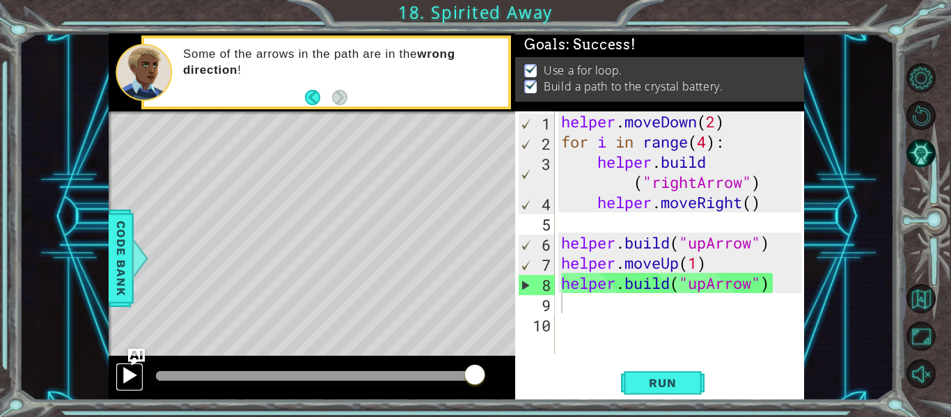
click at [127, 376] on div at bounding box center [129, 375] width 18 height 18
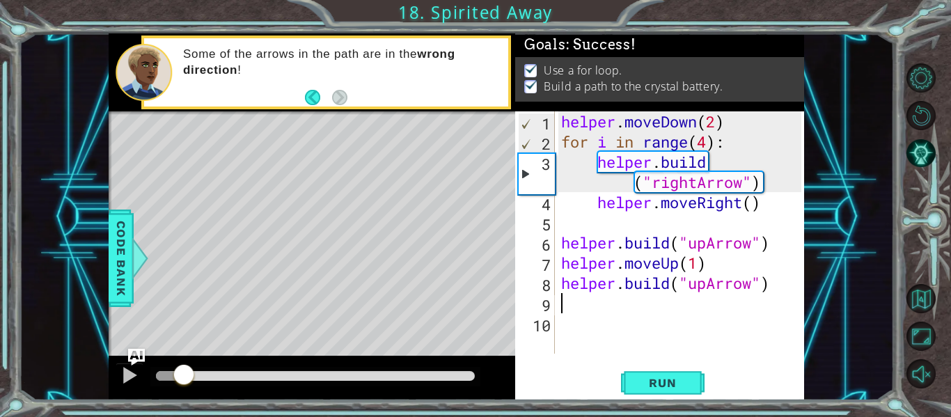
click at [184, 375] on div at bounding box center [170, 376] width 28 height 10
click at [152, 372] on div at bounding box center [315, 376] width 330 height 19
click at [161, 380] on div at bounding box center [170, 376] width 28 height 10
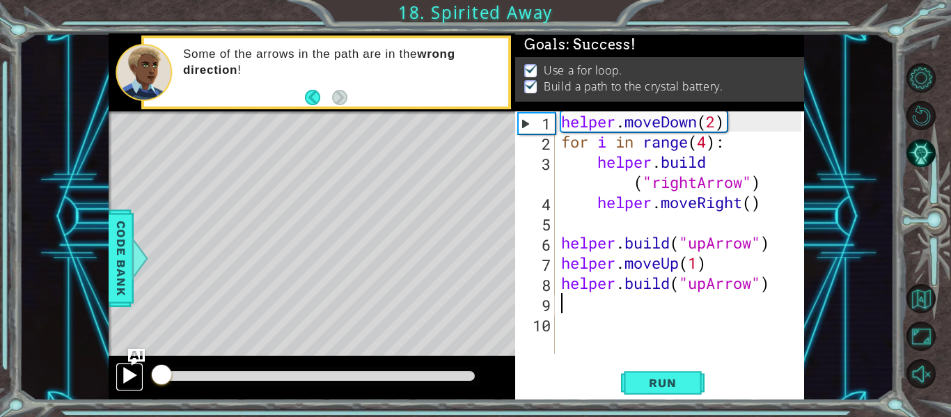
click at [137, 381] on div at bounding box center [129, 375] width 18 height 18
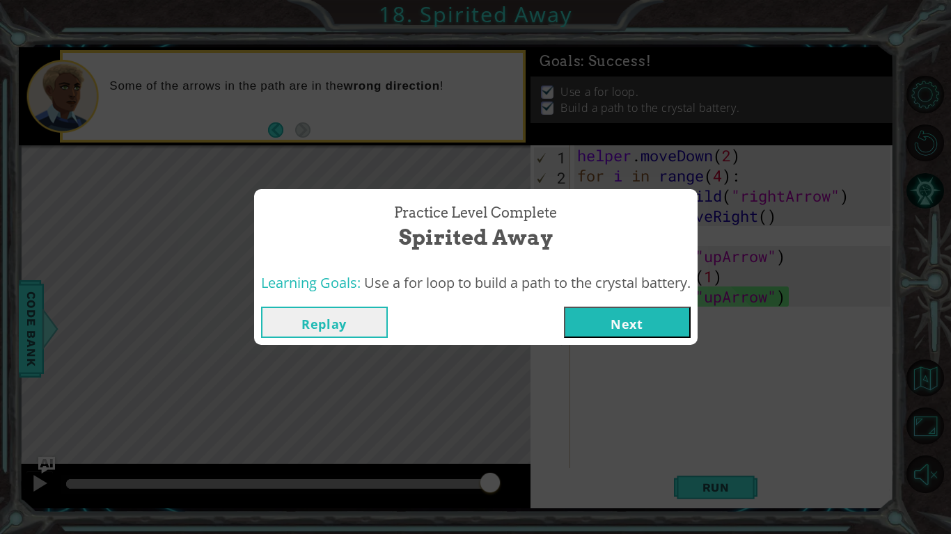
click at [580, 318] on button "Next" at bounding box center [627, 322] width 127 height 31
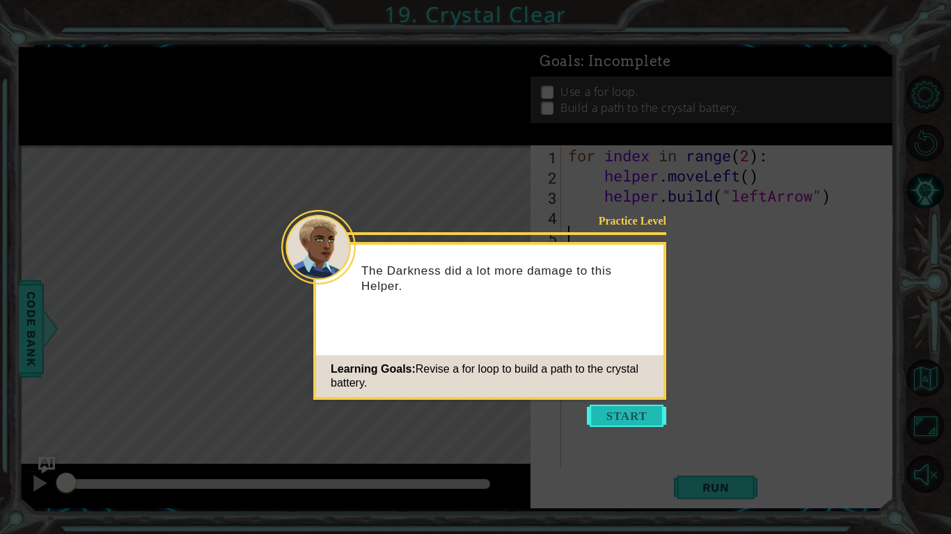
click at [624, 408] on button "Start" at bounding box center [626, 416] width 79 height 22
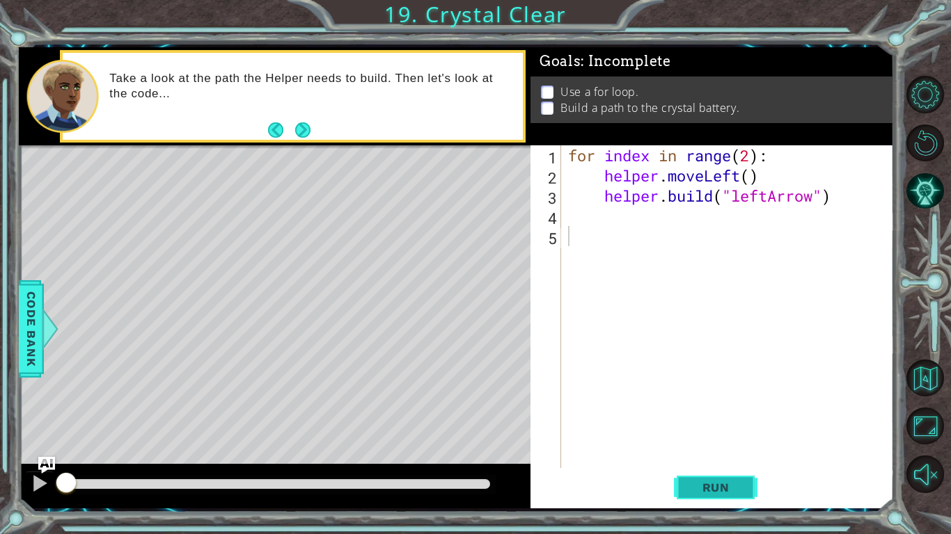
click at [706, 492] on span "Run" at bounding box center [715, 488] width 55 height 14
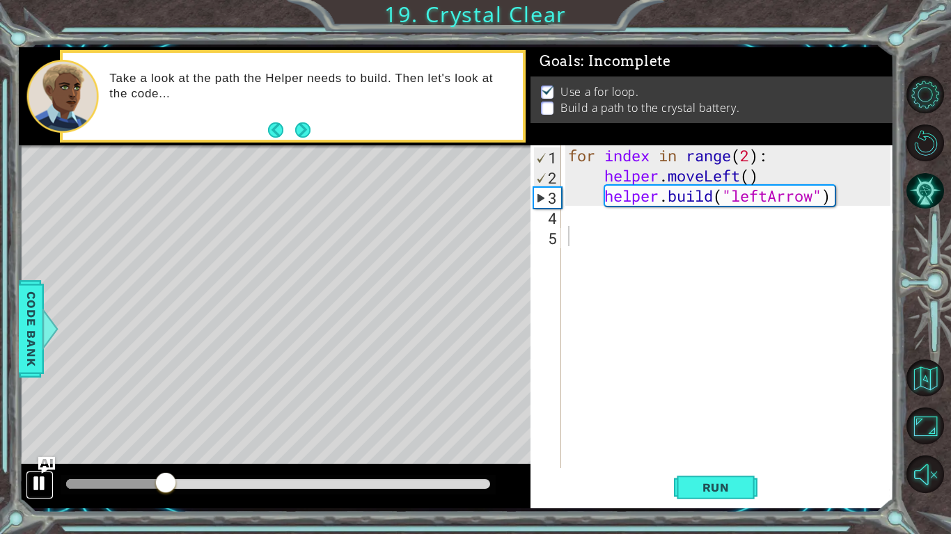
click at [32, 486] on div at bounding box center [40, 484] width 18 height 18
click at [657, 210] on div "for index in range ( 2 ) : helper . moveLeft ( ) helper . build ( "leftArrow" )" at bounding box center [731, 326] width 332 height 363
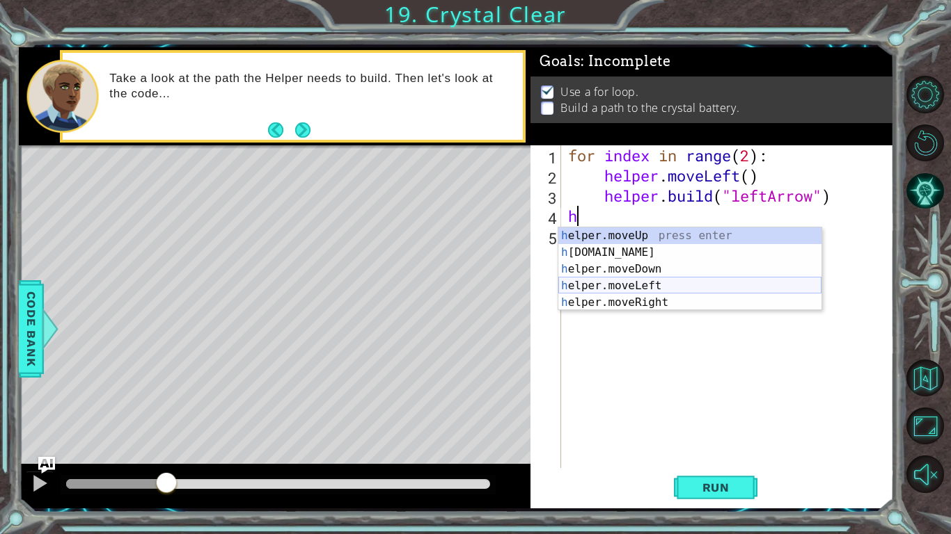
click at [653, 285] on div "h elper.moveUp press enter h [DOMAIN_NAME] press enter h elper.moveDown press e…" at bounding box center [689, 286] width 263 height 117
type textarea "helper.moveLeft(1)"
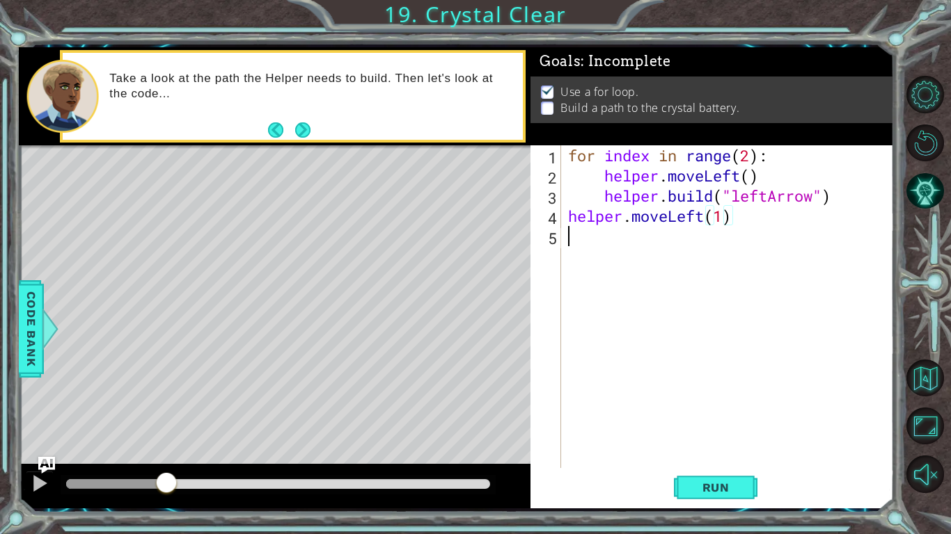
click at [649, 239] on div "for index in range ( 2 ) : helper . moveLeft ( ) helper . build ( "leftArrow" )…" at bounding box center [731, 326] width 332 height 363
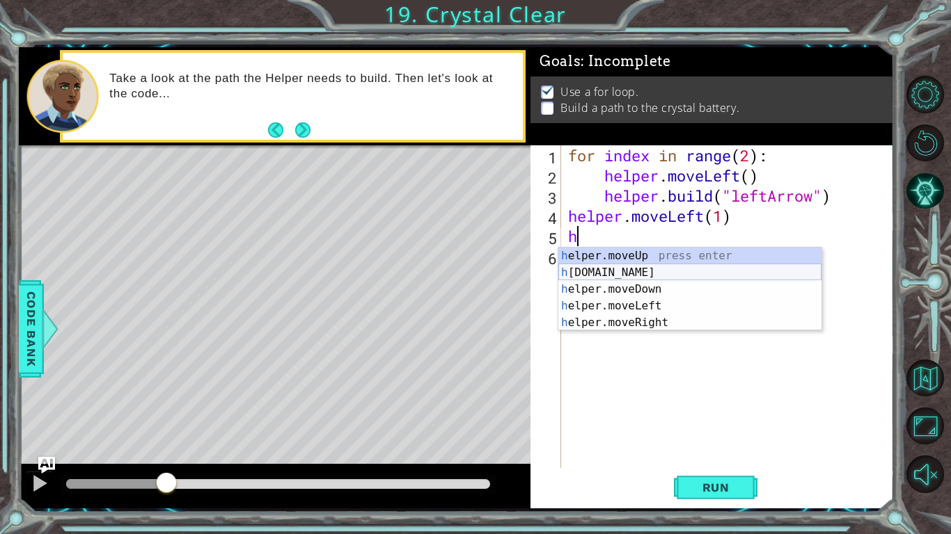
click at [598, 269] on div "h elper.moveUp press enter h [DOMAIN_NAME] press enter h elper.moveDown press e…" at bounding box center [689, 306] width 263 height 117
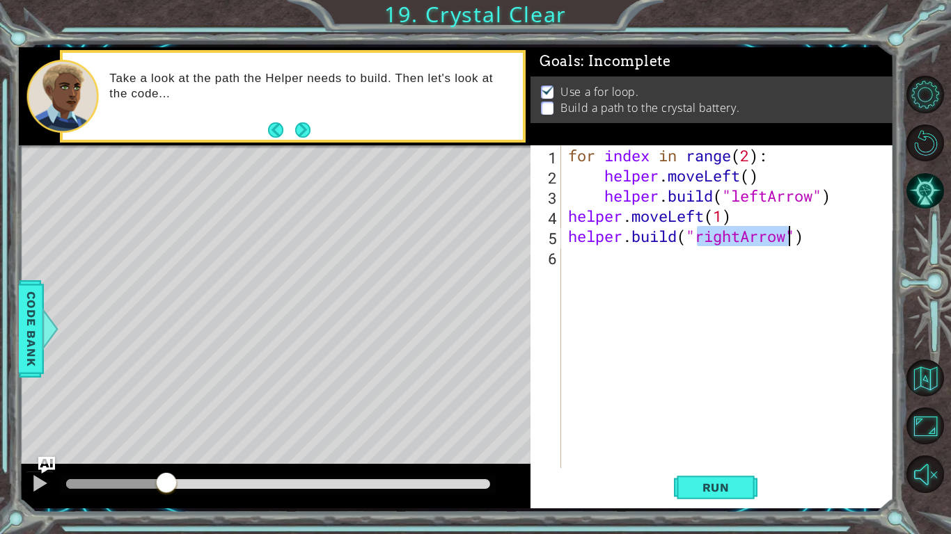
click at [740, 235] on div "for index in range ( 2 ) : helper . moveLeft ( ) helper . build ( "leftArrow" )…" at bounding box center [727, 306] width 325 height 323
type textarea "[DOMAIN_NAME]("leftArrow")"
click at [638, 257] on div "for index in range ( 2 ) : helper . moveLeft ( ) helper . build ( "leftArrow" )…" at bounding box center [731, 326] width 332 height 363
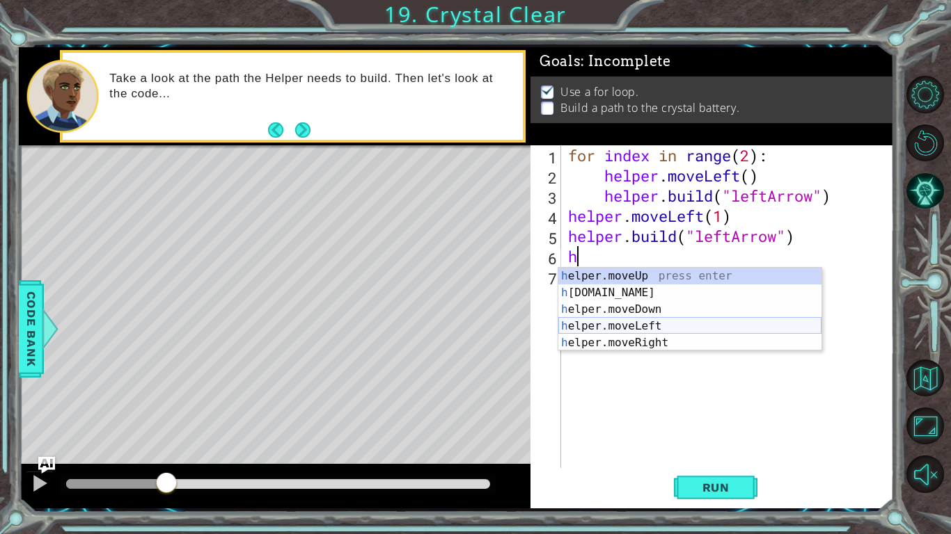
click at [644, 329] on div "h elper.moveUp press enter h [DOMAIN_NAME] press enter h elper.moveDown press e…" at bounding box center [689, 326] width 263 height 117
type textarea "helper.moveLeft(1)"
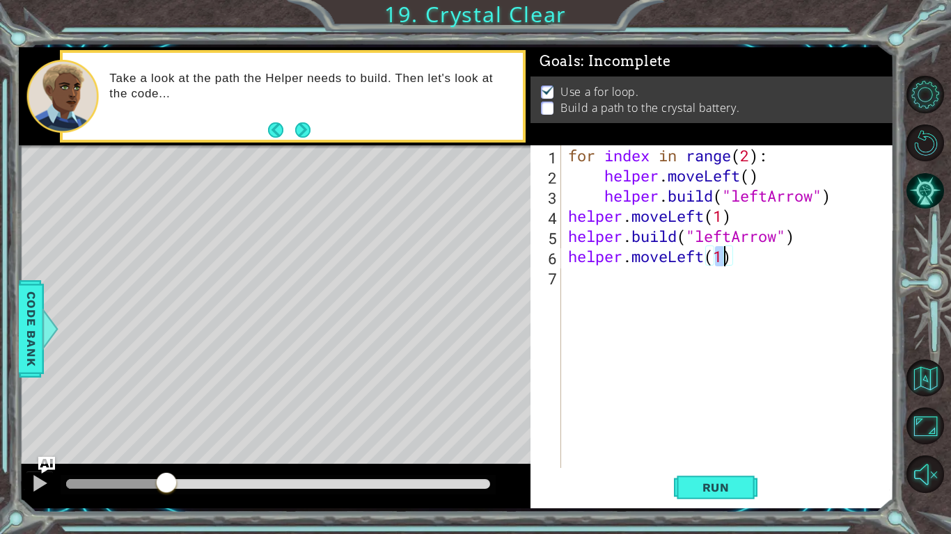
click at [660, 284] on div "for index in range ( 2 ) : helper . moveLeft ( ) helper . build ( "leftArrow" )…" at bounding box center [731, 326] width 332 height 363
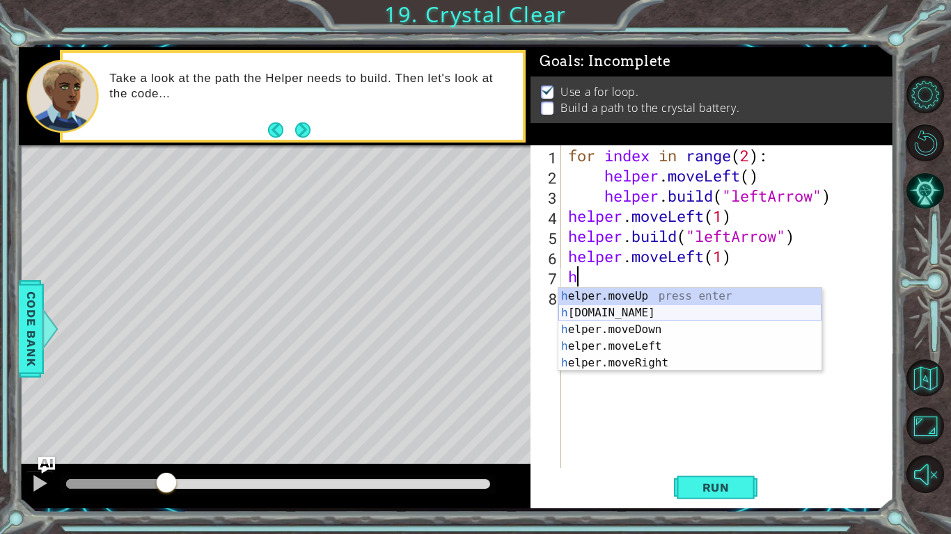
click at [633, 306] on div "h elper.moveUp press enter h [DOMAIN_NAME] press enter h elper.moveDown press e…" at bounding box center [689, 346] width 263 height 117
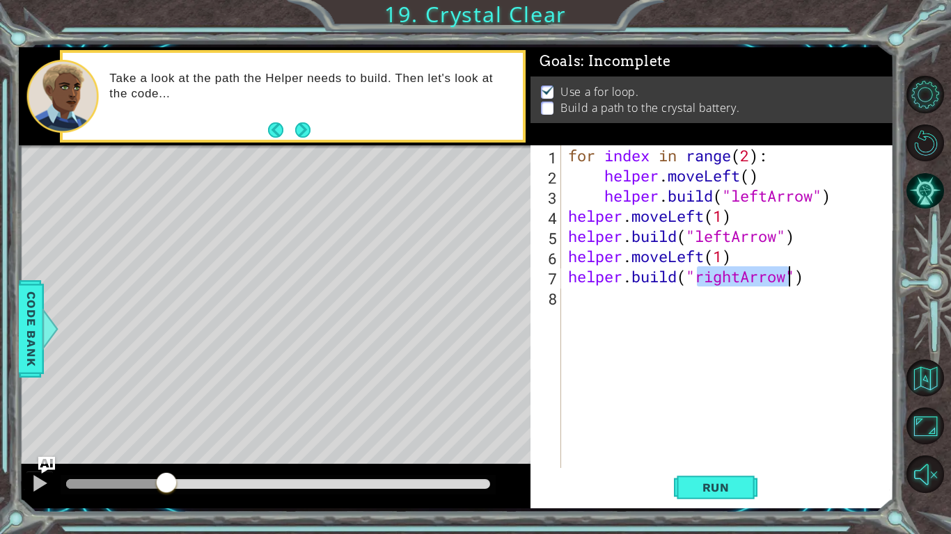
click at [740, 276] on div "for index in range ( 2 ) : helper . moveLeft ( ) helper . build ( "leftArrow" )…" at bounding box center [727, 306] width 325 height 323
click at [683, 481] on button "Run" at bounding box center [716, 488] width 84 height 36
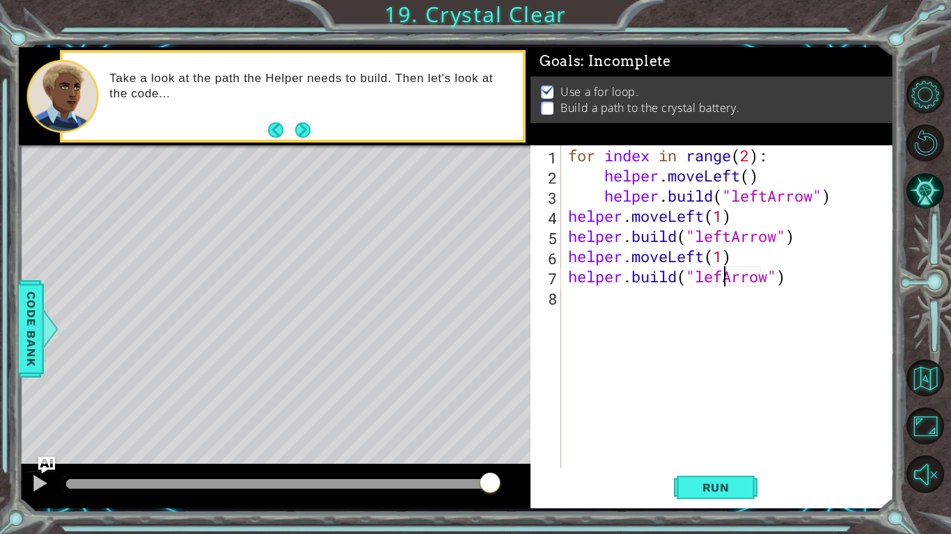
scroll to position [0, 7]
type textarea "[DOMAIN_NAME]("leftArrow")"
click at [707, 481] on span "Run" at bounding box center [715, 488] width 55 height 14
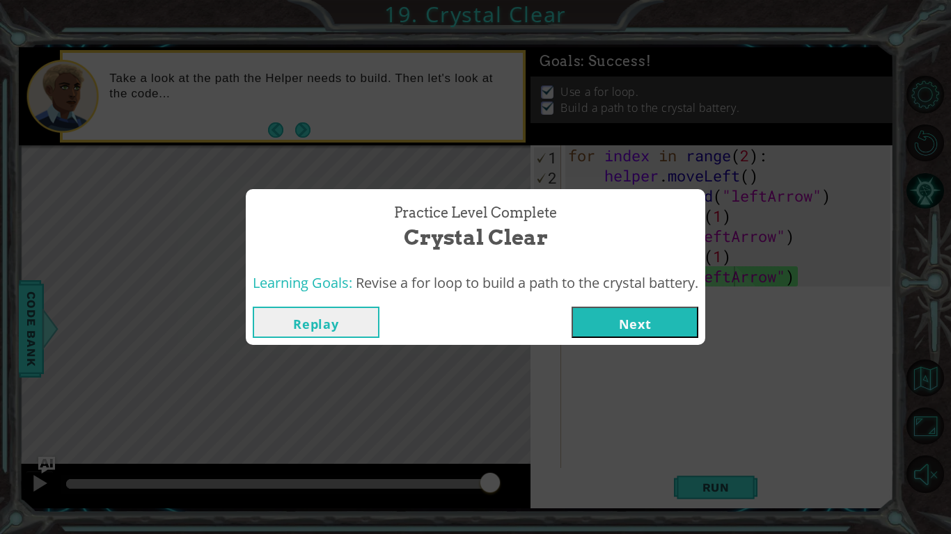
click at [646, 315] on button "Next" at bounding box center [634, 322] width 127 height 31
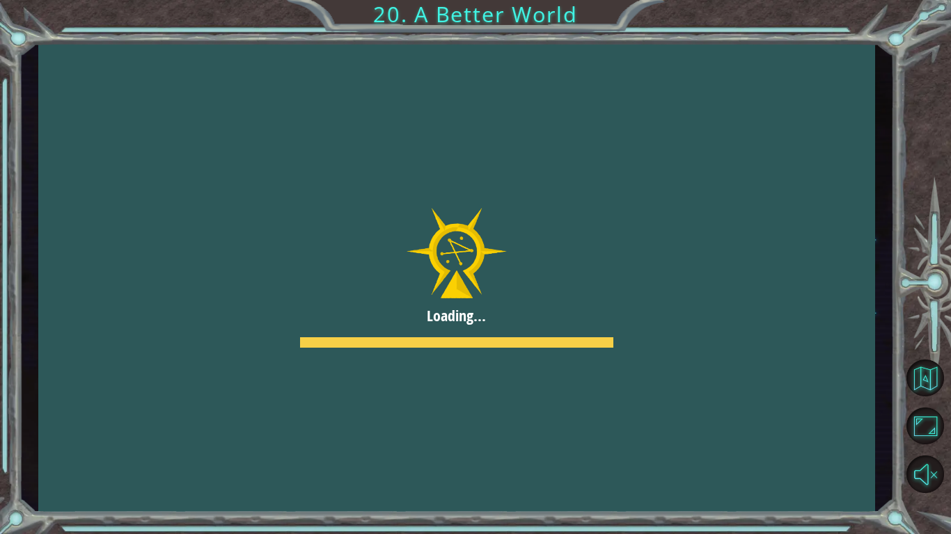
click at [646, 315] on div at bounding box center [456, 277] width 836 height 470
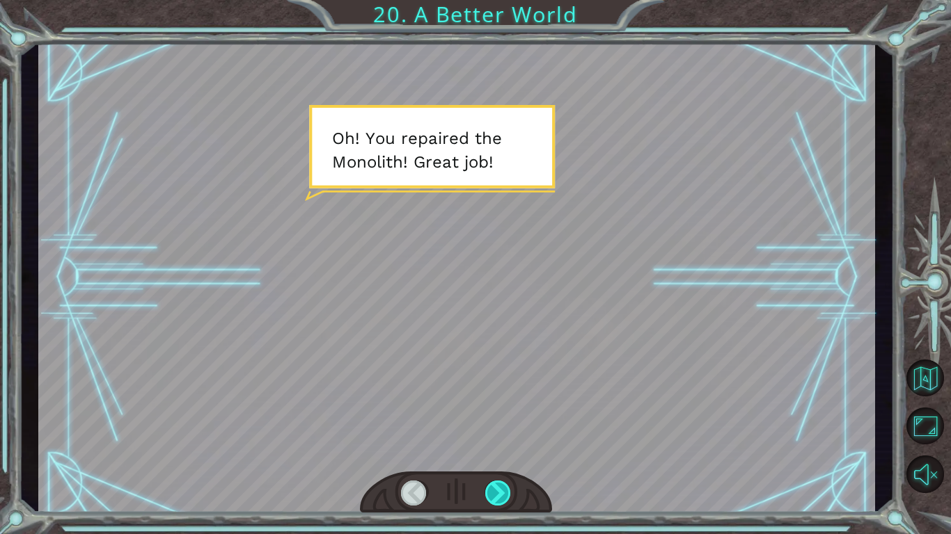
click at [505, 489] on div at bounding box center [498, 493] width 26 height 25
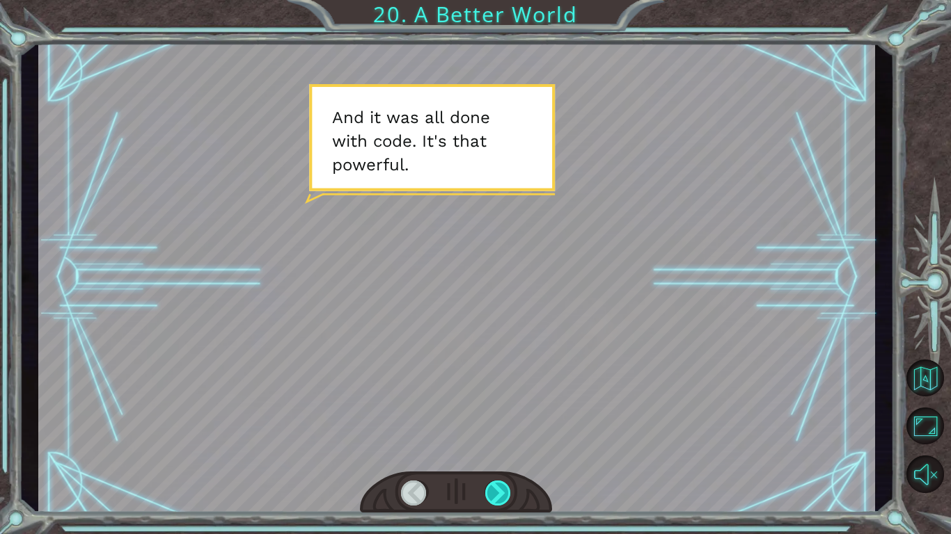
click at [505, 489] on div at bounding box center [498, 493] width 26 height 25
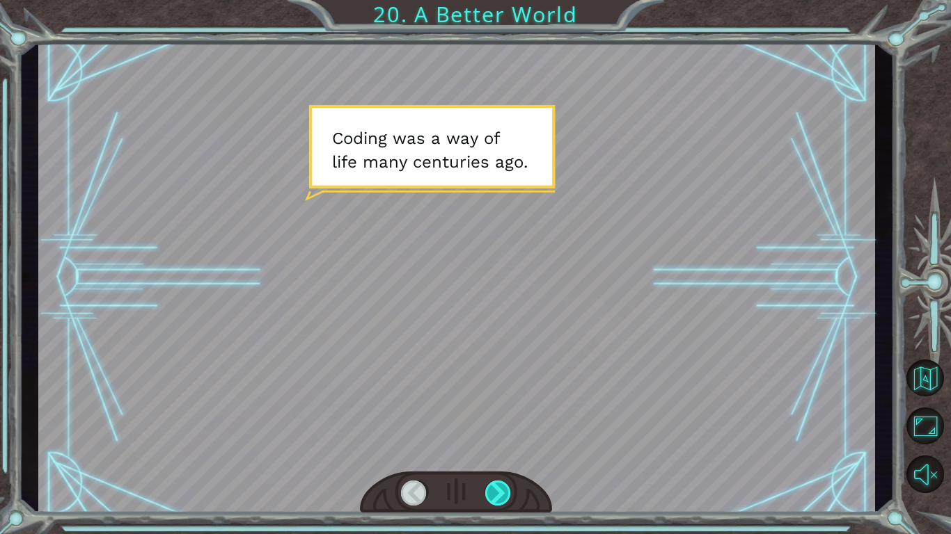
click at [505, 489] on div at bounding box center [498, 493] width 26 height 25
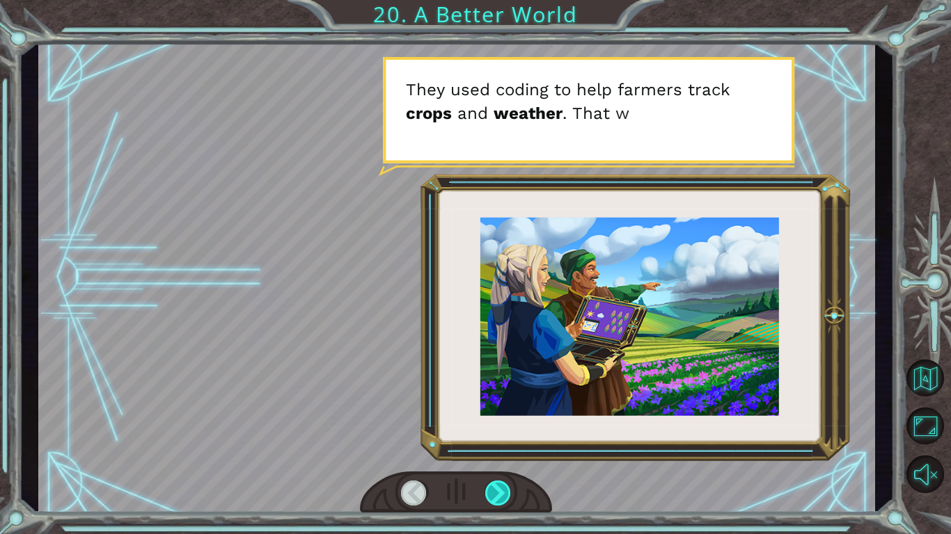
click at [505, 489] on div at bounding box center [498, 493] width 26 height 25
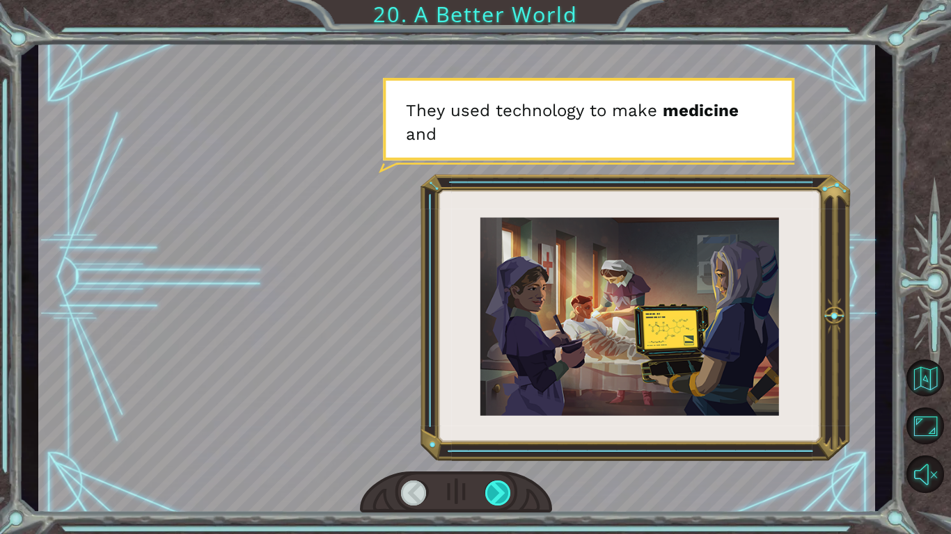
click at [506, 489] on div at bounding box center [498, 493] width 26 height 25
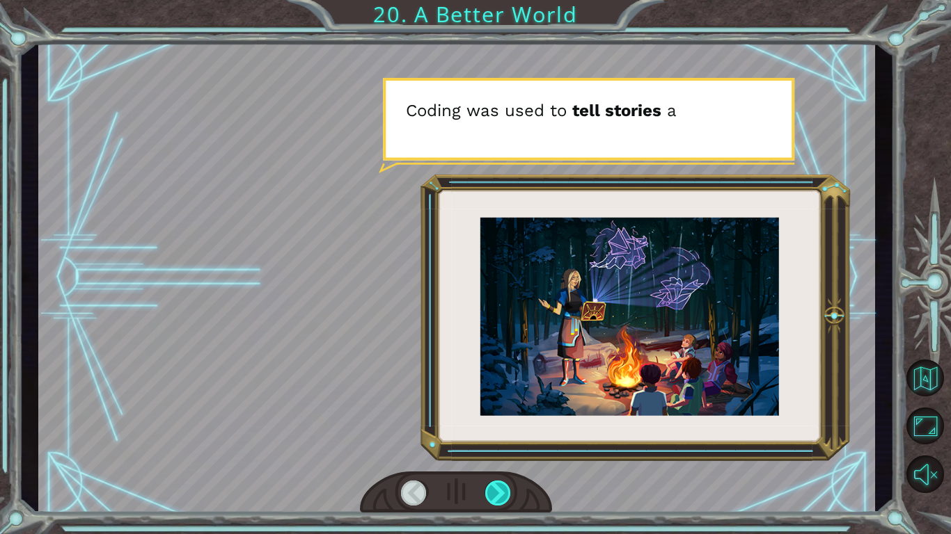
click at [505, 489] on div at bounding box center [498, 493] width 26 height 25
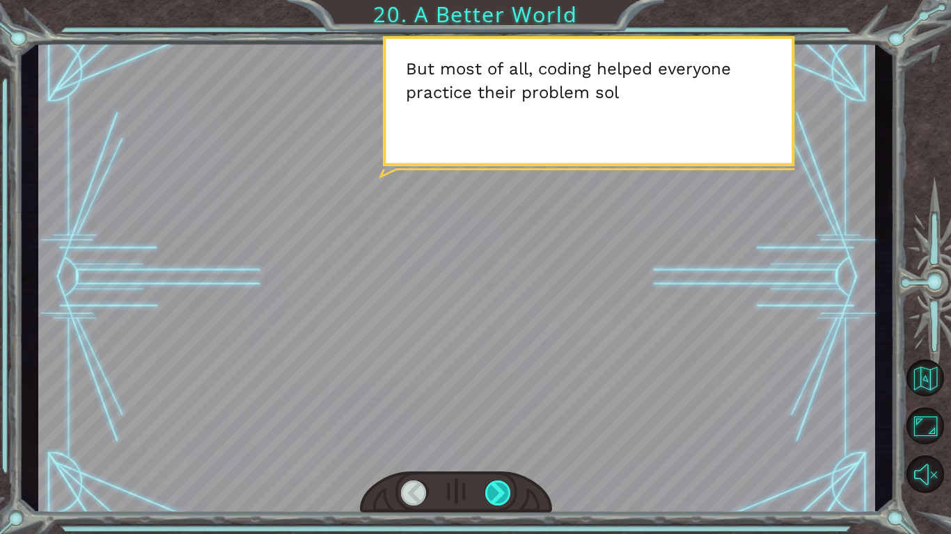
click at [505, 489] on div at bounding box center [498, 493] width 26 height 25
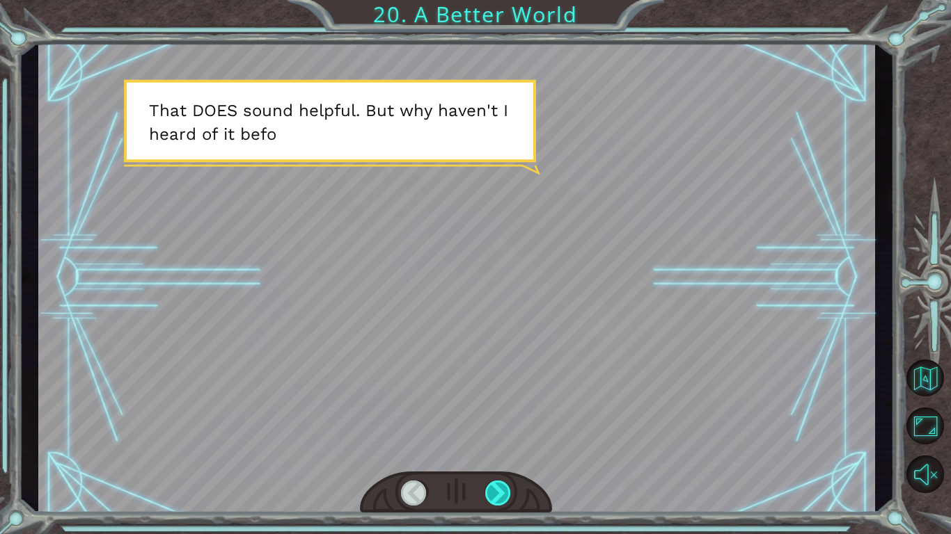
click at [505, 489] on div at bounding box center [498, 493] width 26 height 25
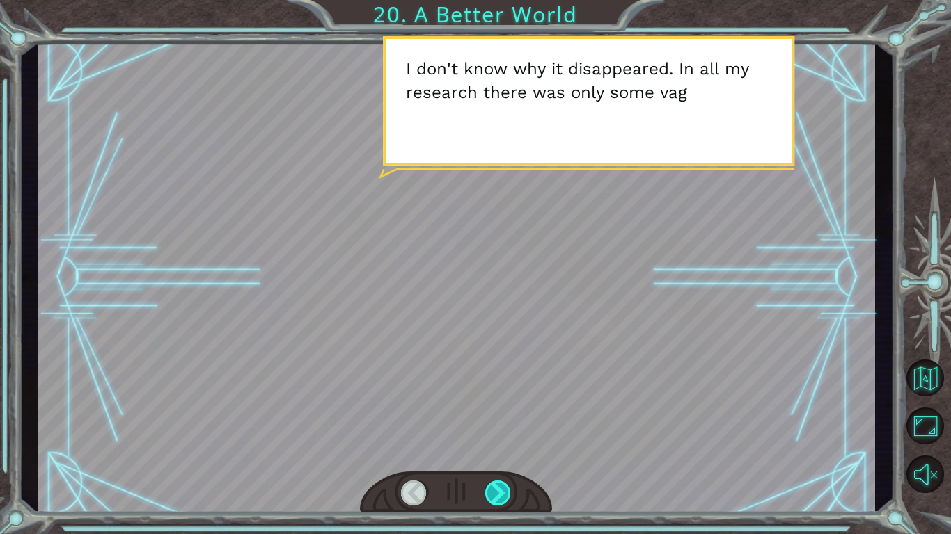
click at [504, 489] on div at bounding box center [498, 493] width 26 height 25
